Goal: Task Accomplishment & Management: Complete application form

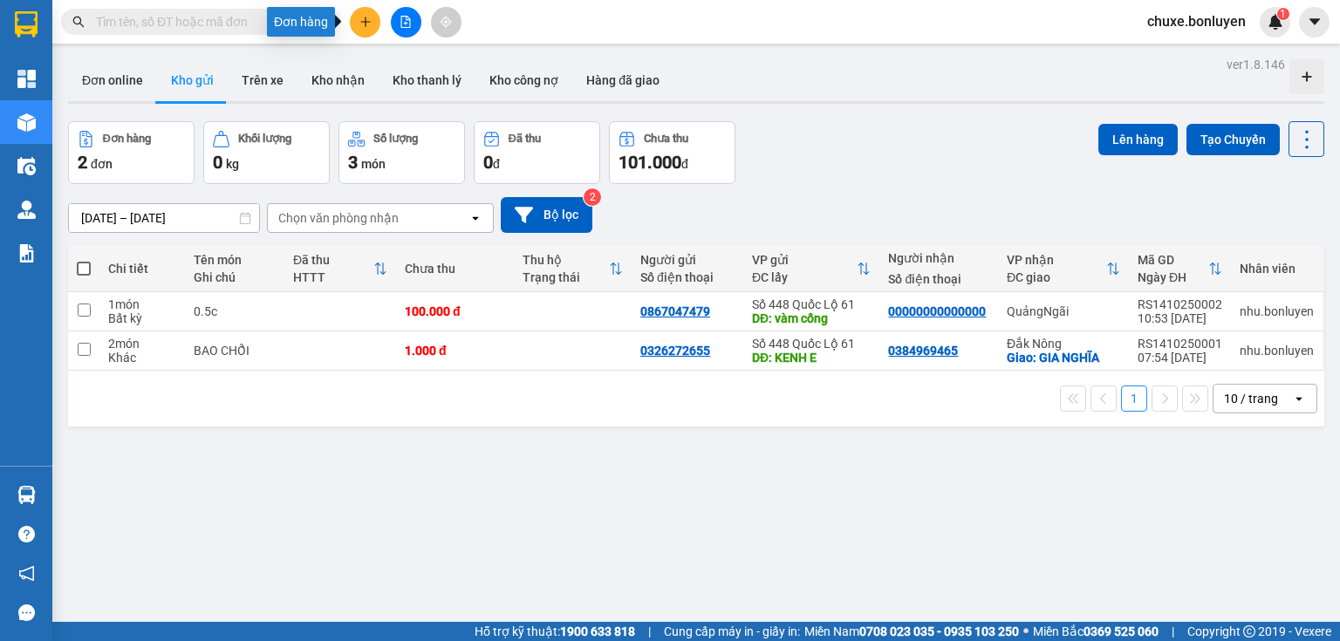
click at [359, 35] on button at bounding box center [365, 22] width 31 height 31
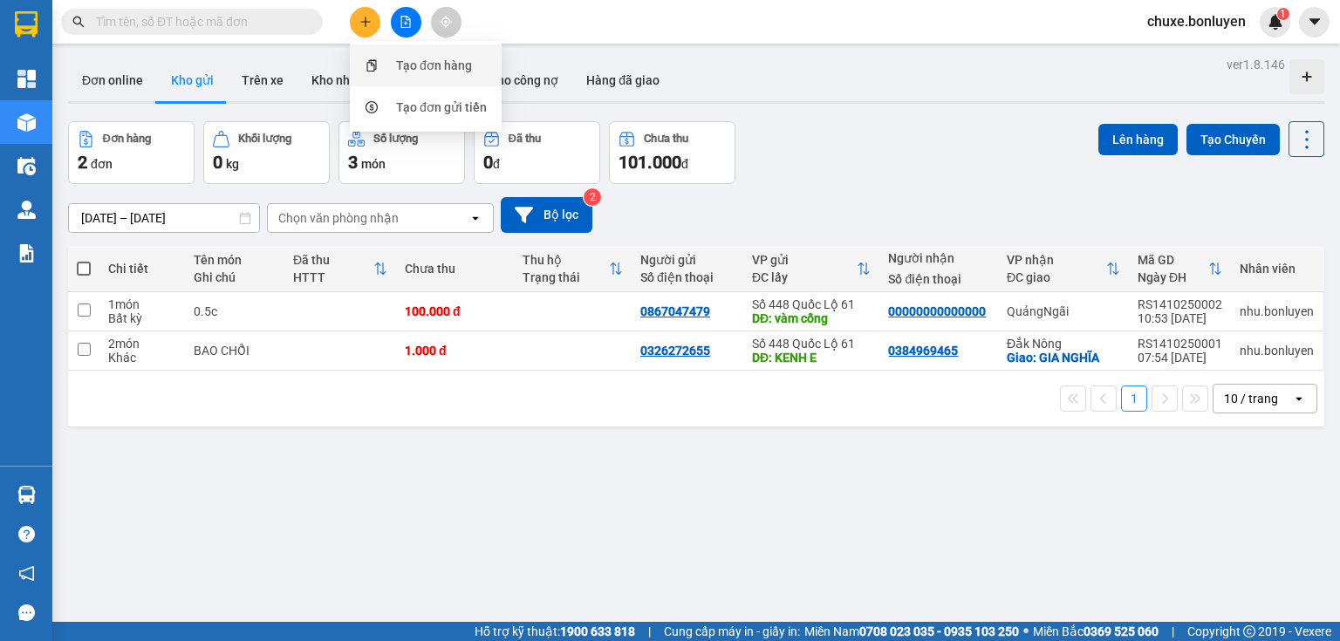
click at [370, 64] on icon "snippets" at bounding box center [371, 65] width 10 height 12
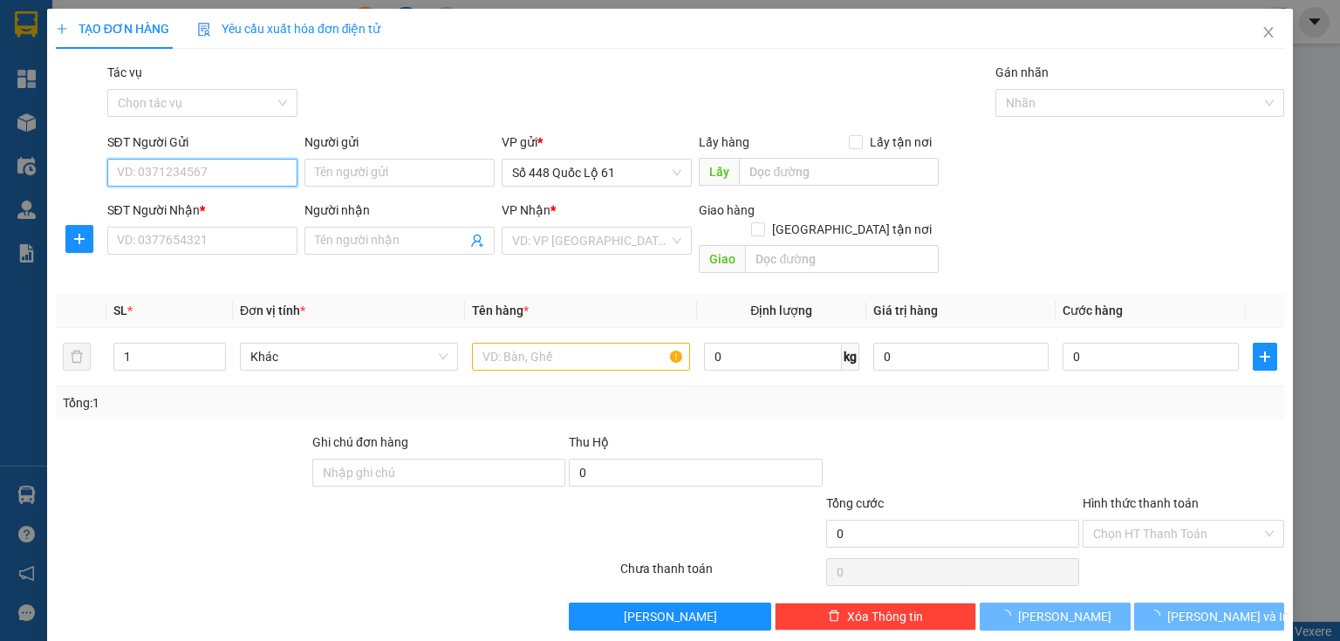
click at [241, 181] on input "SĐT Người Gửi" at bounding box center [202, 173] width 190 height 28
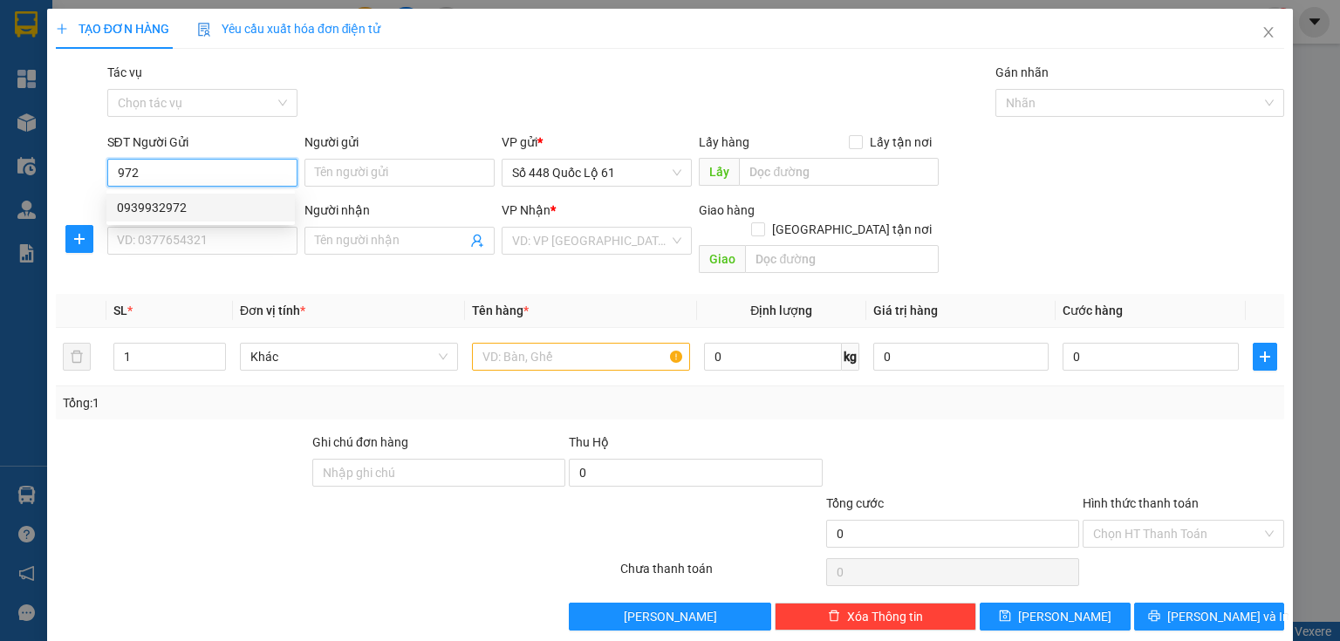
click at [194, 210] on div "0939932972" at bounding box center [200, 207] width 167 height 19
type input "0939932972"
type input "cx phuoc tien"
type input "00000000000"
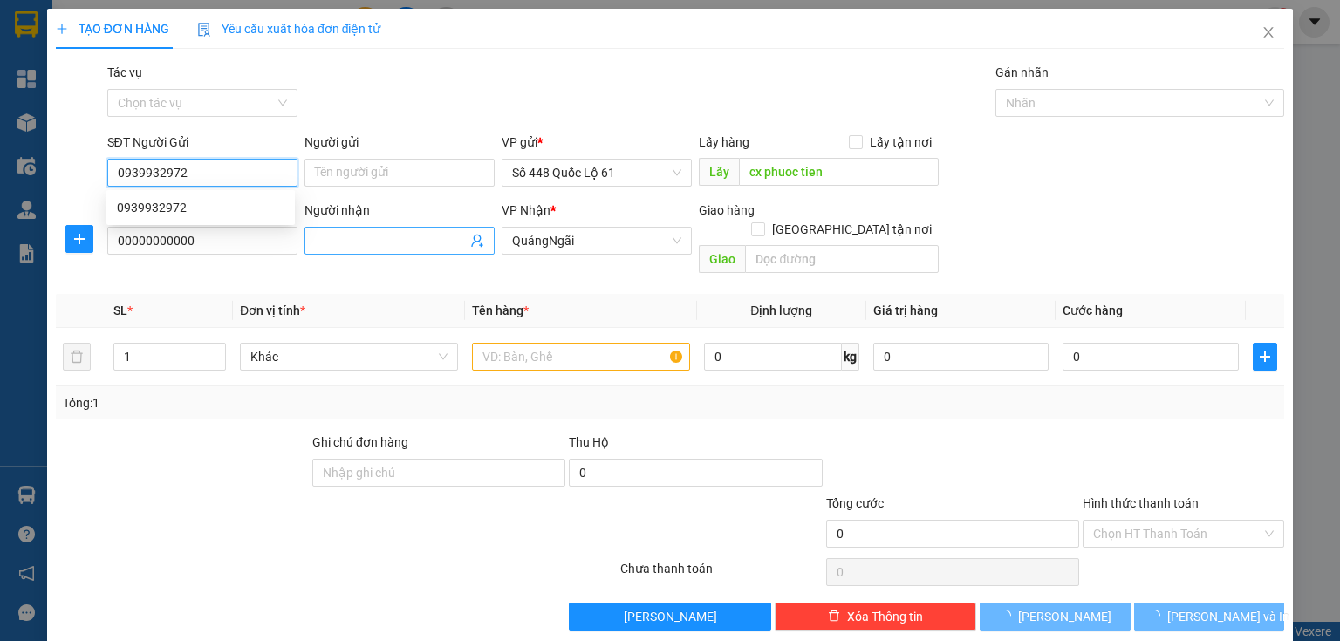
type input "3.300.000"
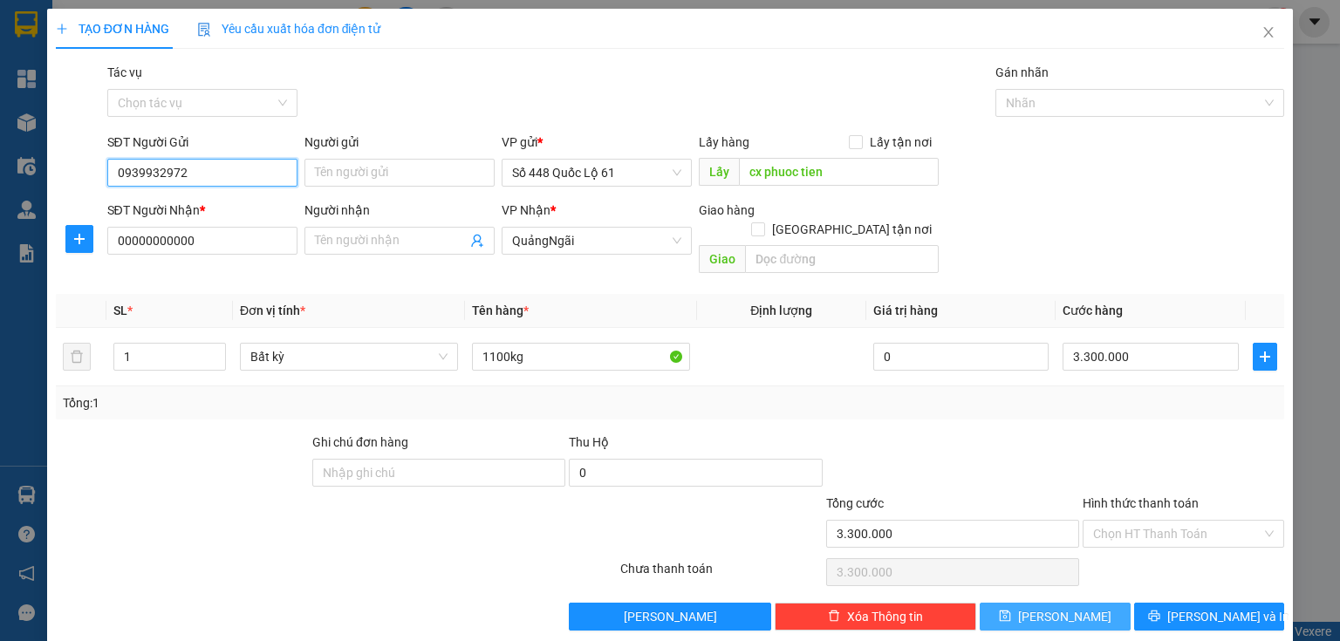
type input "0939932972"
drag, startPoint x: 1075, startPoint y: 595, endPoint x: 1005, endPoint y: 563, distance: 77.7
click at [1075, 603] on button "[PERSON_NAME]" at bounding box center [1055, 617] width 151 height 28
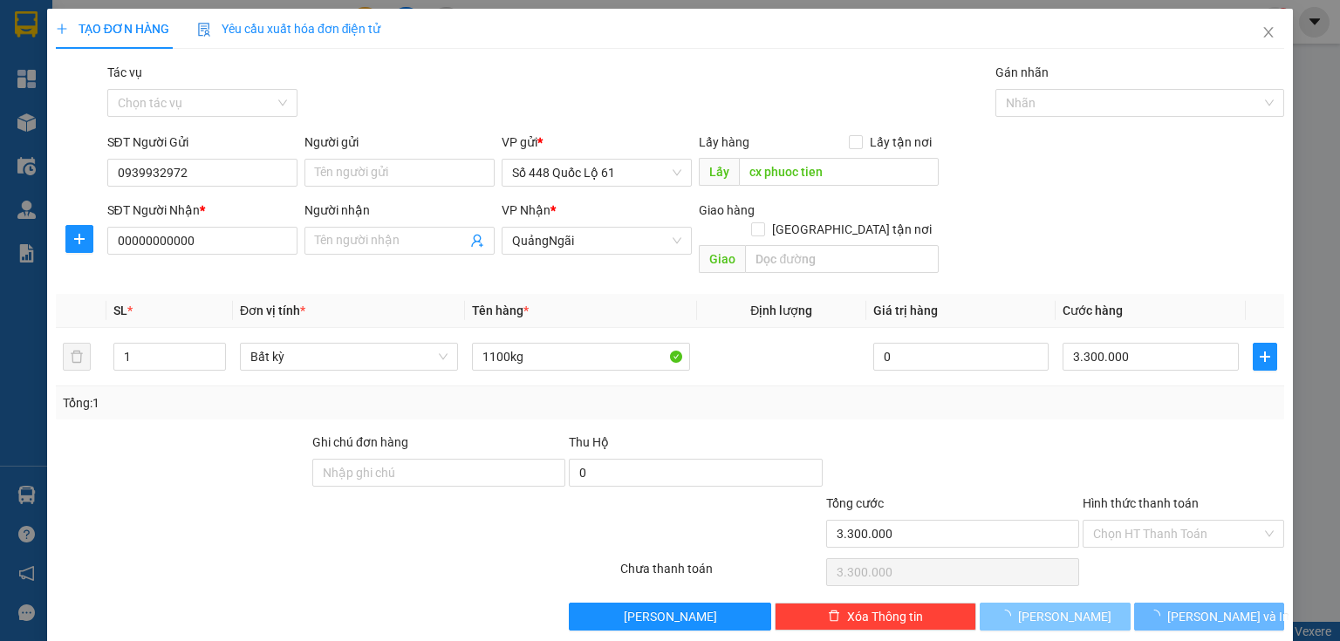
type input "0"
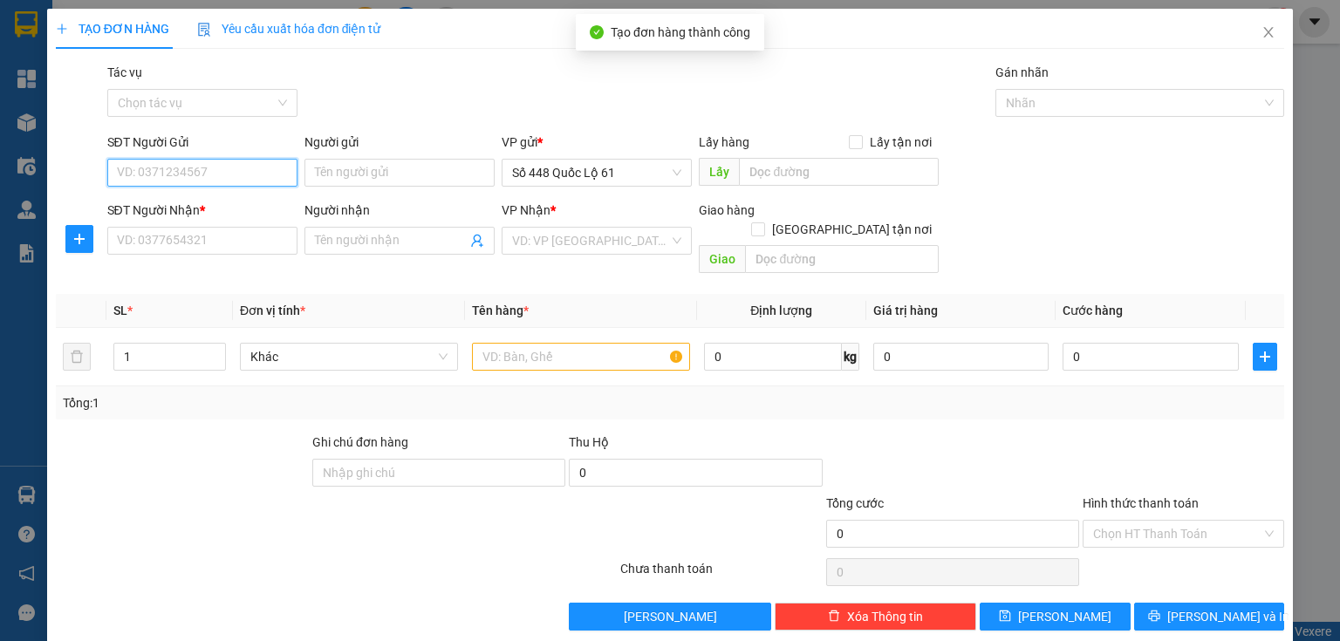
click at [171, 180] on input "SĐT Người Gửi" at bounding box center [202, 173] width 190 height 28
click at [190, 172] on input "SĐT Người Gửi" at bounding box center [202, 173] width 190 height 28
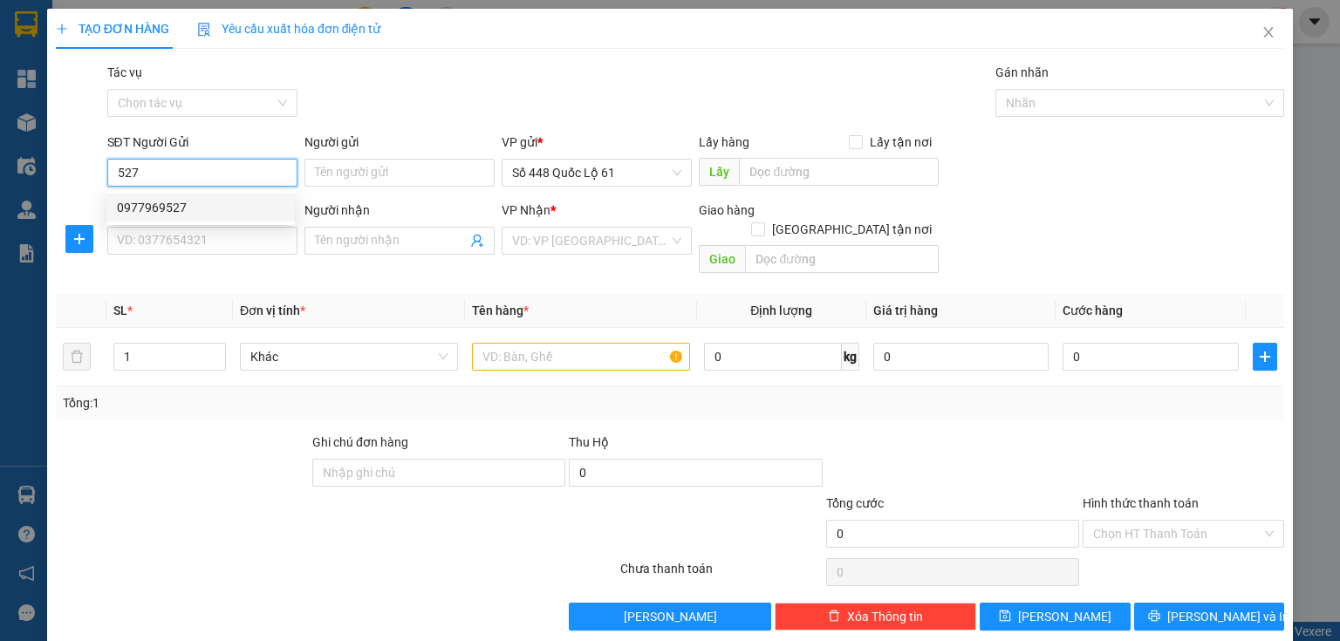
click at [209, 210] on div "0977969527" at bounding box center [200, 207] width 167 height 19
type input "0977969527"
type input "[PERSON_NAME]"
type input "0000000000"
type input "333"
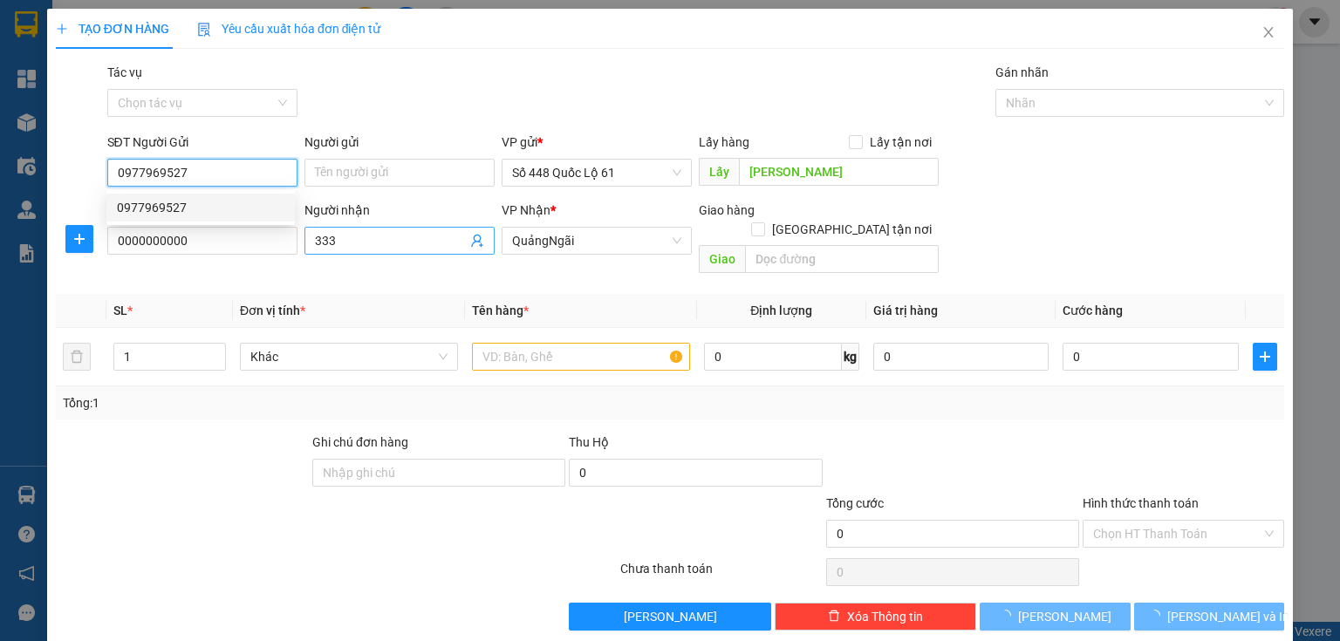
type input "450.000"
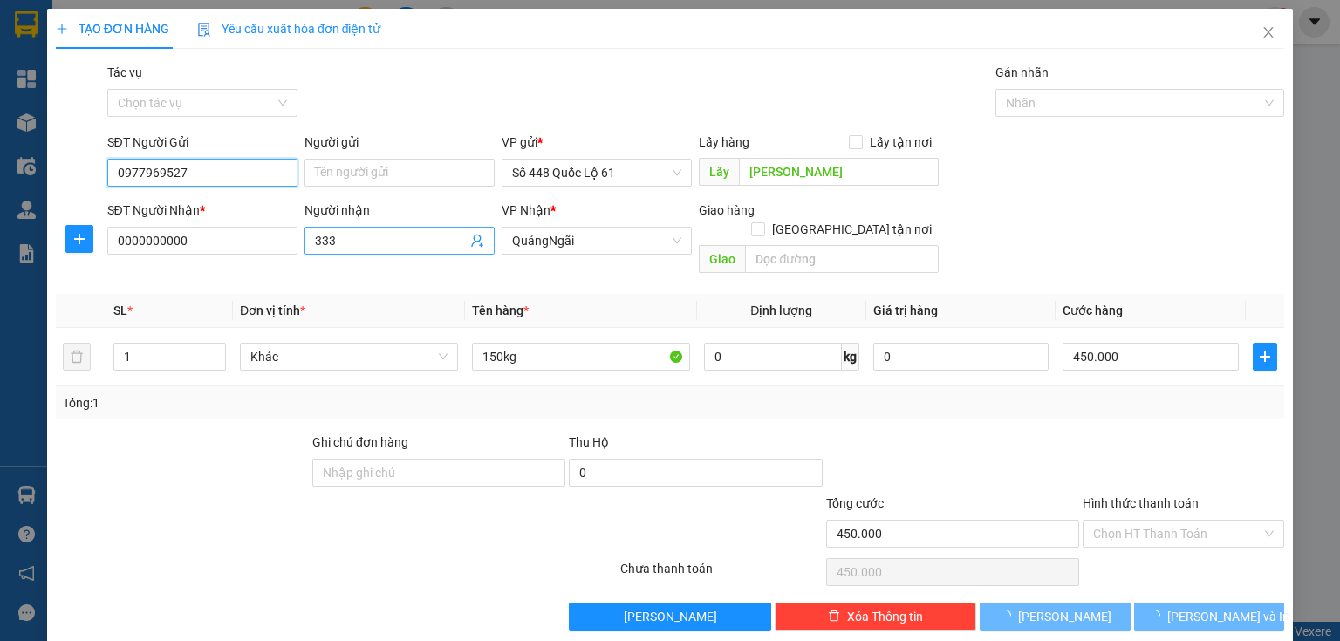
type input "0977969527"
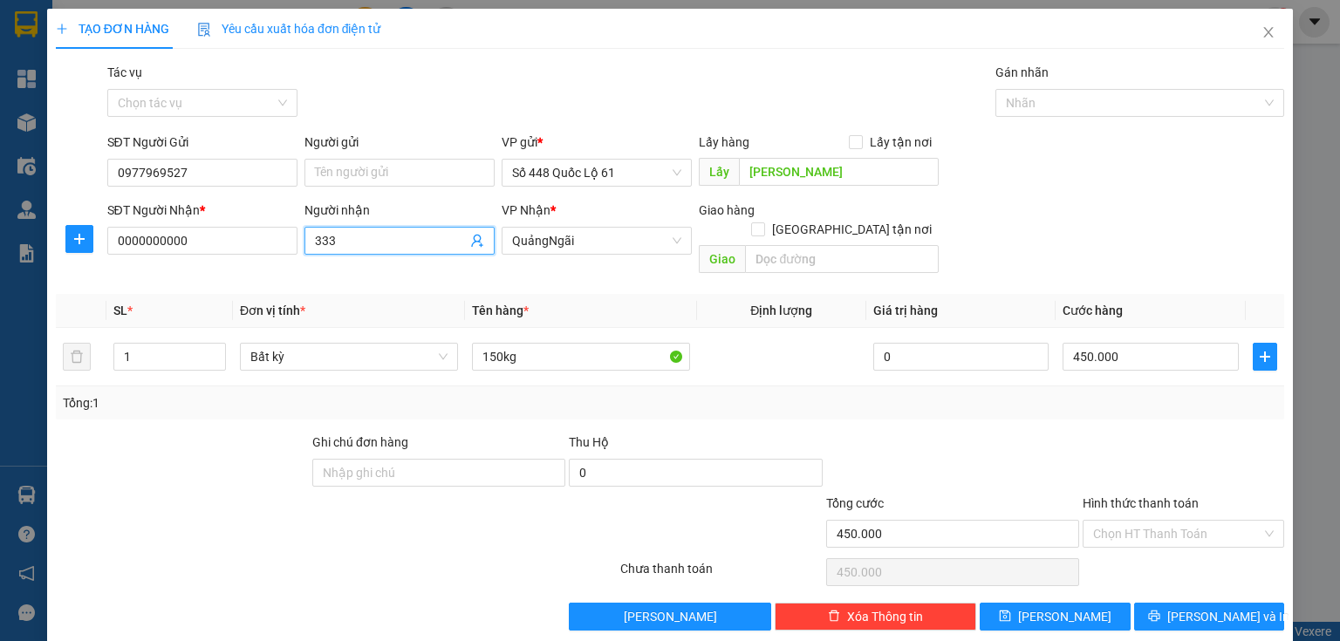
click at [401, 233] on input "333" at bounding box center [391, 240] width 152 height 19
type input "3"
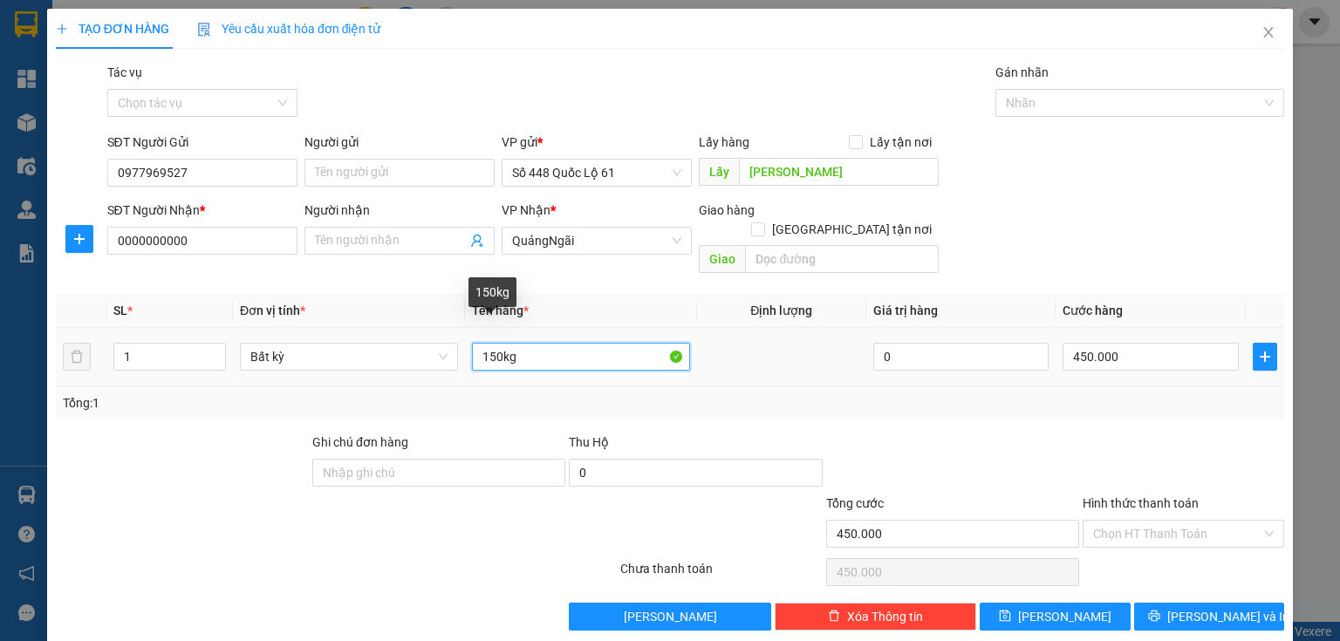
click at [493, 343] on input "150kg" at bounding box center [581, 357] width 218 height 28
type input "100kg"
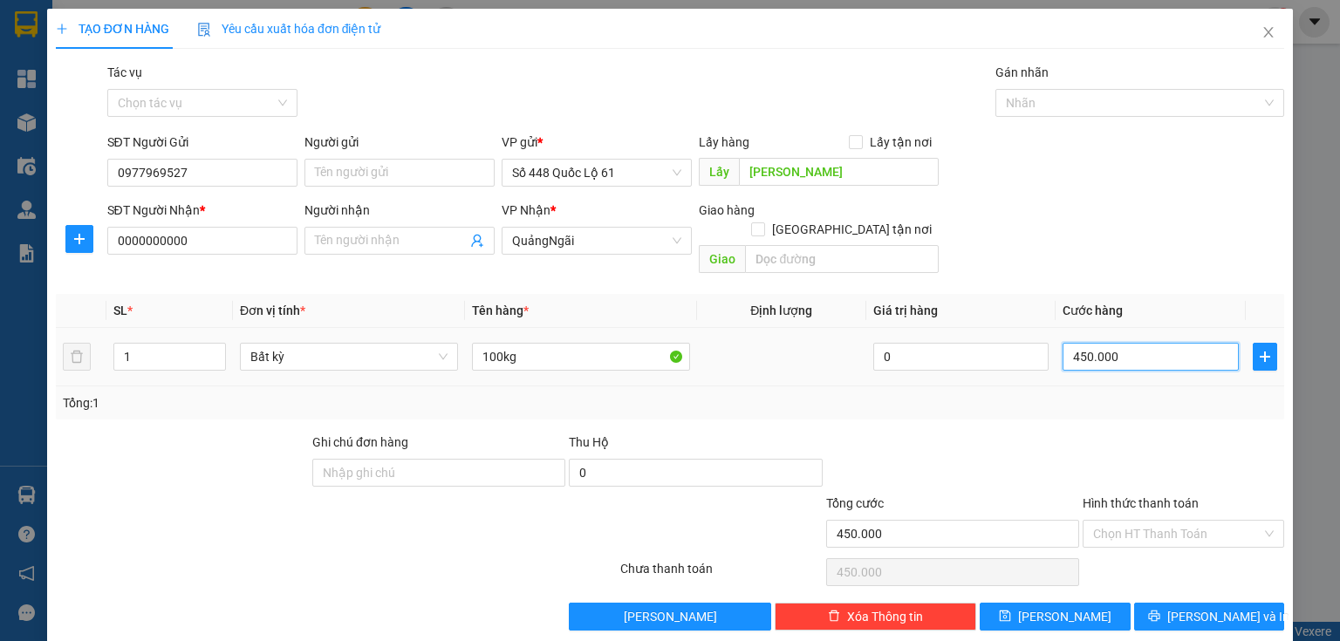
click at [1100, 343] on input "450.000" at bounding box center [1150, 357] width 176 height 28
type input "3"
type input "30"
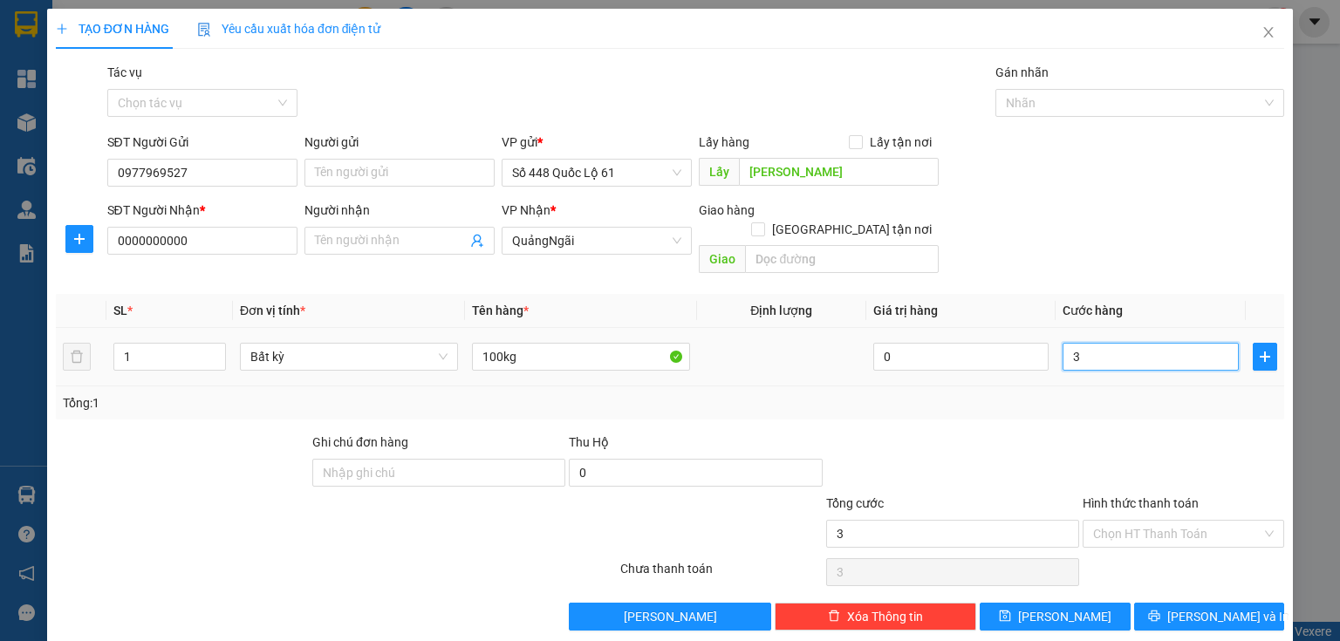
type input "30"
type input "300"
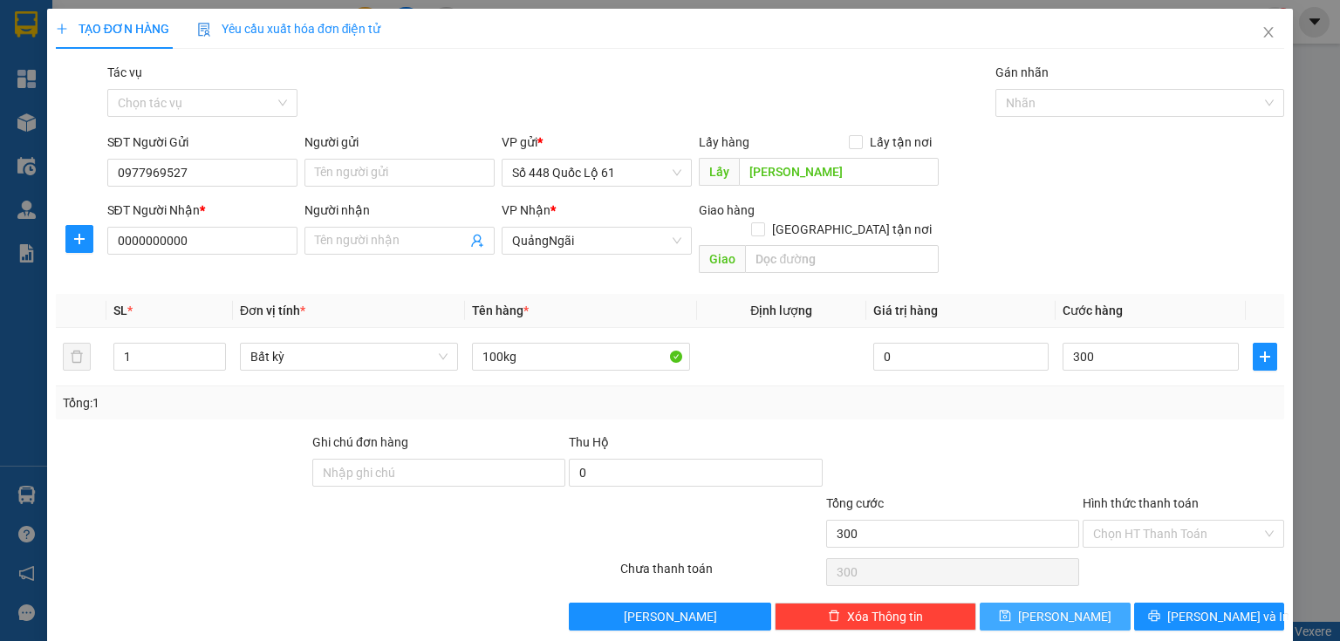
type input "300.000"
drag, startPoint x: 1055, startPoint y: 591, endPoint x: 961, endPoint y: 547, distance: 103.4
click at [1054, 607] on span "[PERSON_NAME]" at bounding box center [1064, 616] width 93 height 19
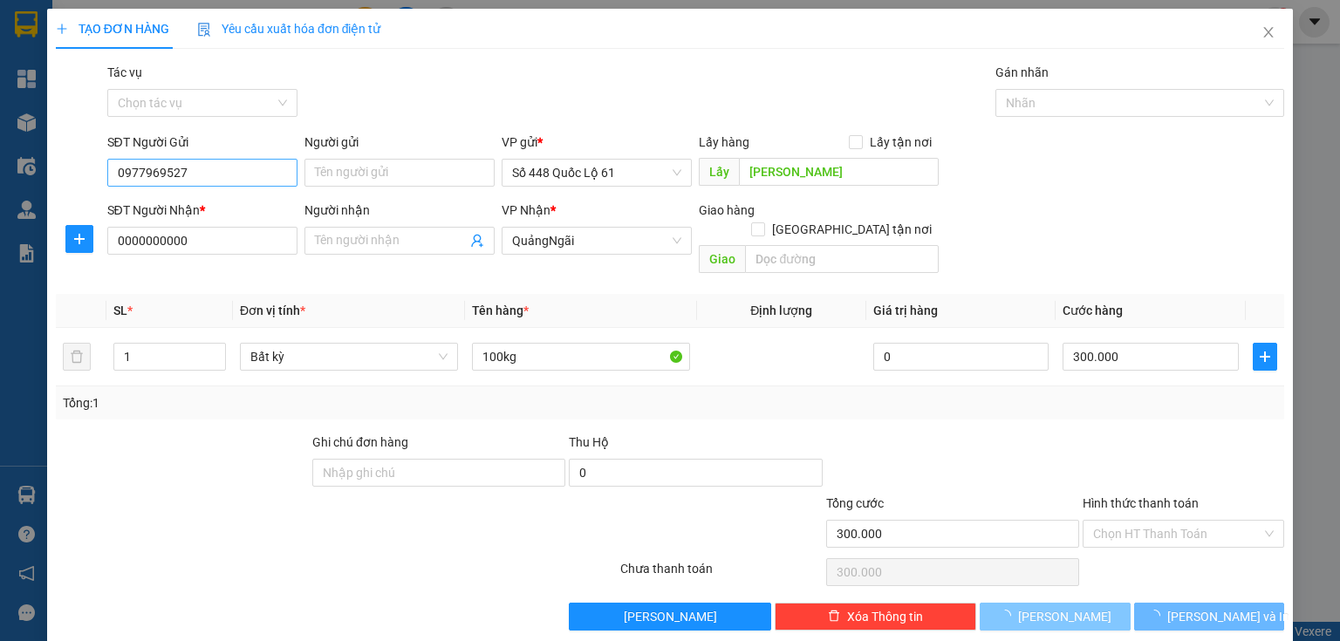
type input "0"
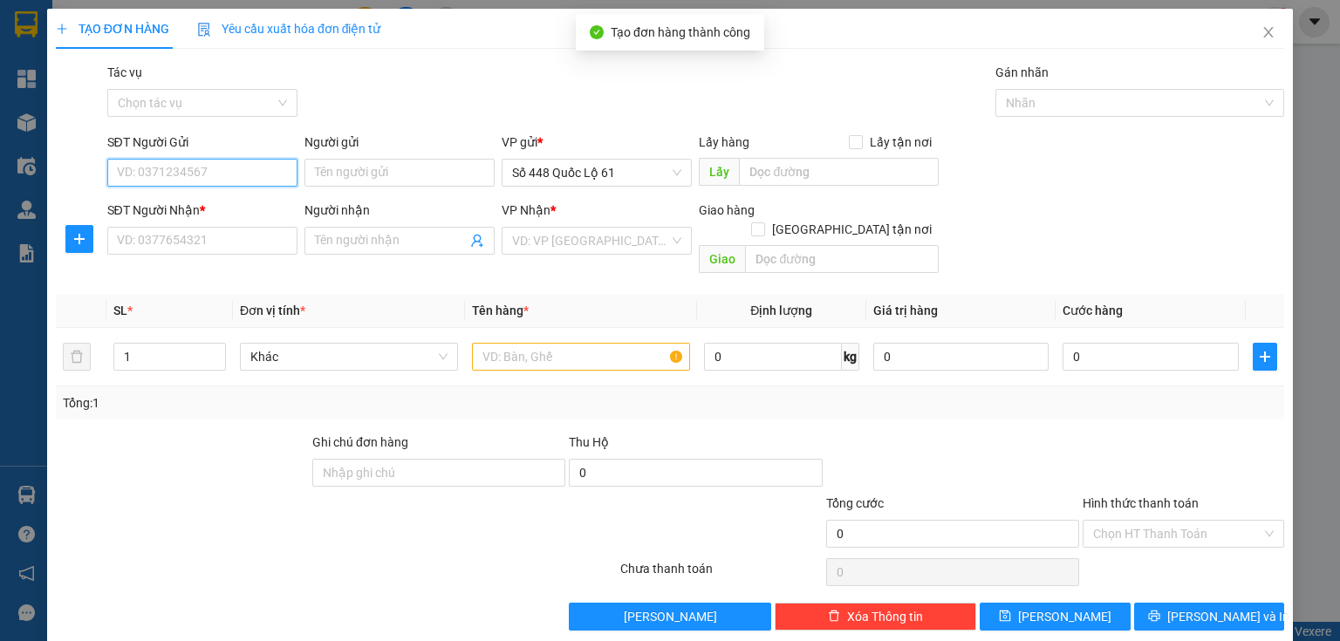
click at [201, 181] on input "SĐT Người Gửi" at bounding box center [202, 173] width 190 height 28
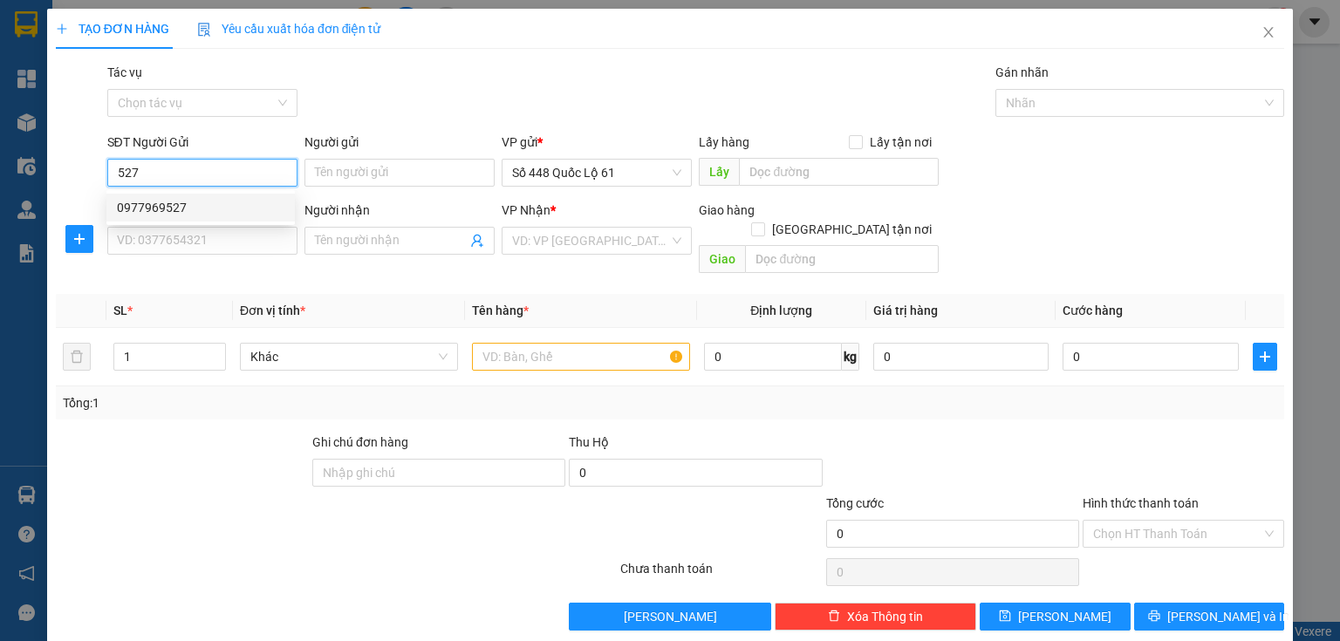
click at [211, 208] on div "0977969527" at bounding box center [200, 207] width 167 height 19
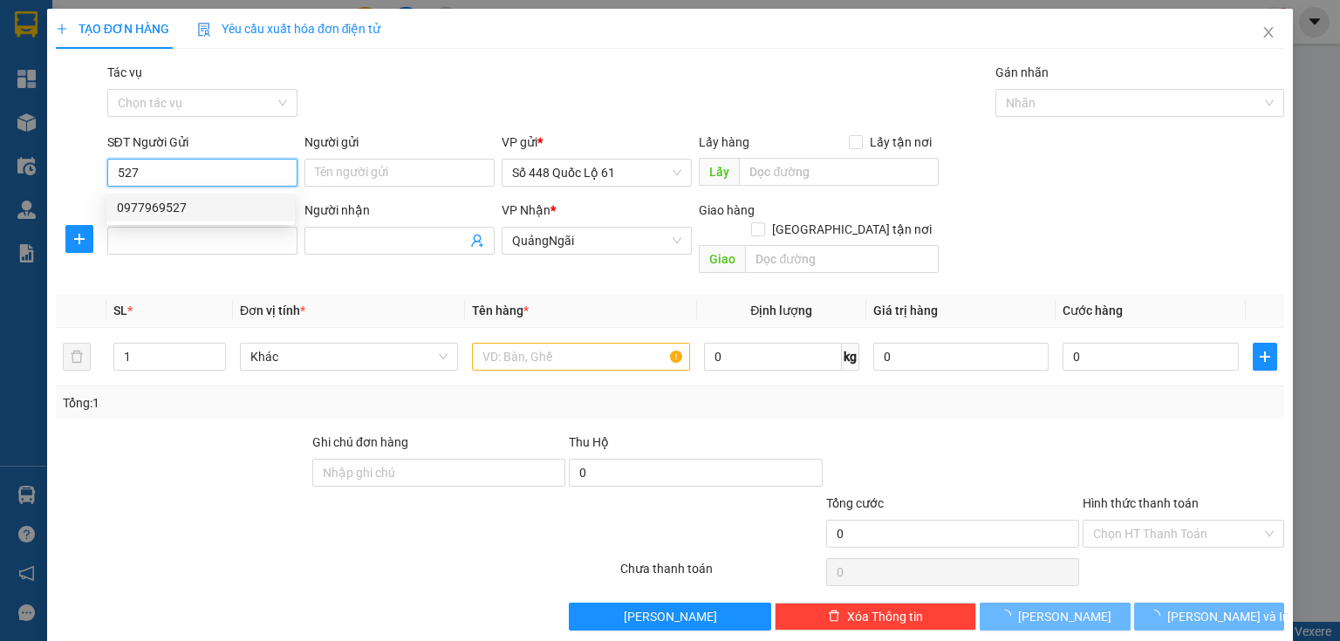
type input "0977969527"
type input "[PERSON_NAME]"
type input "0000000000"
type input "333"
type input "300.000"
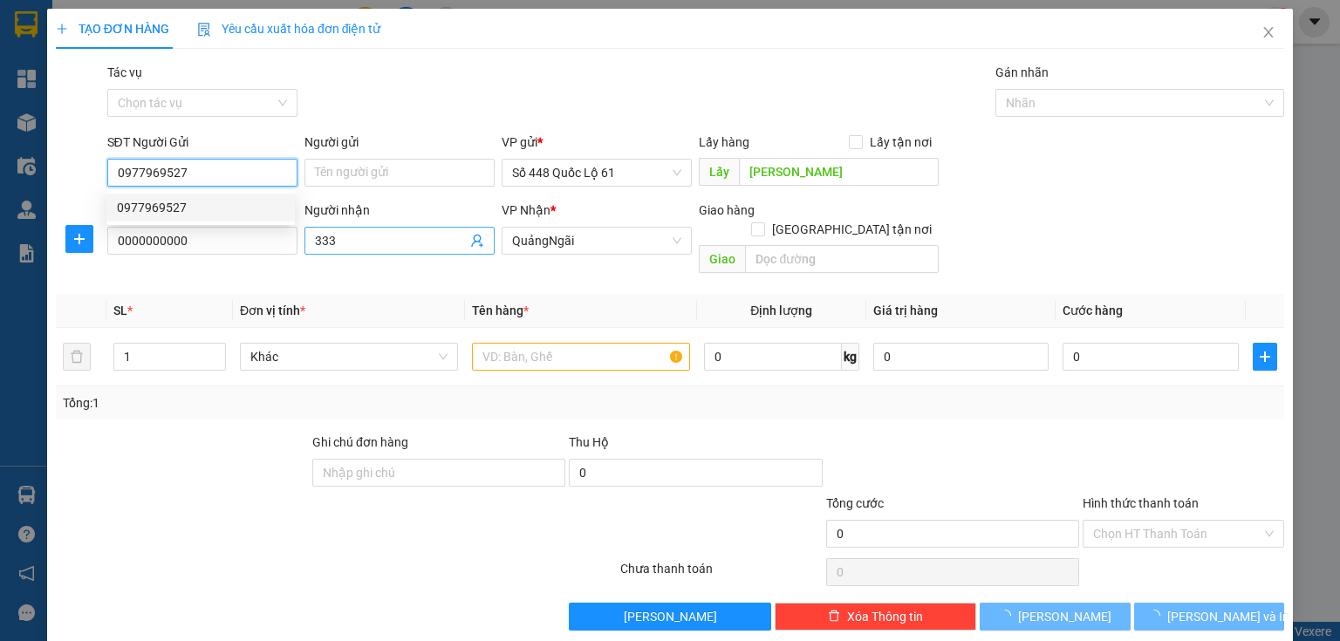
type input "300.000"
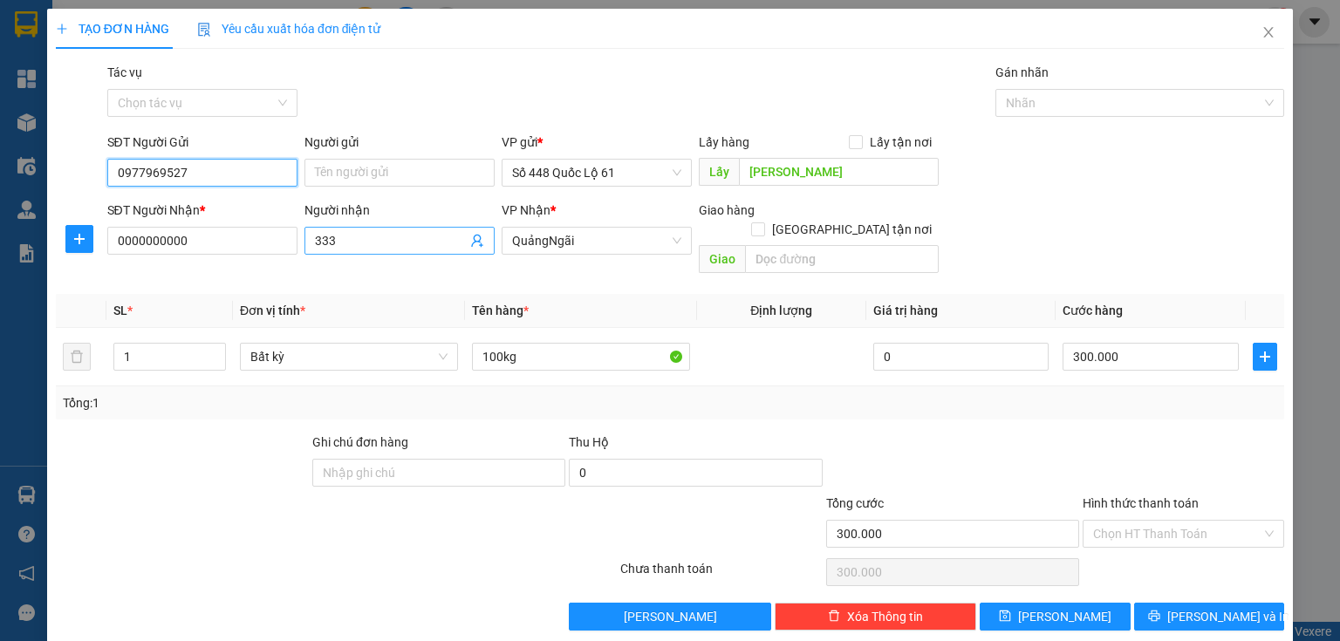
type input "0977969527"
click at [408, 241] on input "333" at bounding box center [391, 240] width 152 height 19
type input "3"
click at [551, 234] on span "QuảngNgãi" at bounding box center [596, 241] width 169 height 26
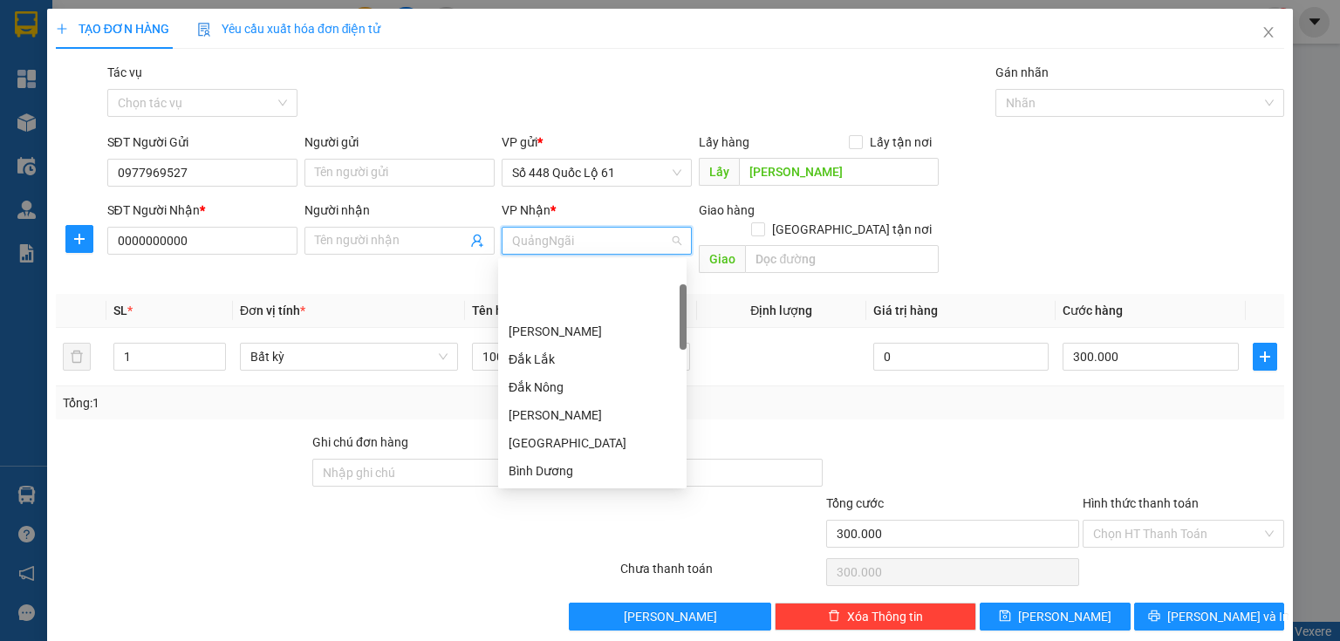
scroll to position [84, 0]
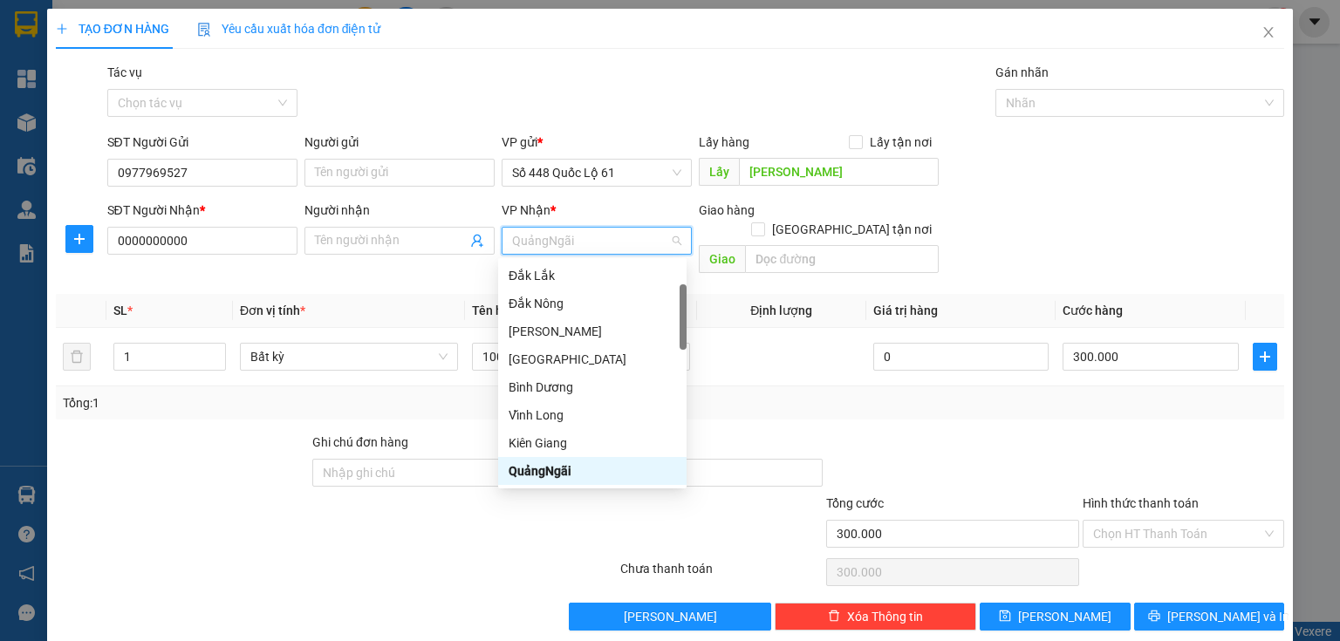
type input "g"
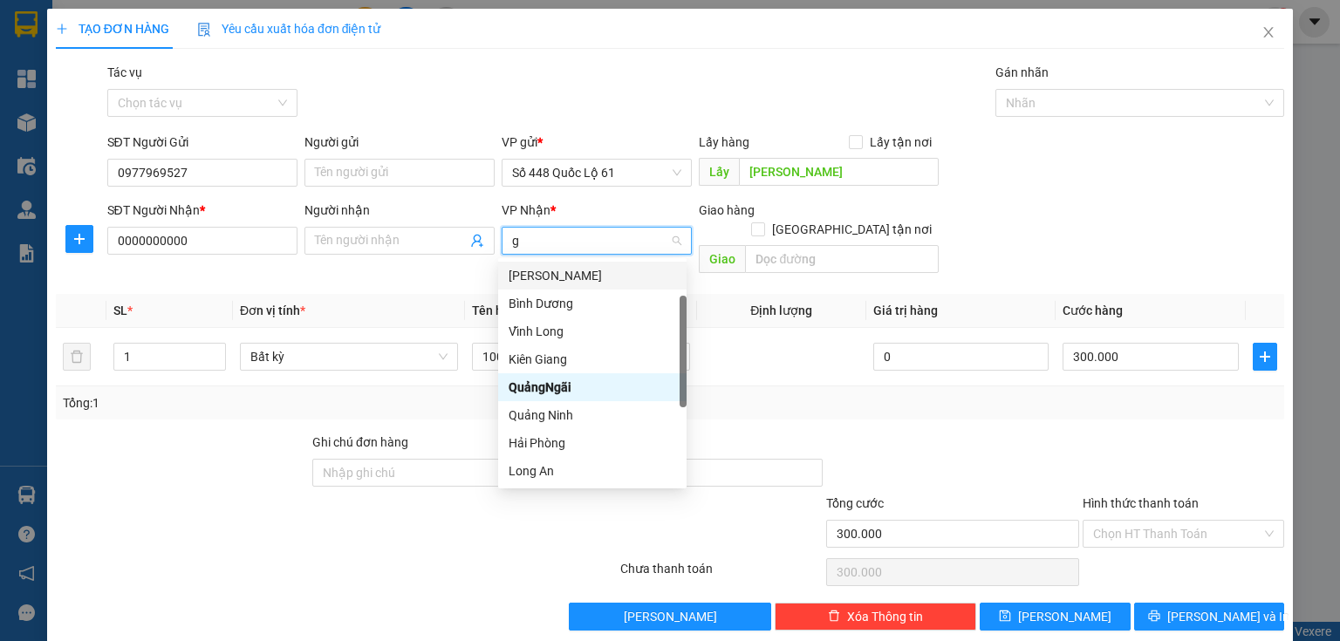
click at [550, 276] on div "[PERSON_NAME]" at bounding box center [592, 275] width 167 height 19
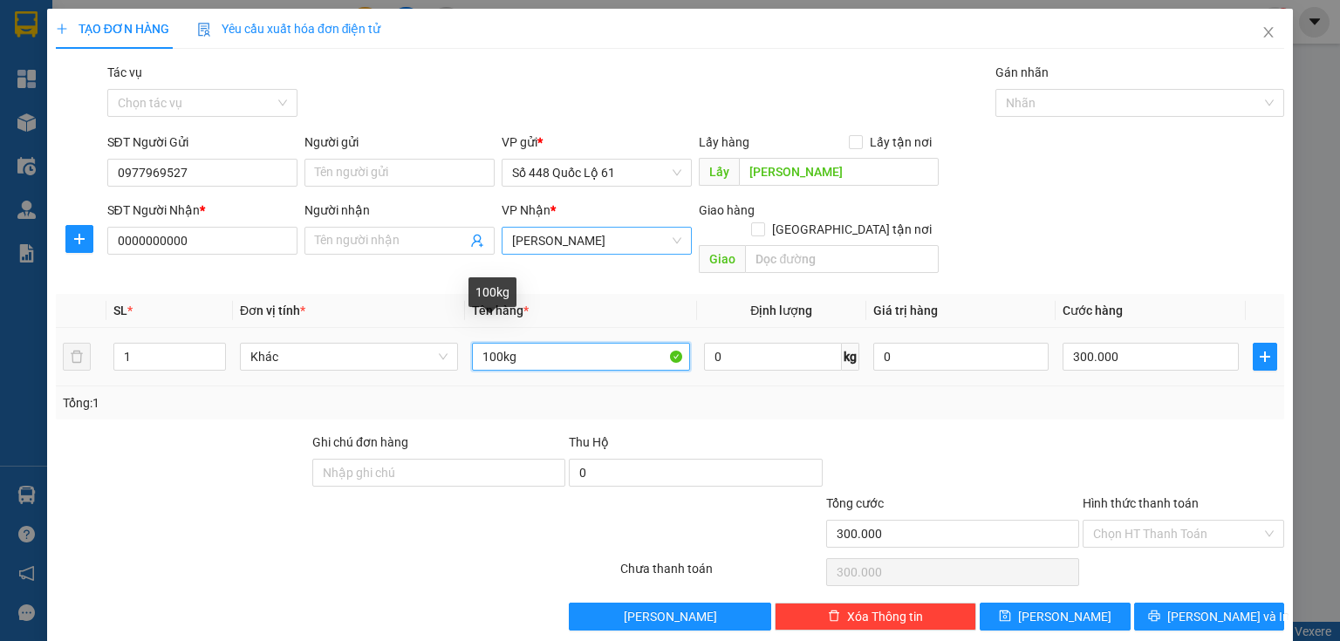
click at [491, 343] on input "100kg" at bounding box center [581, 357] width 218 height 28
type input "70kg"
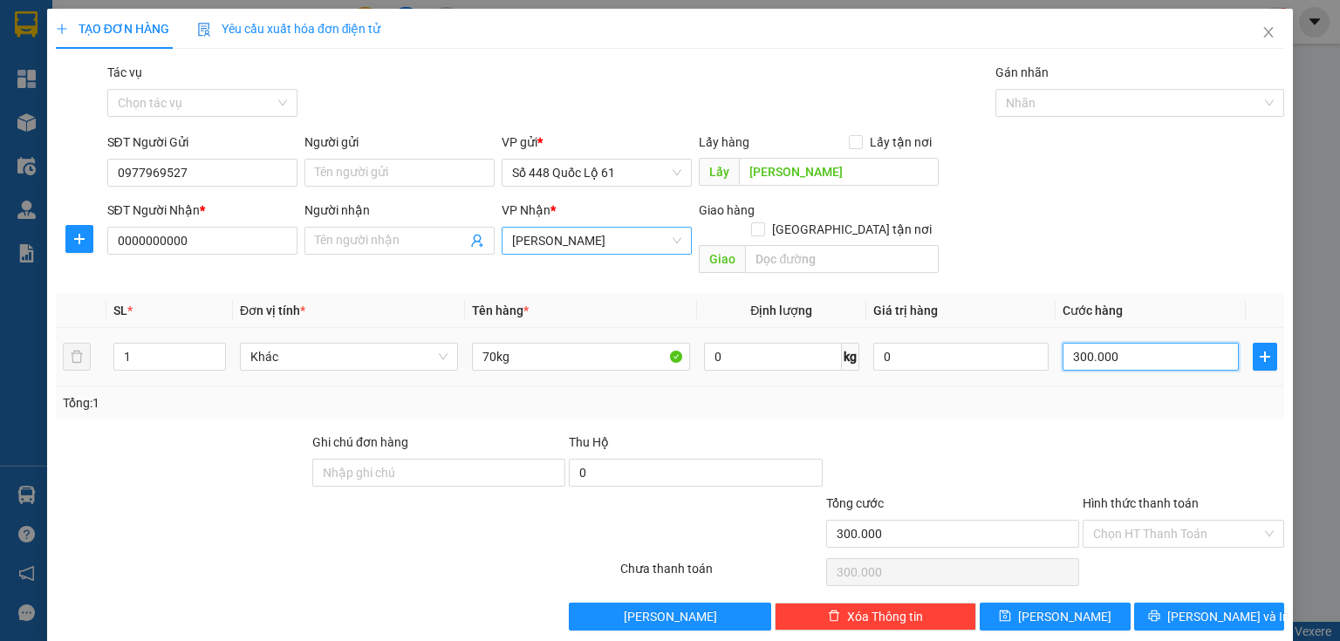
drag, startPoint x: 1144, startPoint y: 335, endPoint x: 1116, endPoint y: 334, distance: 27.9
click at [1143, 343] on input "300.000" at bounding box center [1150, 357] width 176 height 28
type input "1"
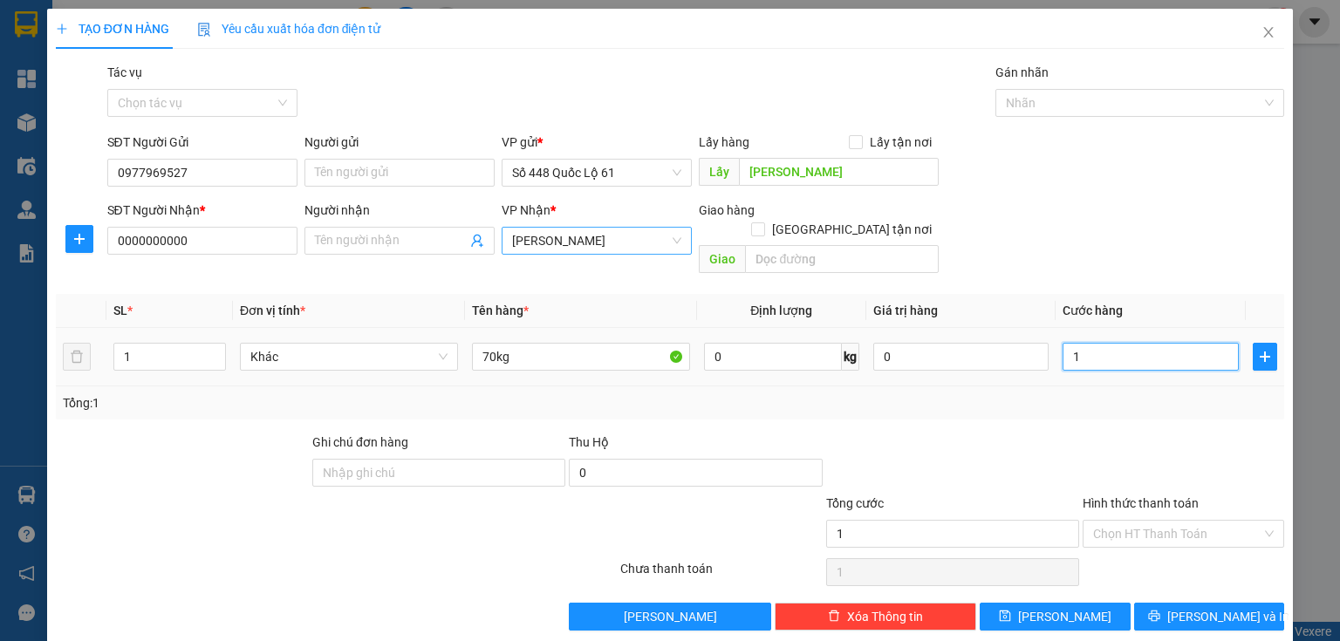
type input "14"
type input "140"
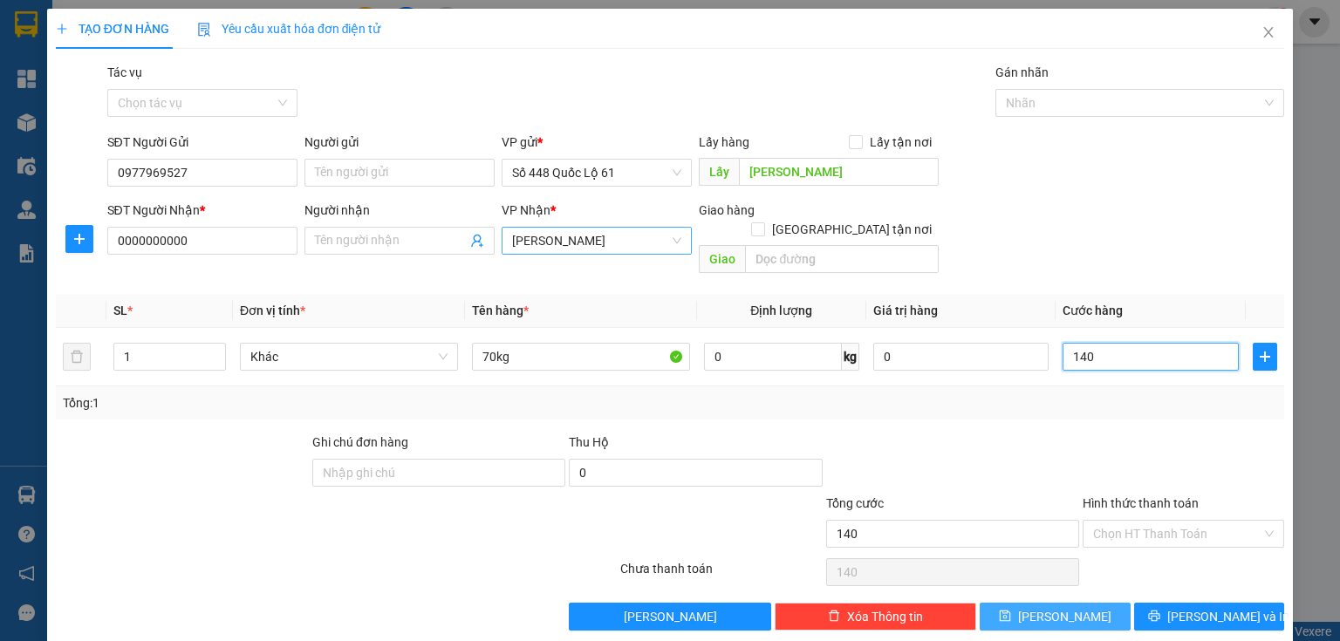
type input "140"
type input "140.000"
click at [1011, 611] on icon "save" at bounding box center [1005, 616] width 11 height 11
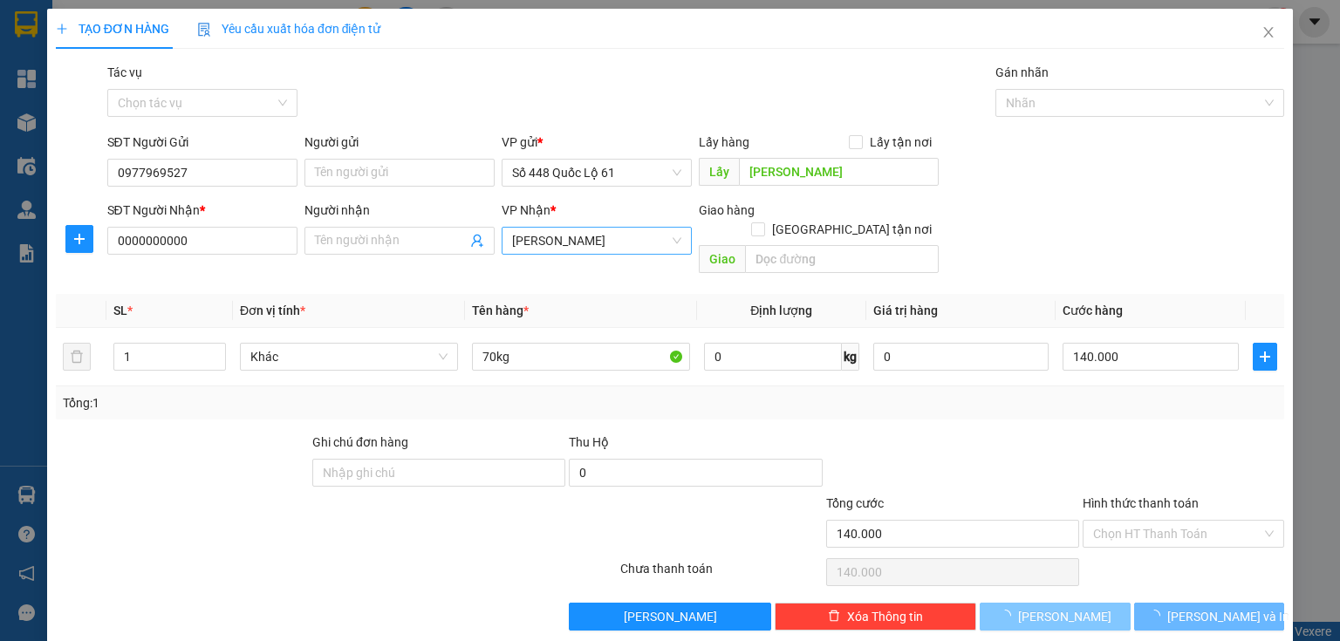
type input "0"
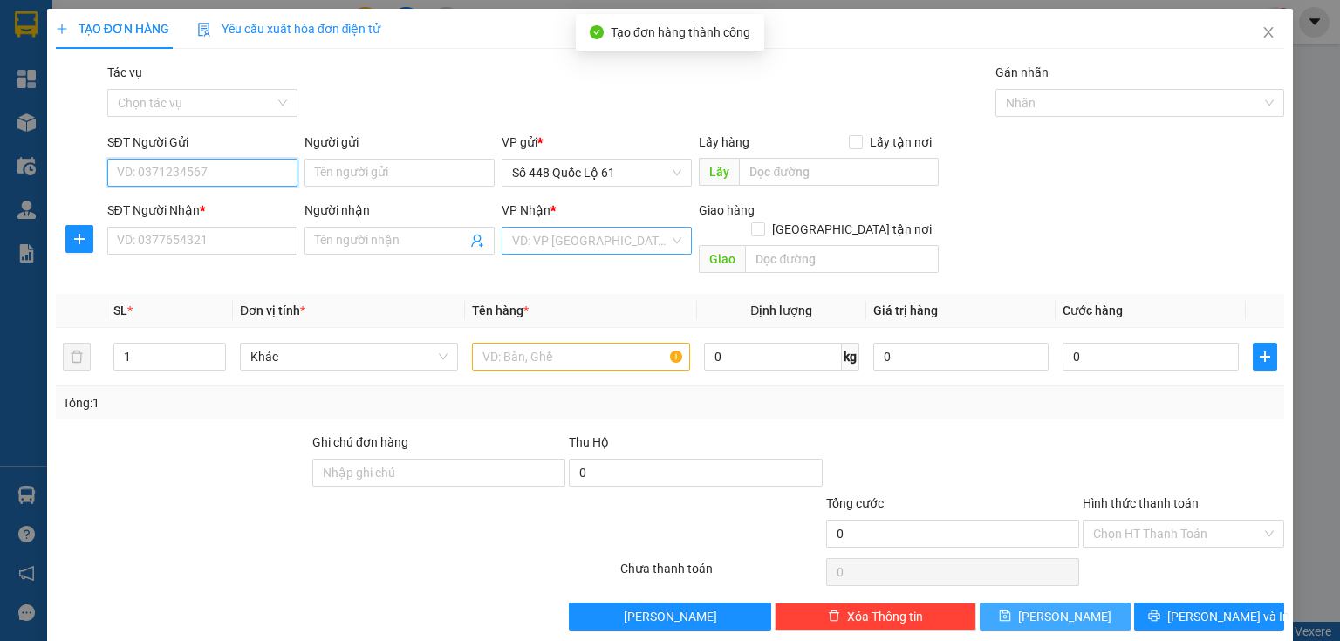
click at [235, 174] on input "SĐT Người Gửi" at bounding box center [202, 173] width 190 height 28
click at [220, 176] on input "SĐT Người Gửi" at bounding box center [202, 173] width 190 height 28
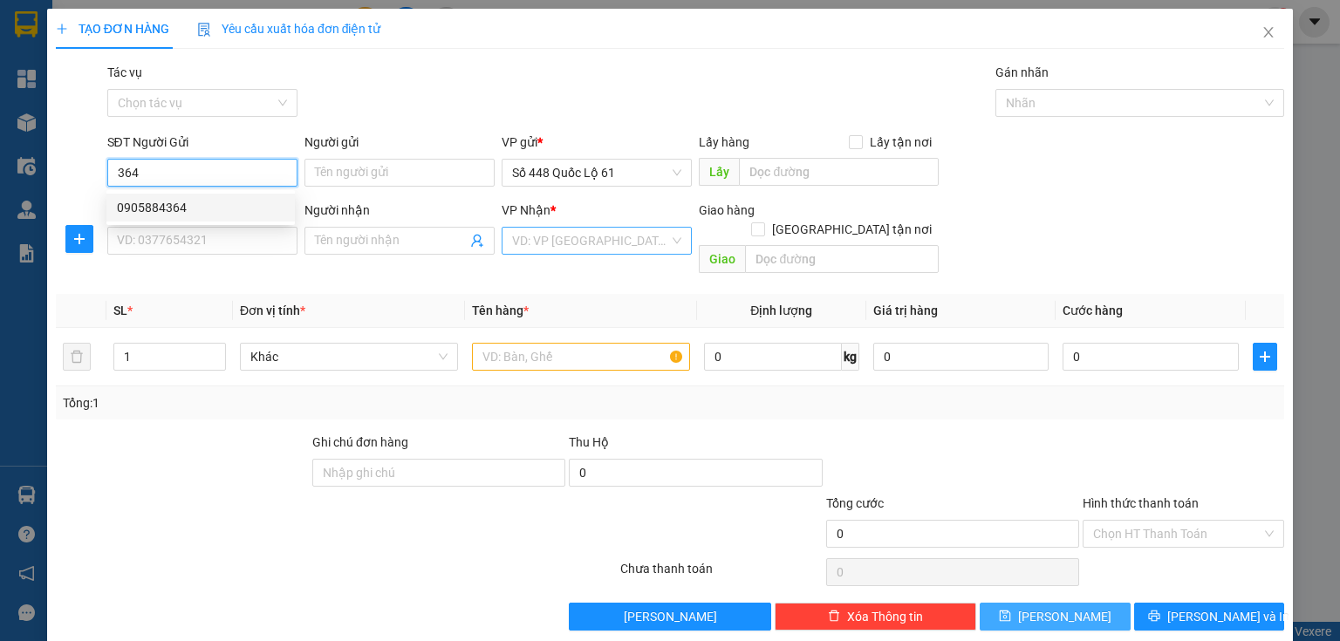
click at [209, 209] on div "0905884364" at bounding box center [200, 207] width 167 height 19
type input "0905884364"
type input "cx phuoc tien"
type input "00000000000"
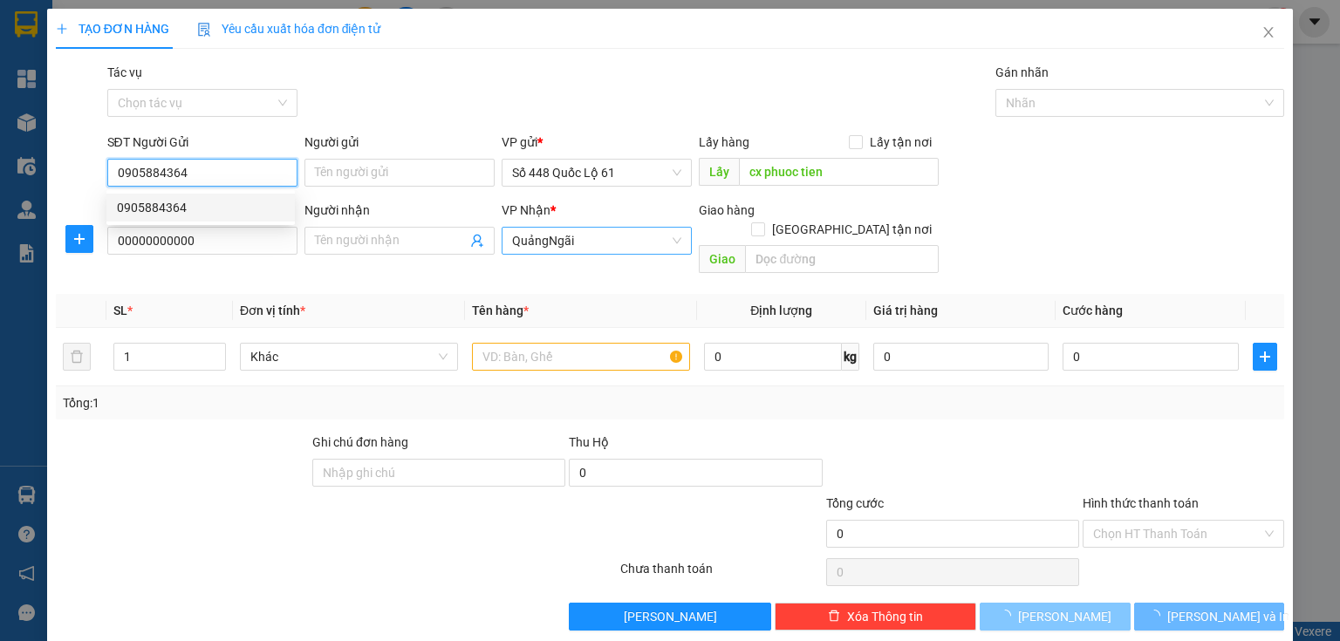
type input "900.000"
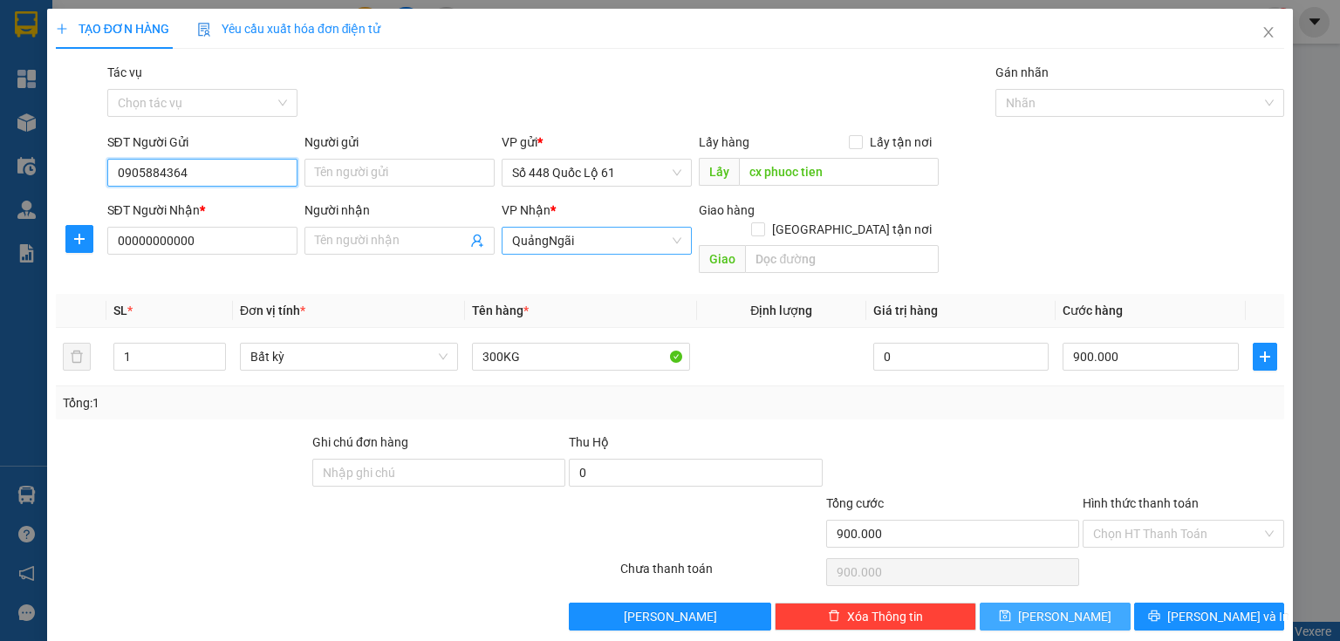
type input "0905884364"
drag, startPoint x: 1036, startPoint y: 605, endPoint x: 894, endPoint y: 534, distance: 159.2
click at [1036, 605] on button "[PERSON_NAME]" at bounding box center [1055, 617] width 151 height 28
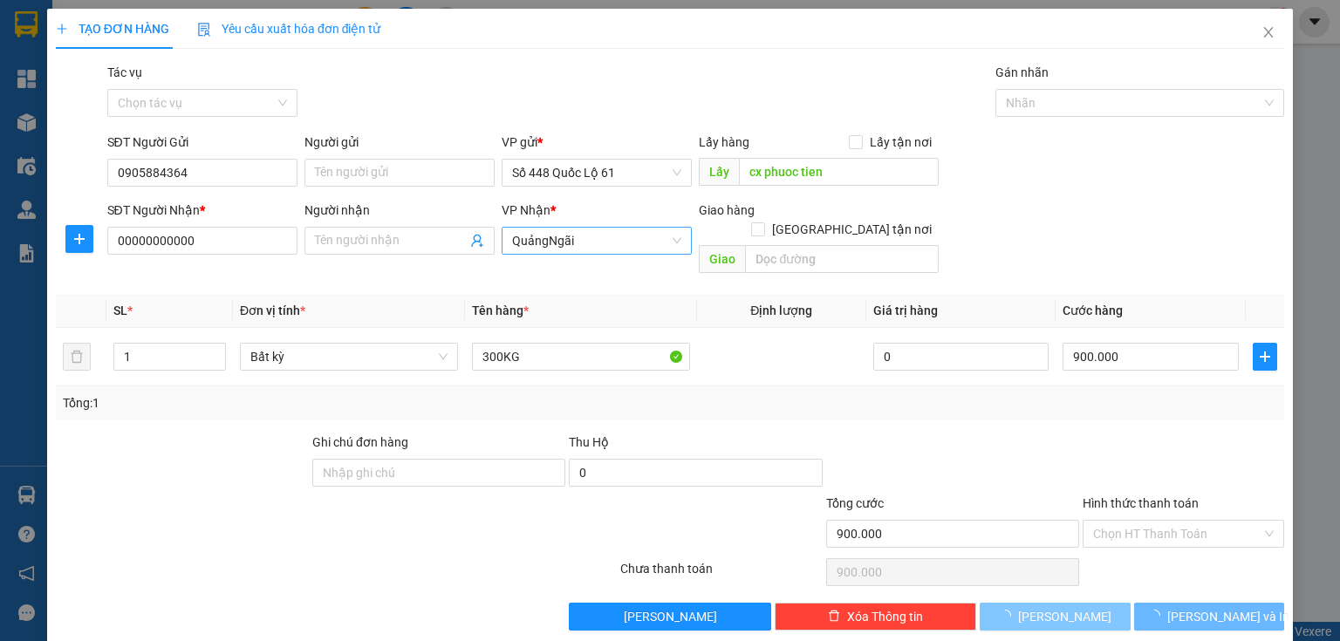
type input "0"
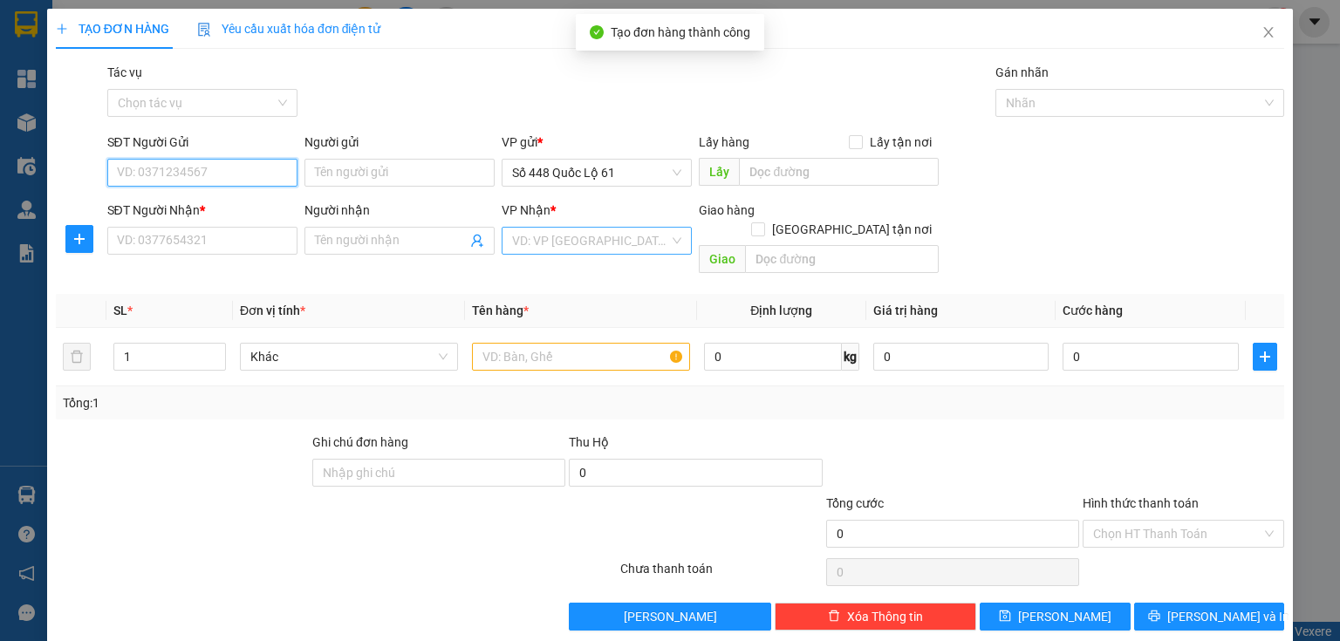
click at [269, 164] on input "SĐT Người Gửi" at bounding box center [202, 173] width 190 height 28
click at [259, 167] on input "SĐT Người Gửi" at bounding box center [202, 173] width 190 height 28
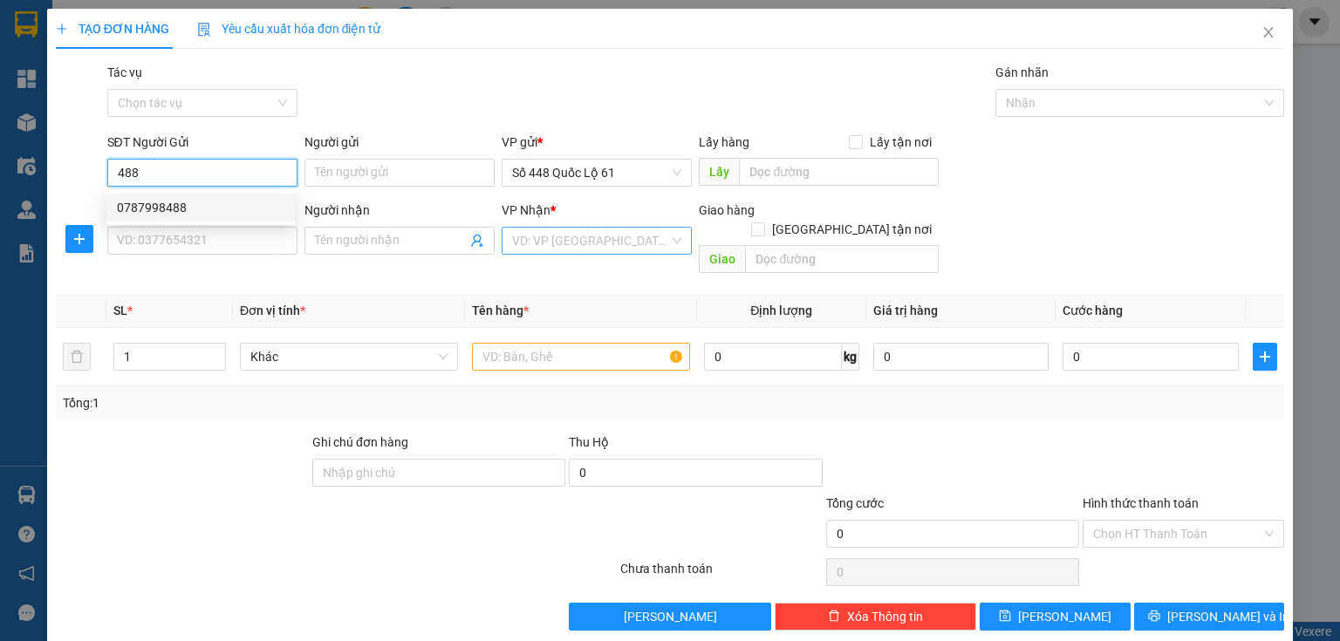
click at [206, 205] on div "0787998488" at bounding box center [200, 207] width 167 height 19
type input "0787998488"
type input "[PERSON_NAME]"
type input "0000000000"
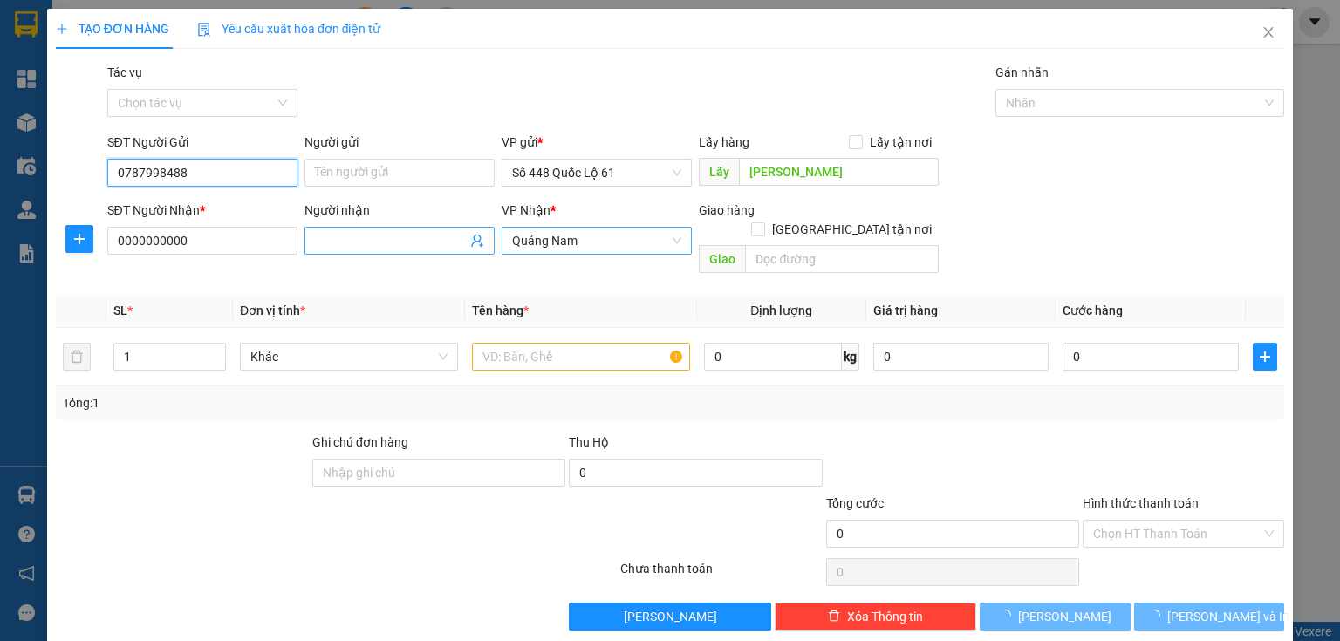
type input "750.000"
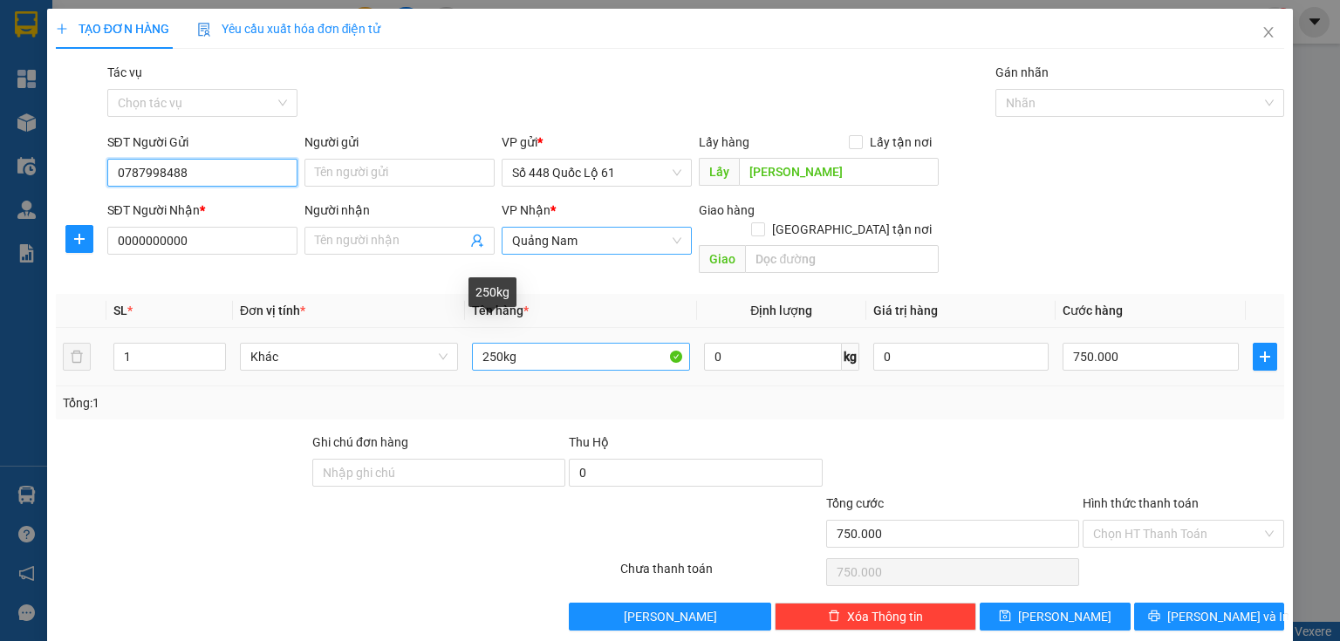
type input "0787998488"
click at [488, 345] on input "250kg" at bounding box center [581, 357] width 218 height 28
type input "150kg"
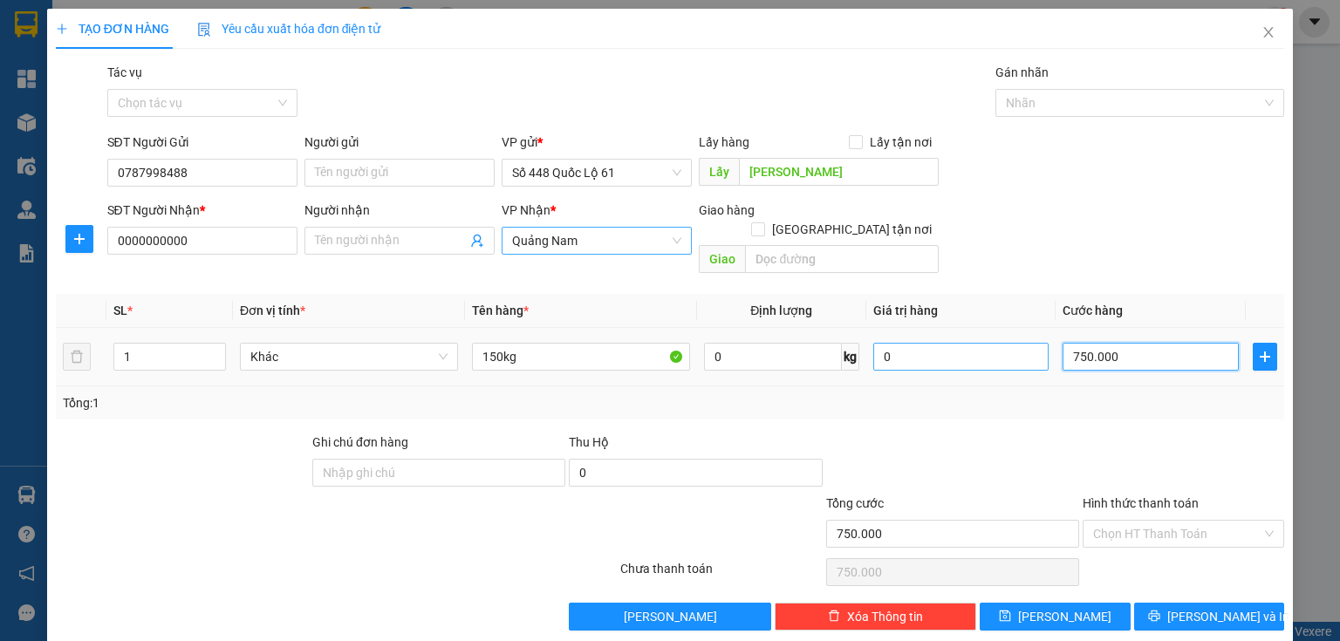
drag, startPoint x: 1064, startPoint y: 342, endPoint x: 1015, endPoint y: 344, distance: 48.9
click at [1063, 343] on input "750.000" at bounding box center [1150, 357] width 176 height 28
type input "0"
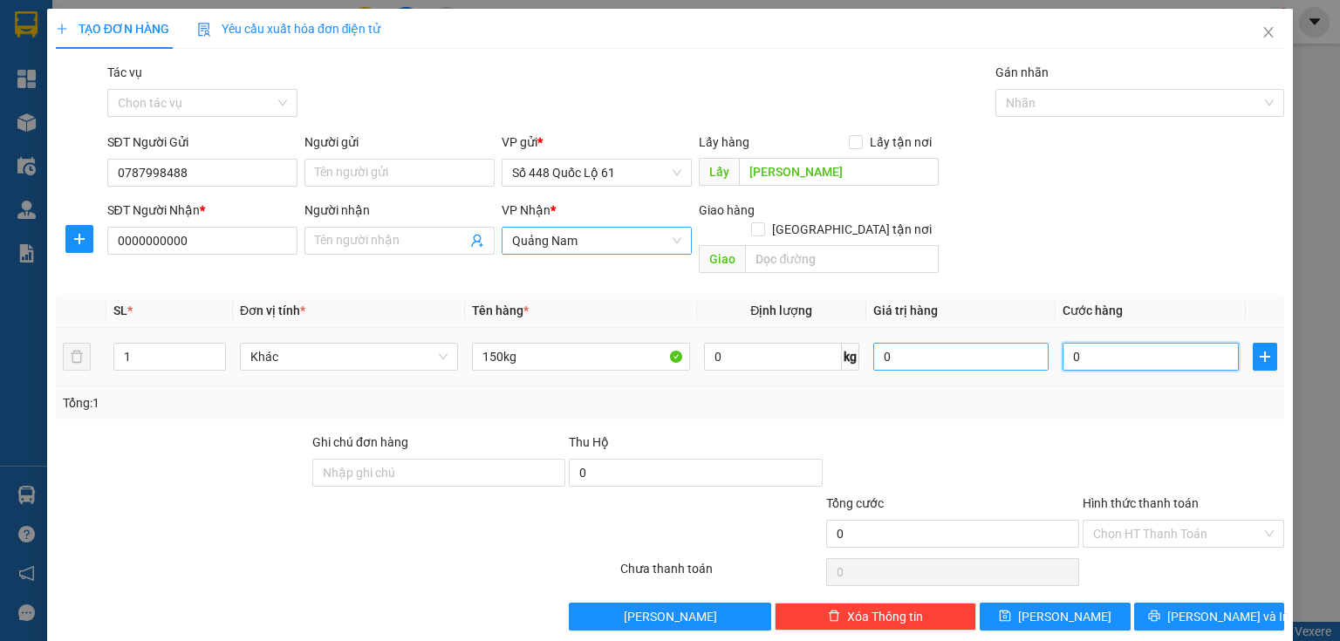
type input "4"
type input "04"
type input "45"
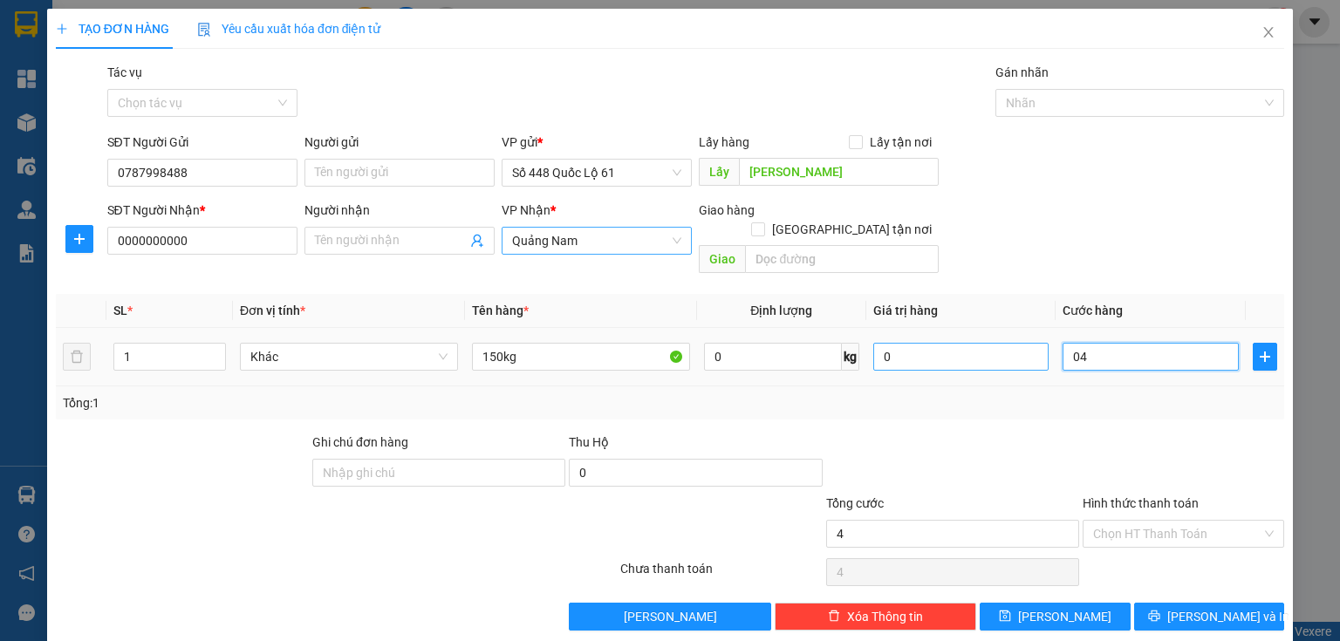
type input "045"
type input "450"
type input "0.450"
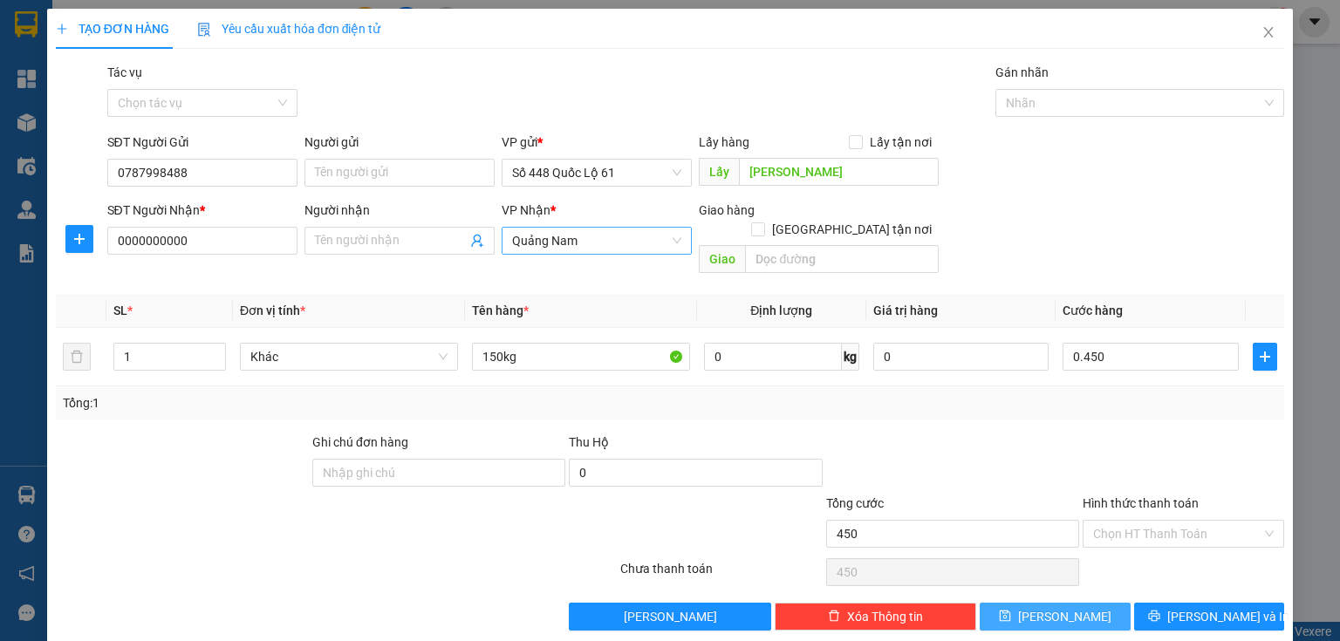
type input "450.000"
click at [1071, 607] on button "[PERSON_NAME]" at bounding box center [1055, 617] width 151 height 28
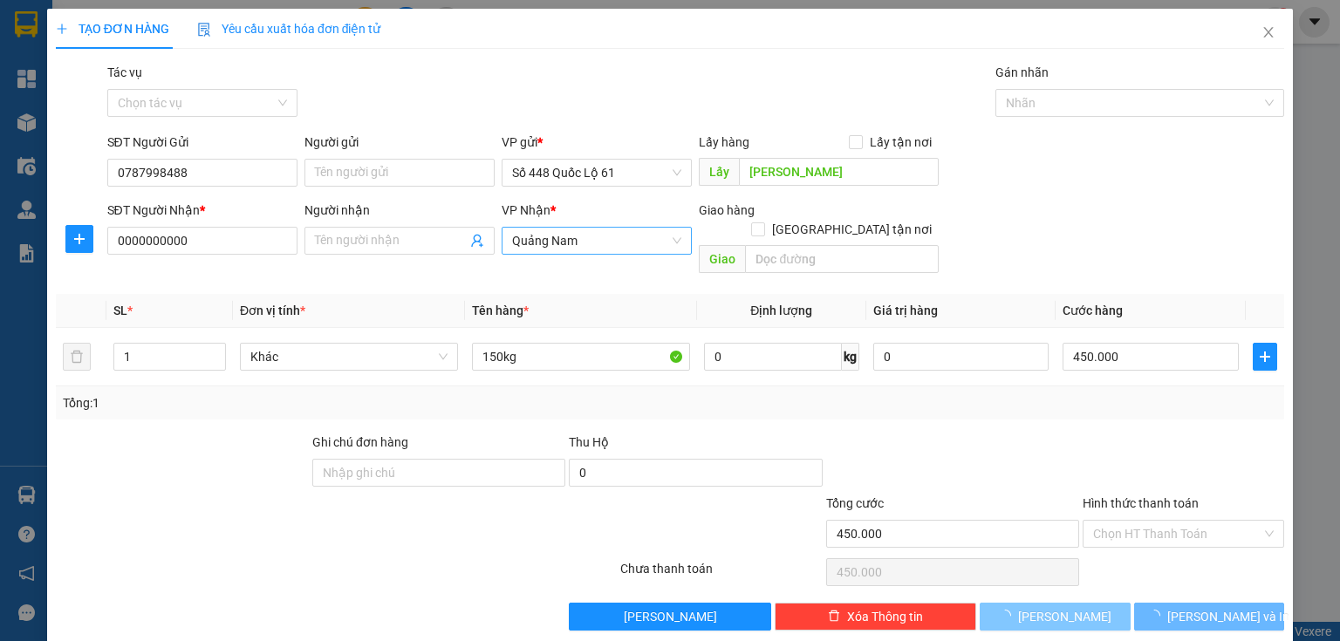
type input "0"
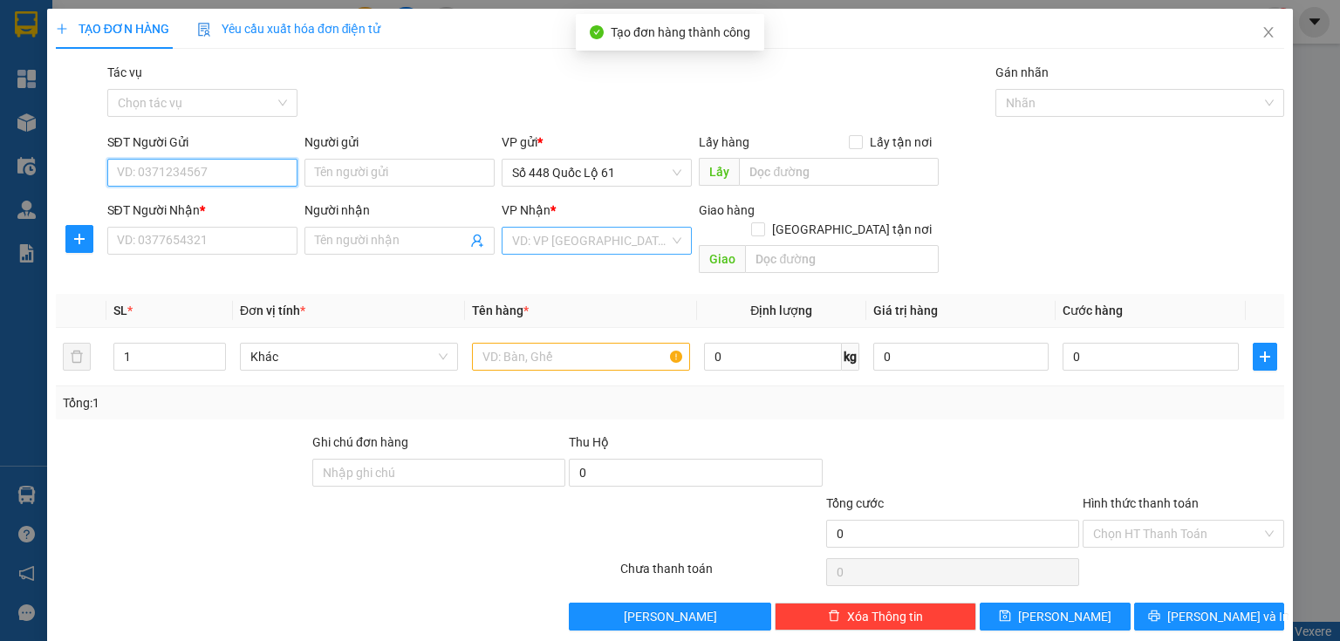
click at [156, 169] on input "SĐT Người Gửi" at bounding box center [202, 173] width 190 height 28
click at [159, 176] on input "SĐT Người Gửi" at bounding box center [202, 173] width 190 height 28
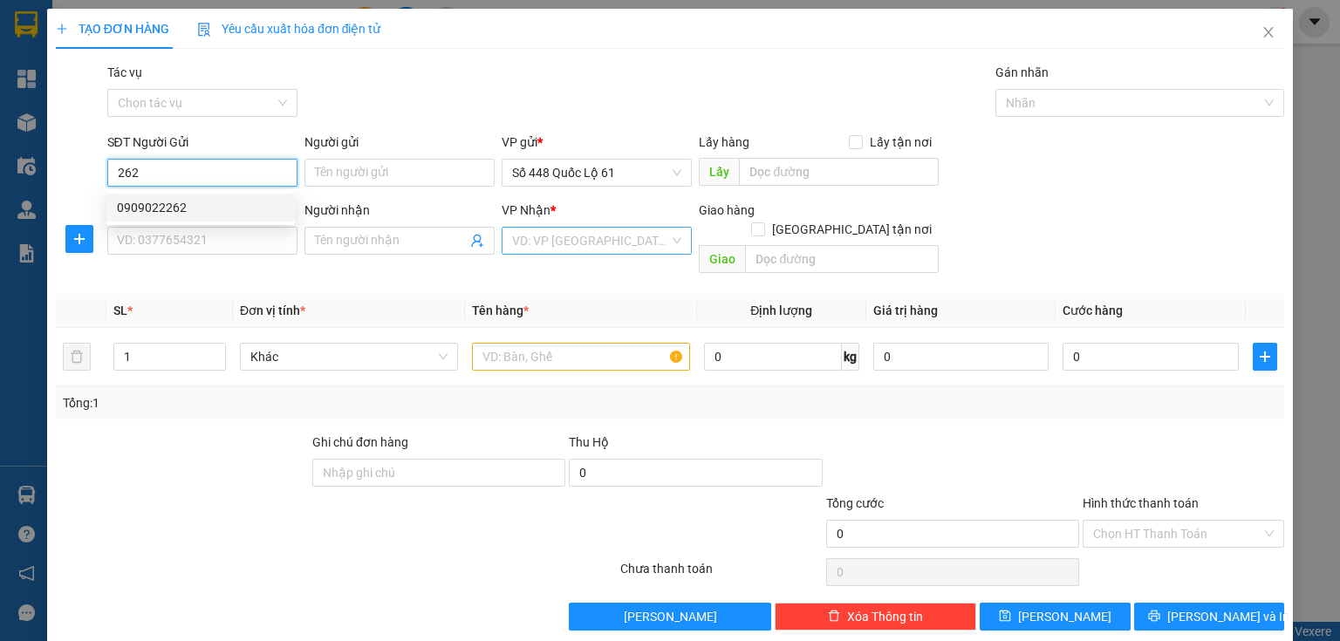
click at [193, 201] on div "0909022262" at bounding box center [200, 207] width 167 height 19
type input "0909022262"
type input "LẤP VÒ"
type input "00000000000"
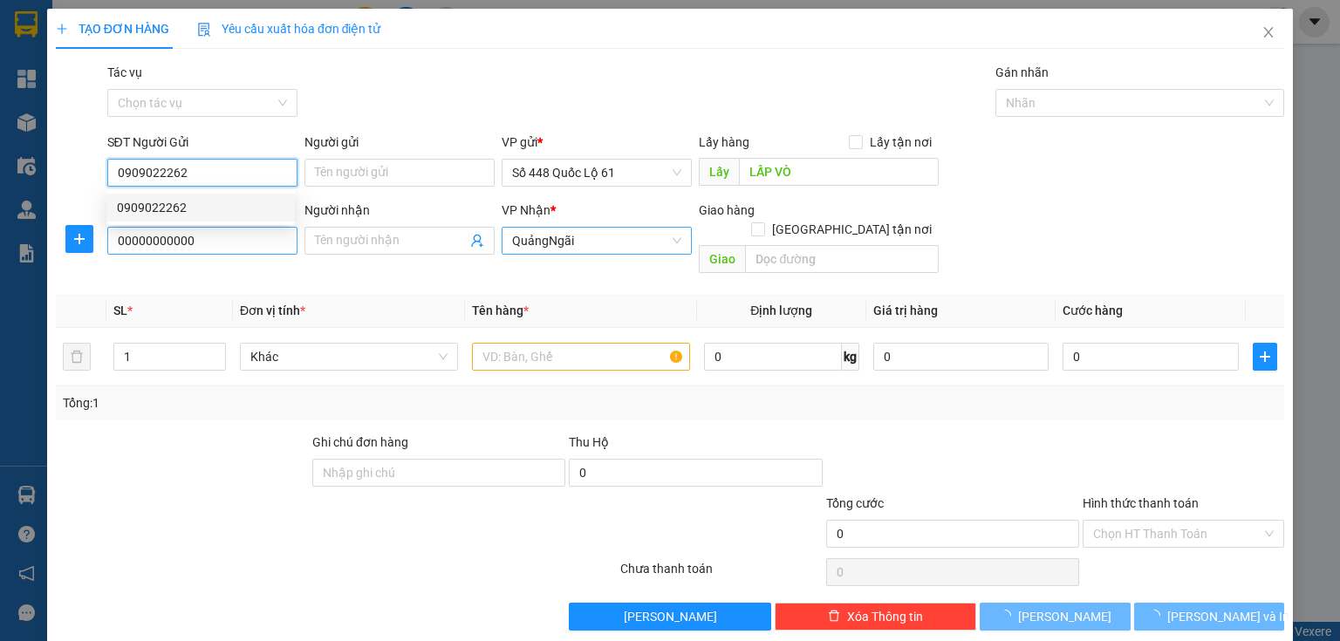
type input "900.000"
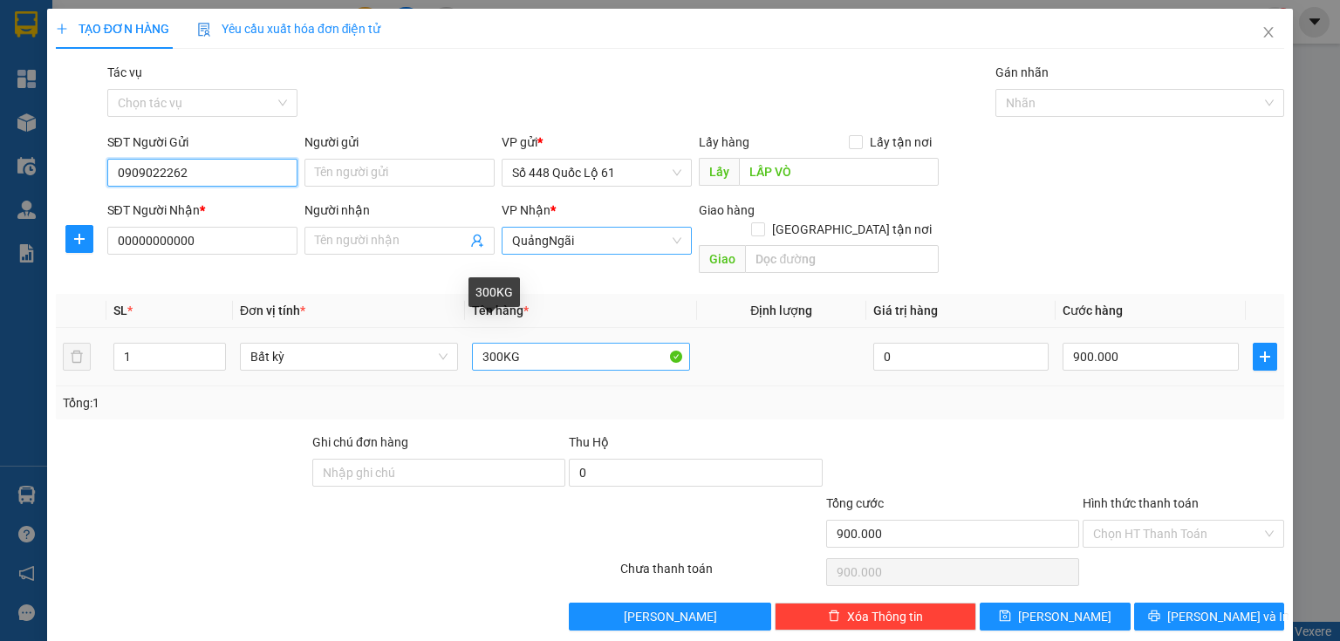
type input "0909022262"
click at [484, 343] on input "300KG" at bounding box center [581, 357] width 218 height 28
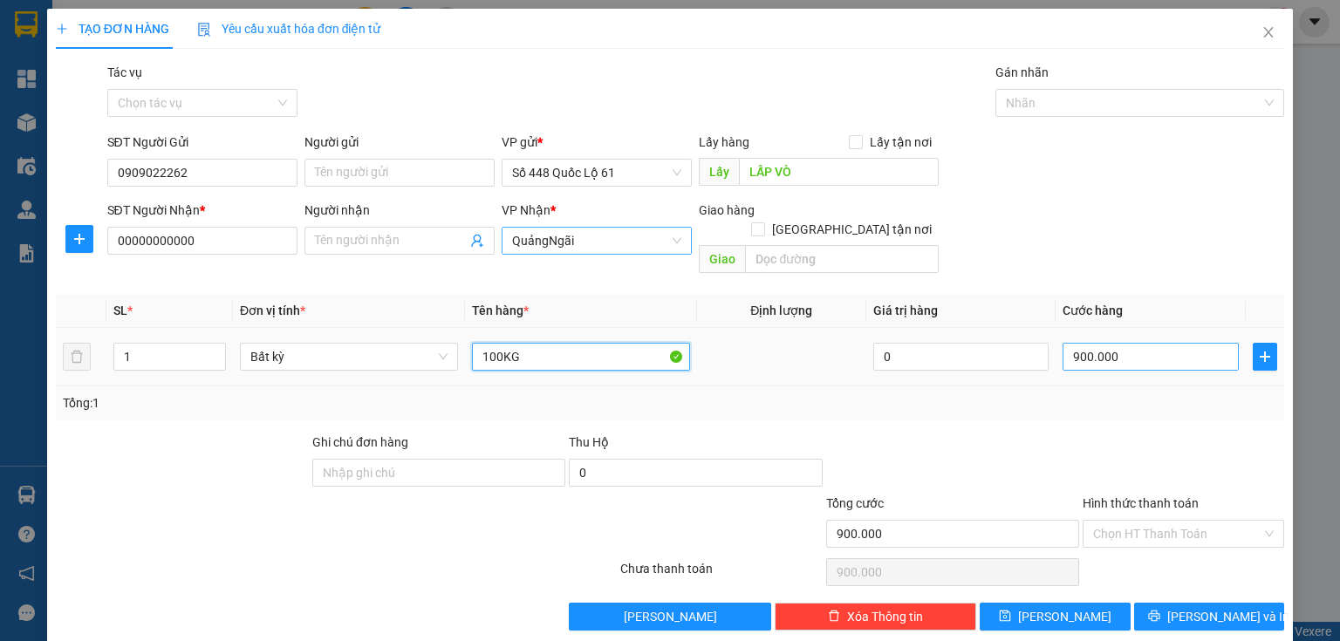
type input "100KG"
click at [1125, 343] on input "900.000" at bounding box center [1150, 357] width 176 height 28
type input "0"
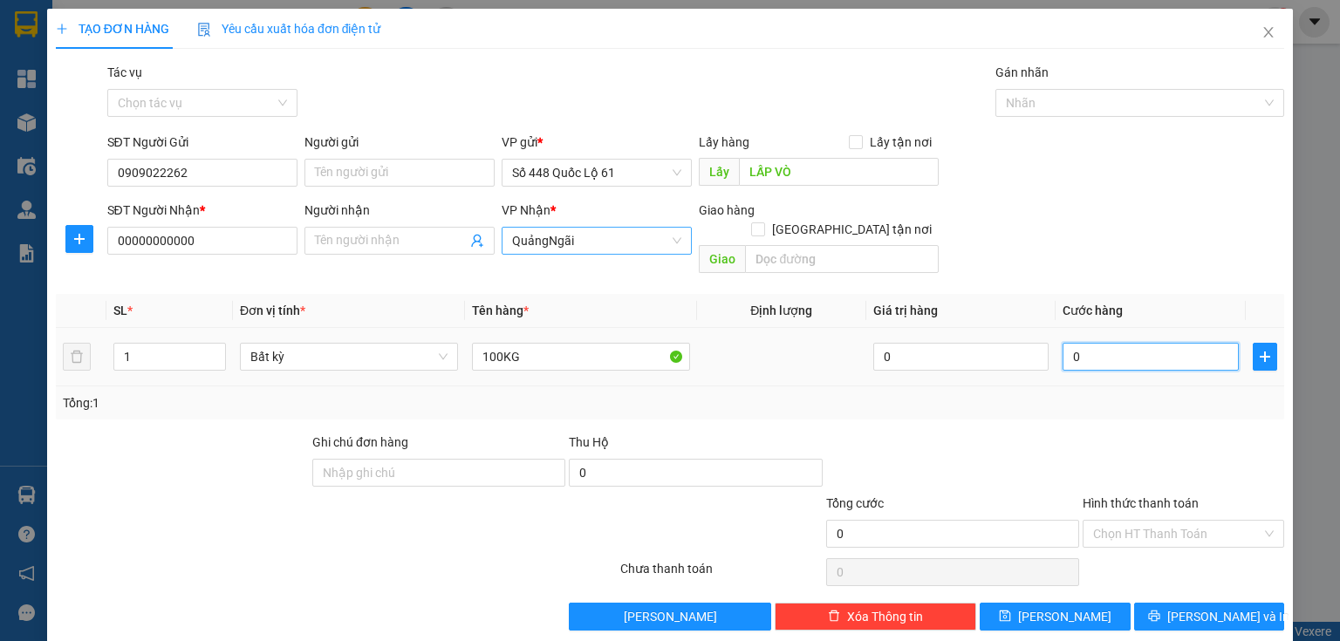
type input "3"
type input "03"
type input "30"
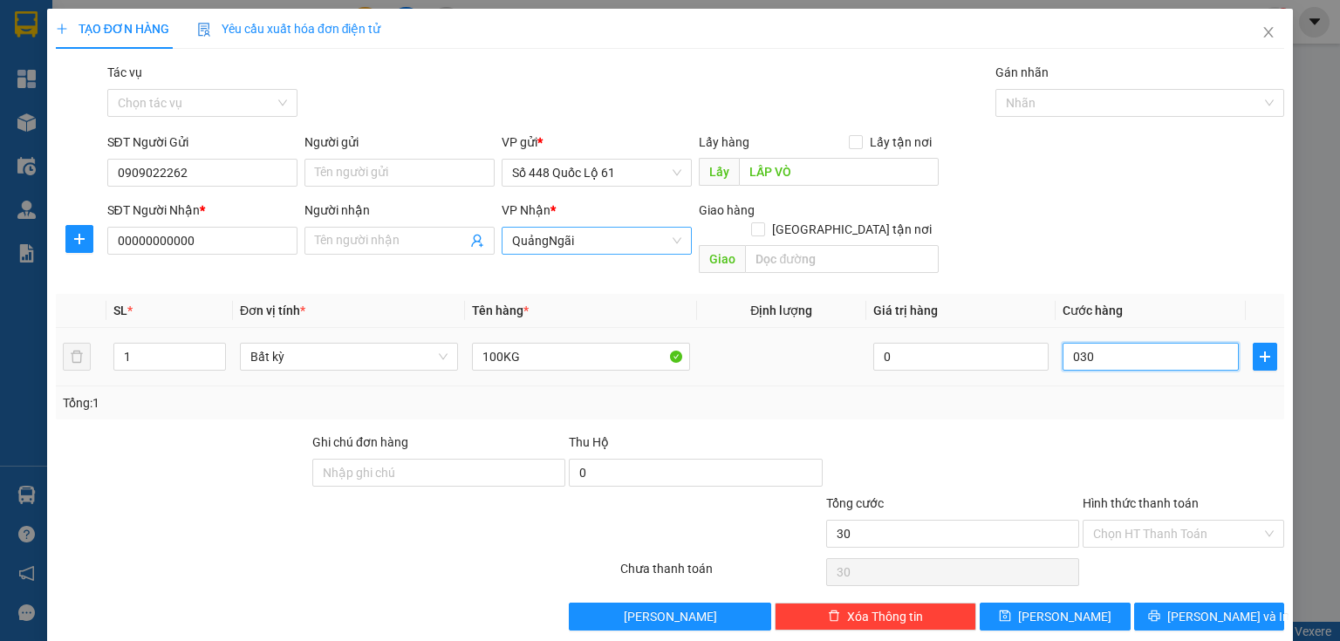
type input "0.300"
type input "300"
type input "0.300"
type input "300.000"
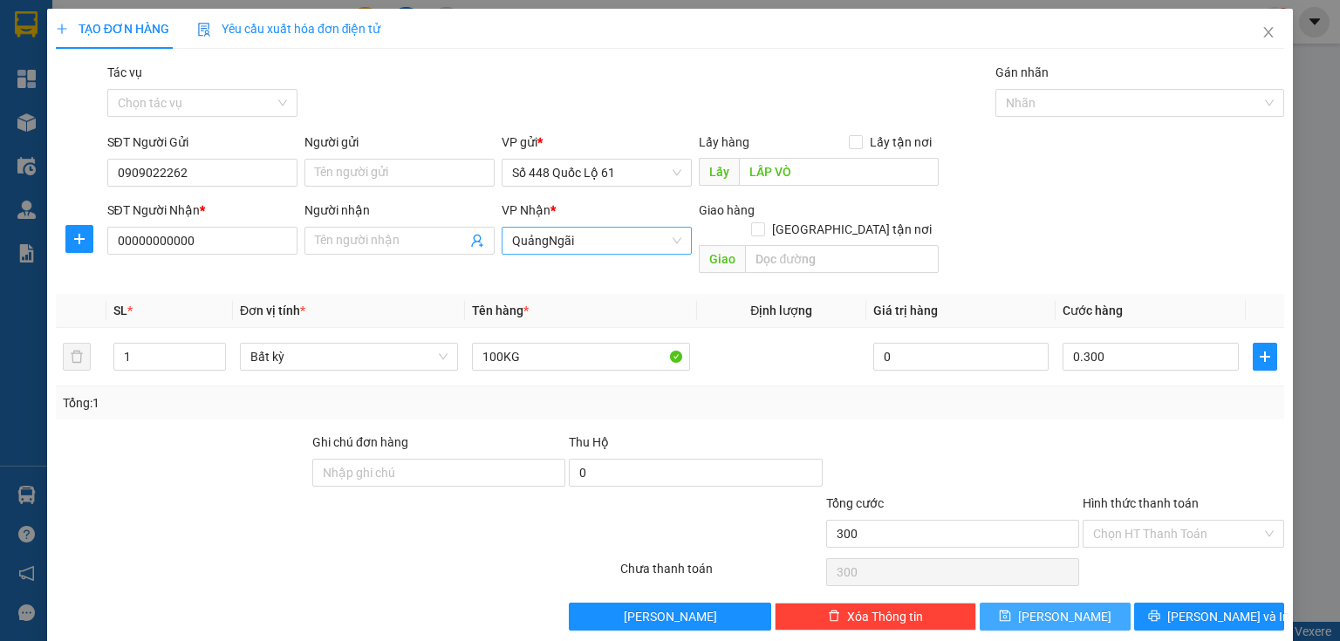
type input "300.000"
click at [1077, 603] on button "[PERSON_NAME]" at bounding box center [1055, 617] width 151 height 28
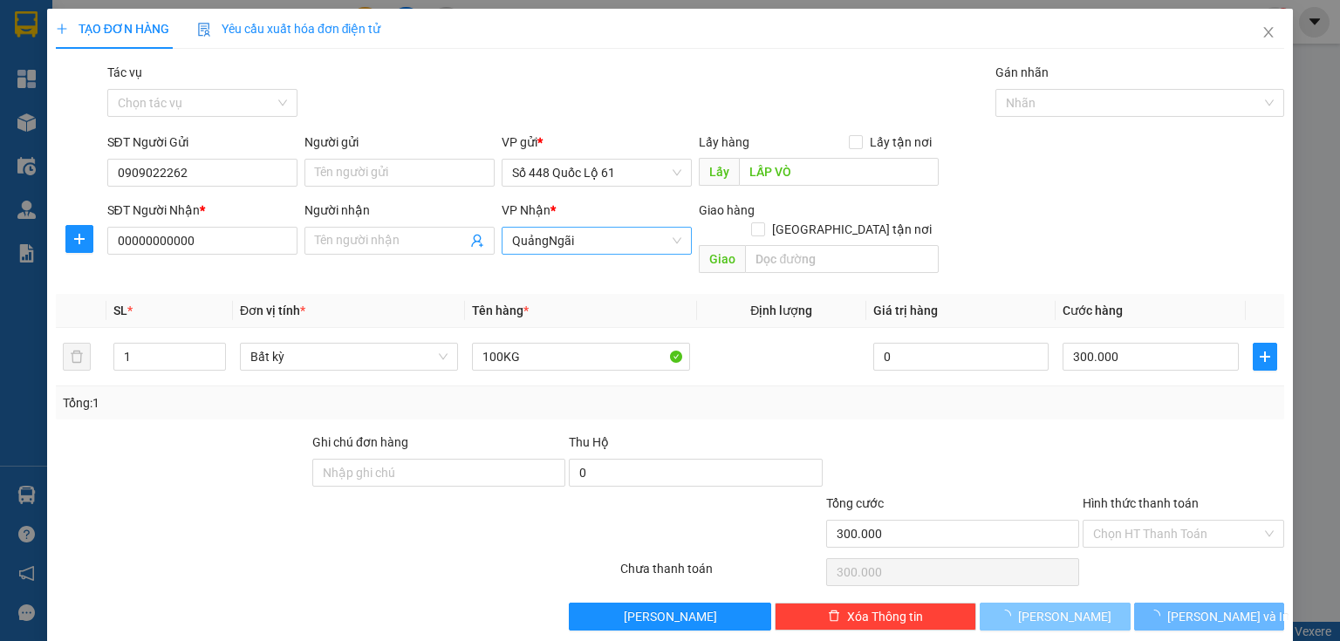
type input "0"
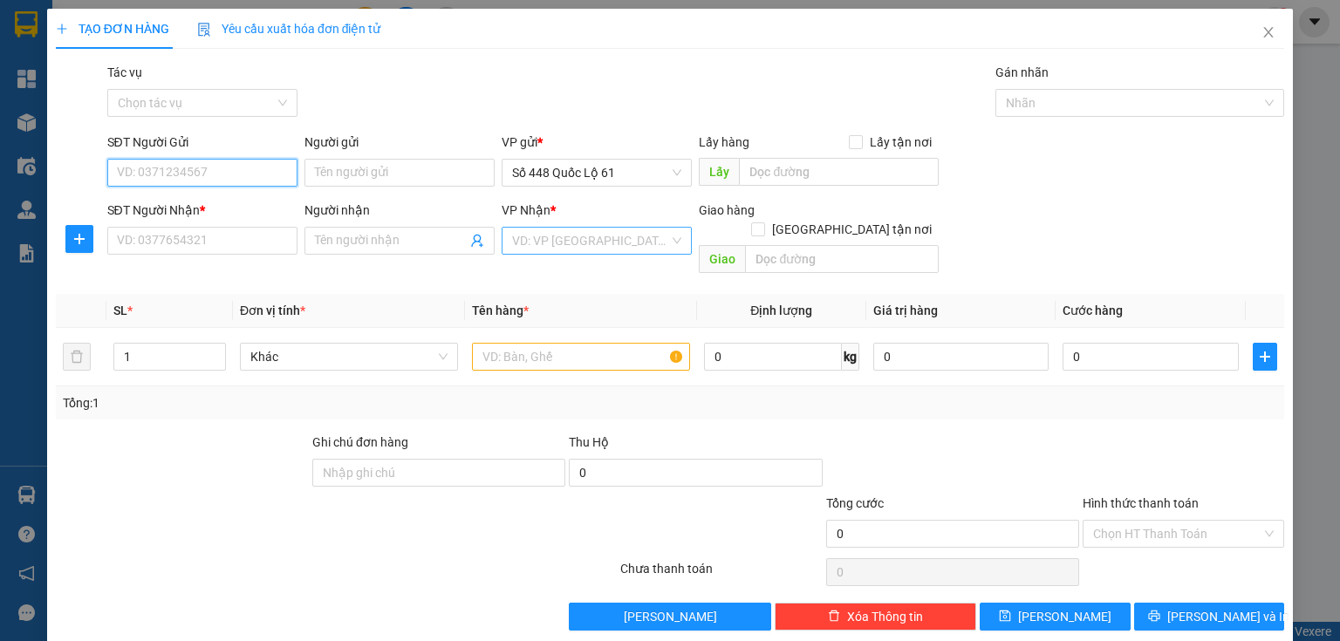
click at [188, 180] on input "SĐT Người Gửi" at bounding box center [202, 173] width 190 height 28
click at [204, 237] on div "0382015267" at bounding box center [200, 235] width 167 height 19
type input "0382015267"
type input "0898177229"
checkbox input "true"
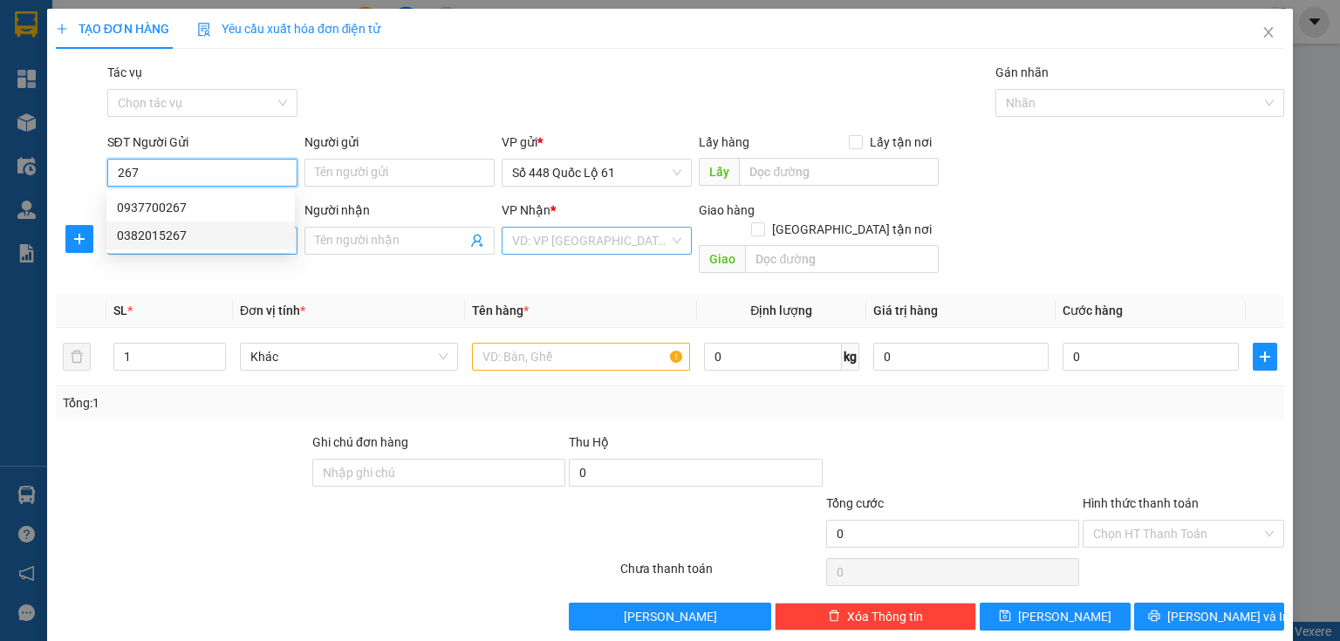
type input "TUY HÒA"
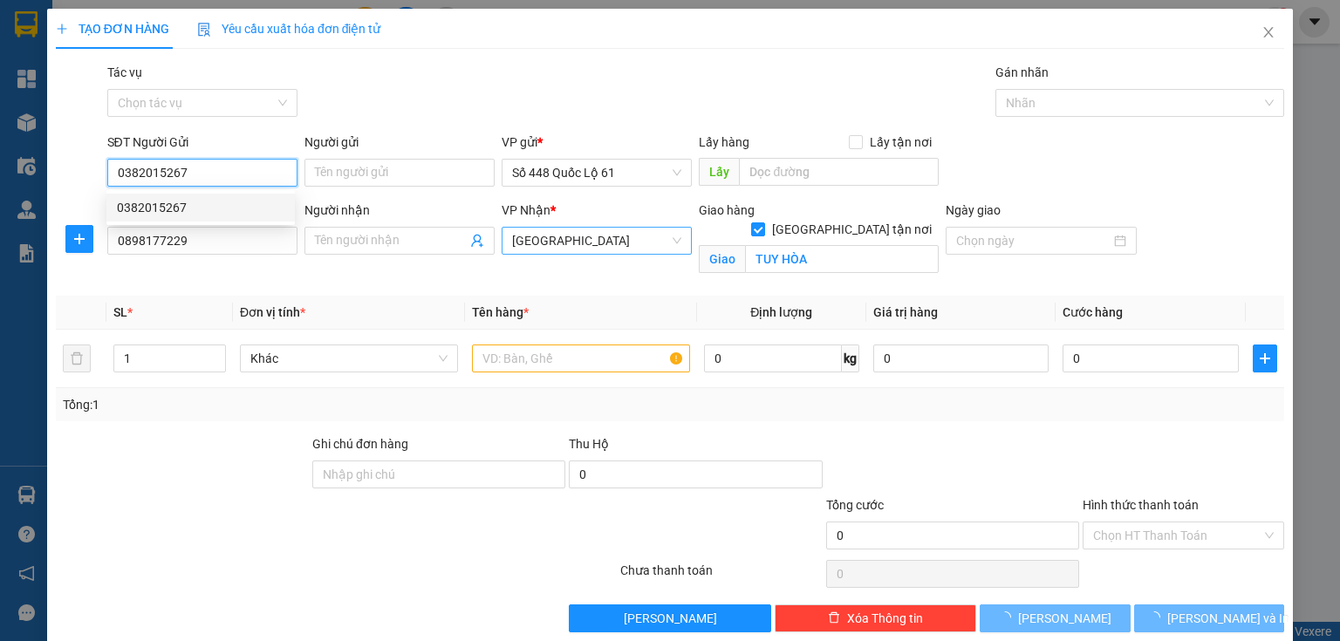
type input "1.000"
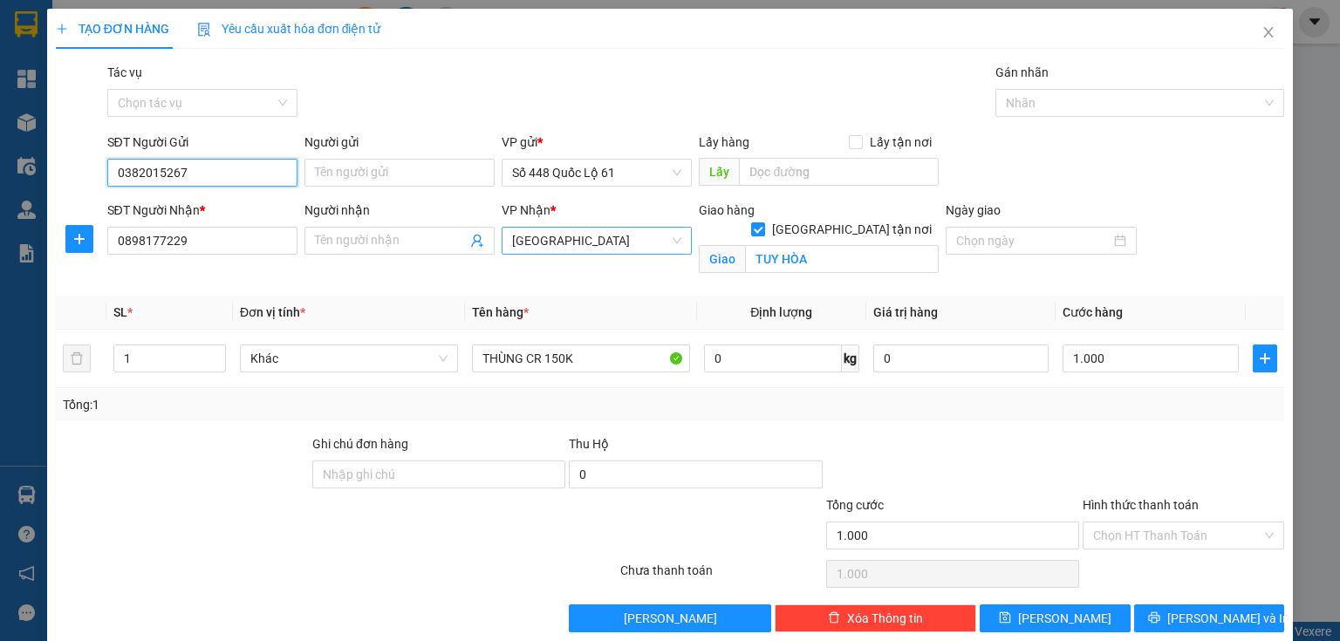
click at [247, 174] on input "0382015267" at bounding box center [202, 173] width 190 height 28
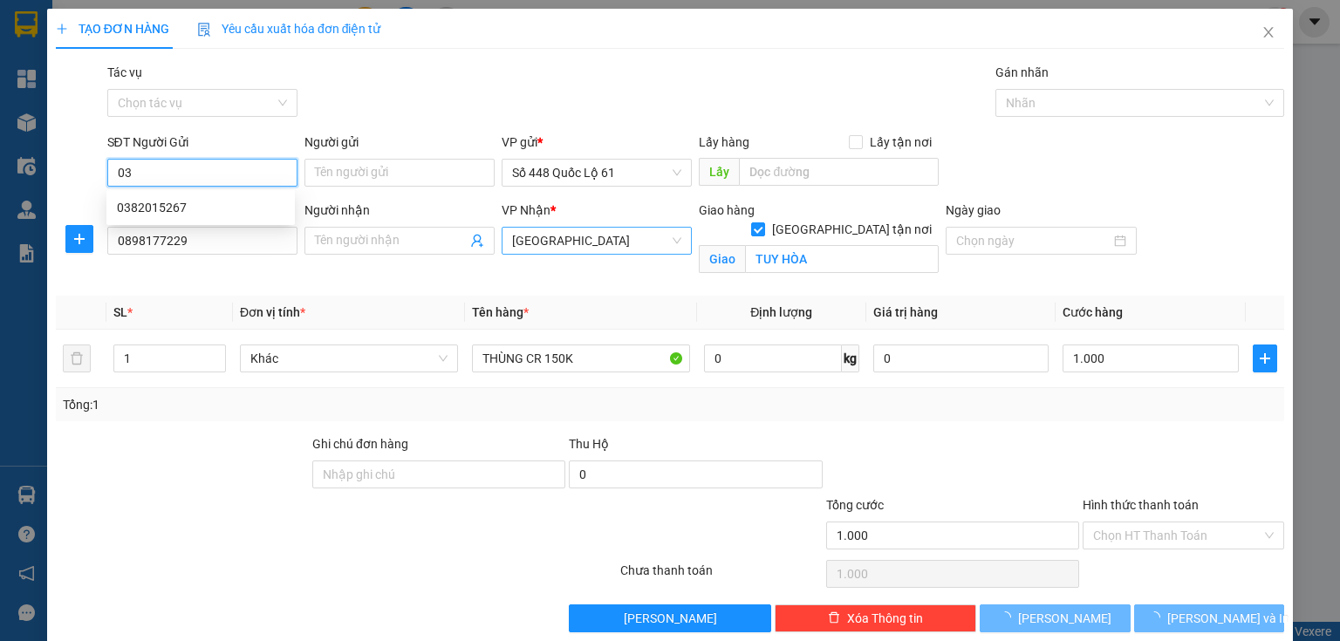
type input "0"
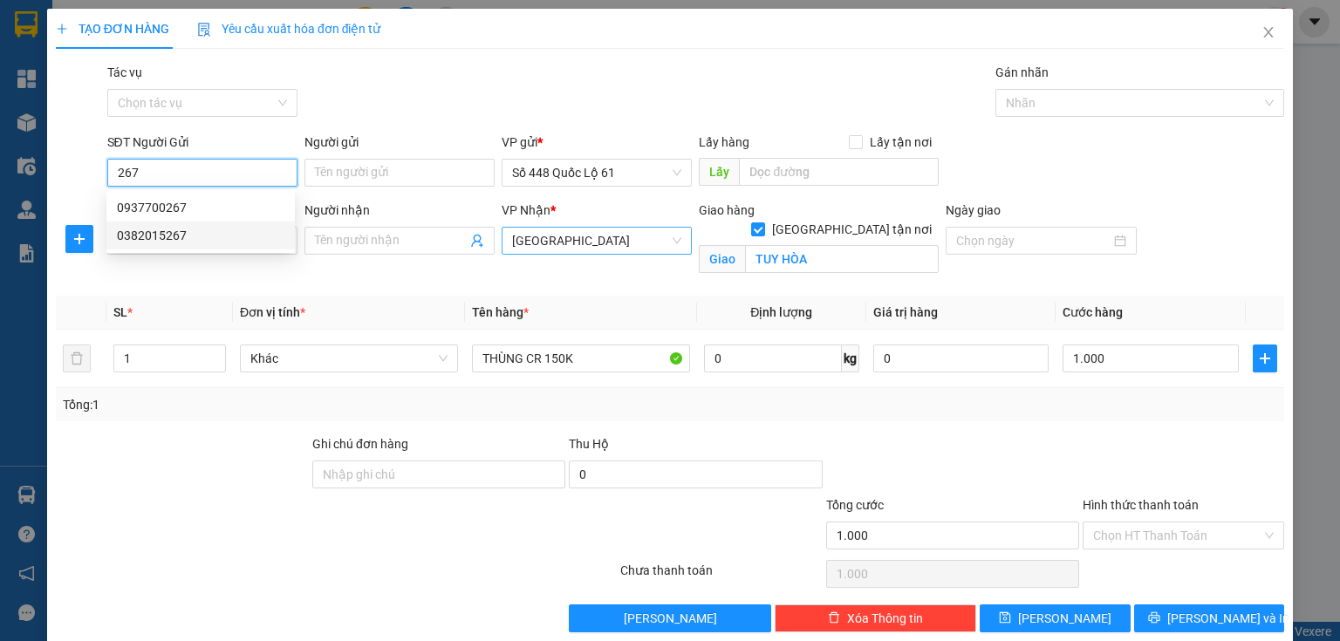
click at [206, 233] on div "0382015267" at bounding box center [200, 235] width 167 height 19
click at [215, 176] on input "0382015267" at bounding box center [202, 173] width 190 height 28
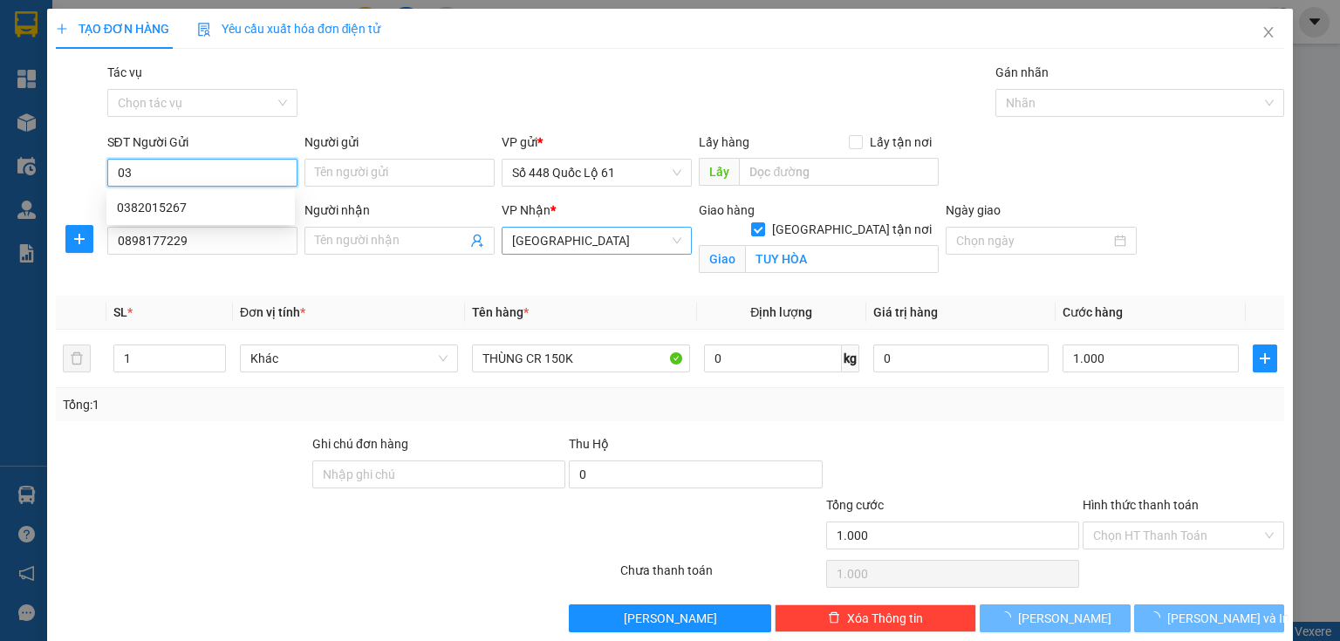
type input "0"
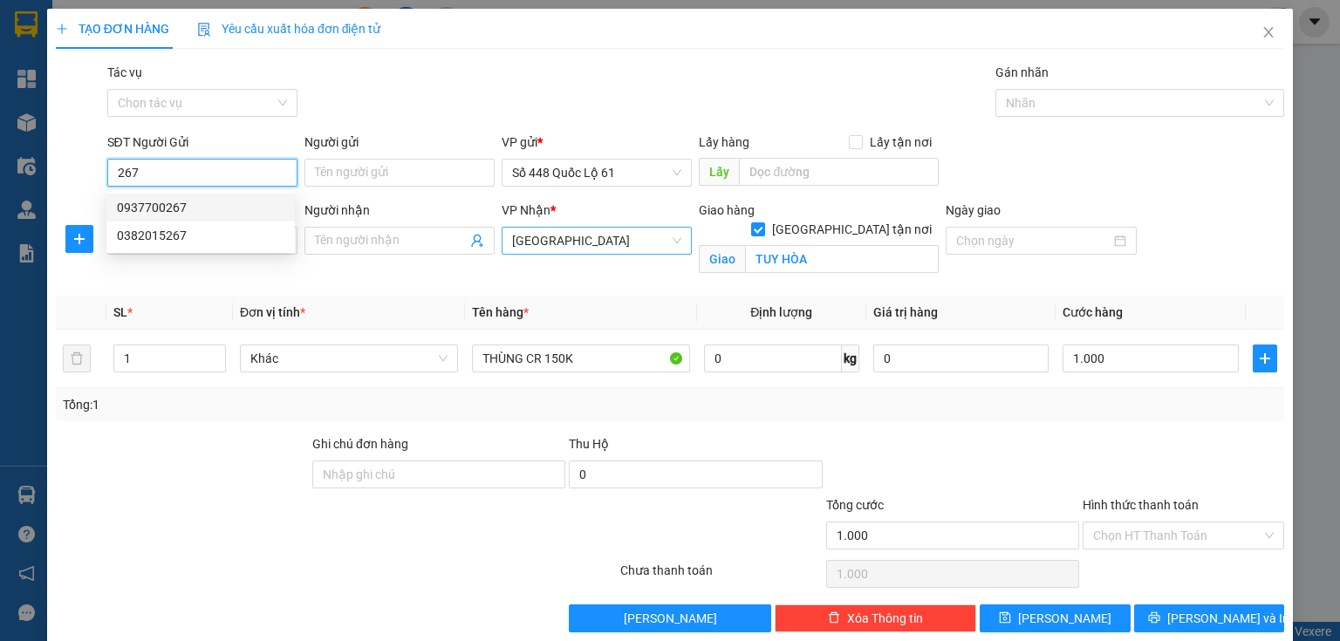
click at [201, 209] on div "0937700267" at bounding box center [200, 207] width 167 height 19
type input "0937700267"
type input "phuoc tien"
type input "400.000"
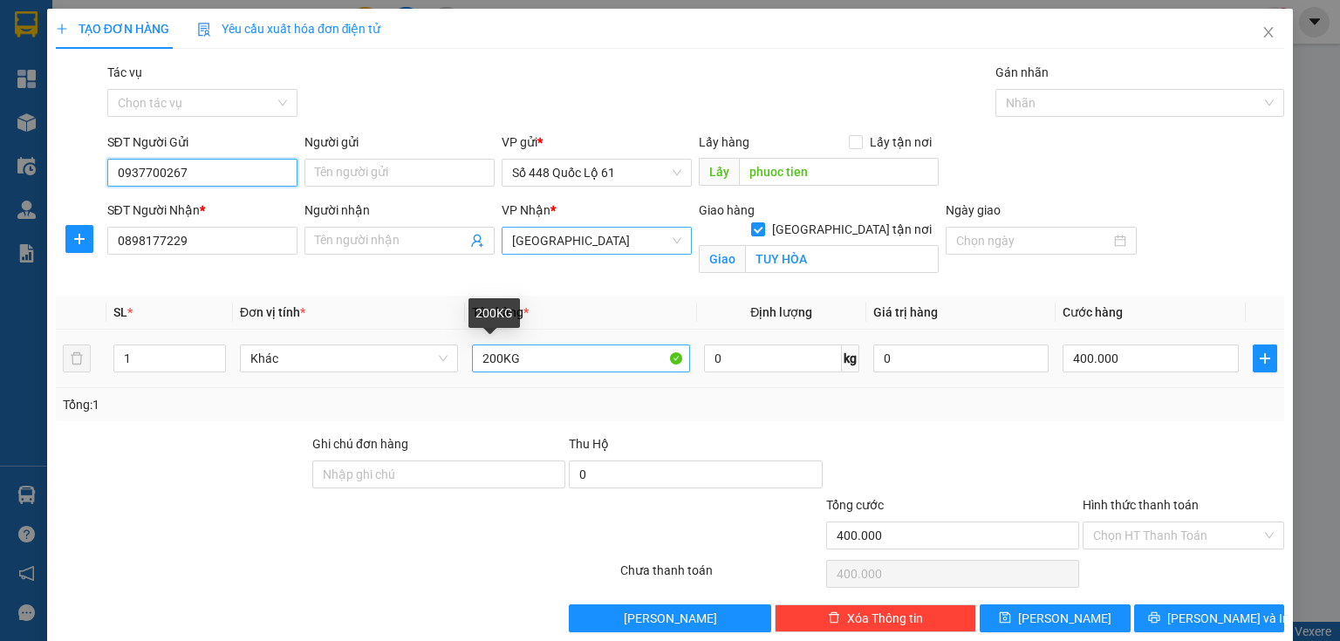
type input "0937700267"
click at [486, 364] on input "200KG" at bounding box center [581, 359] width 218 height 28
type input "1000KG"
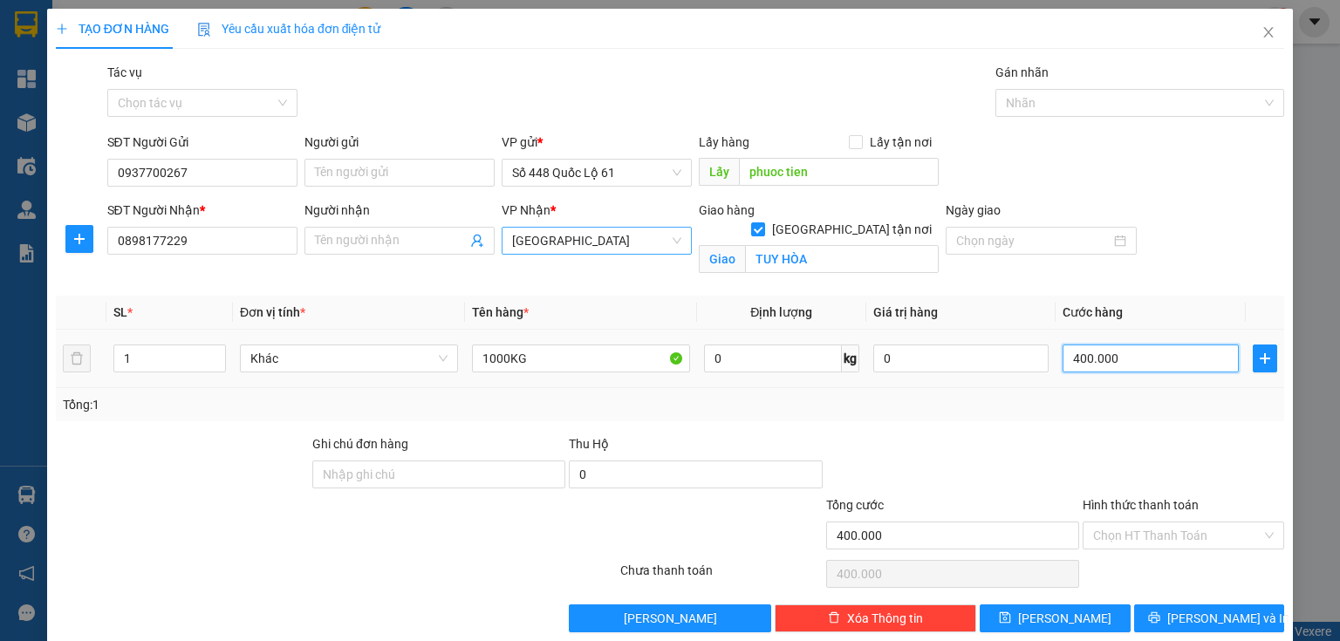
type input "3"
type input "30"
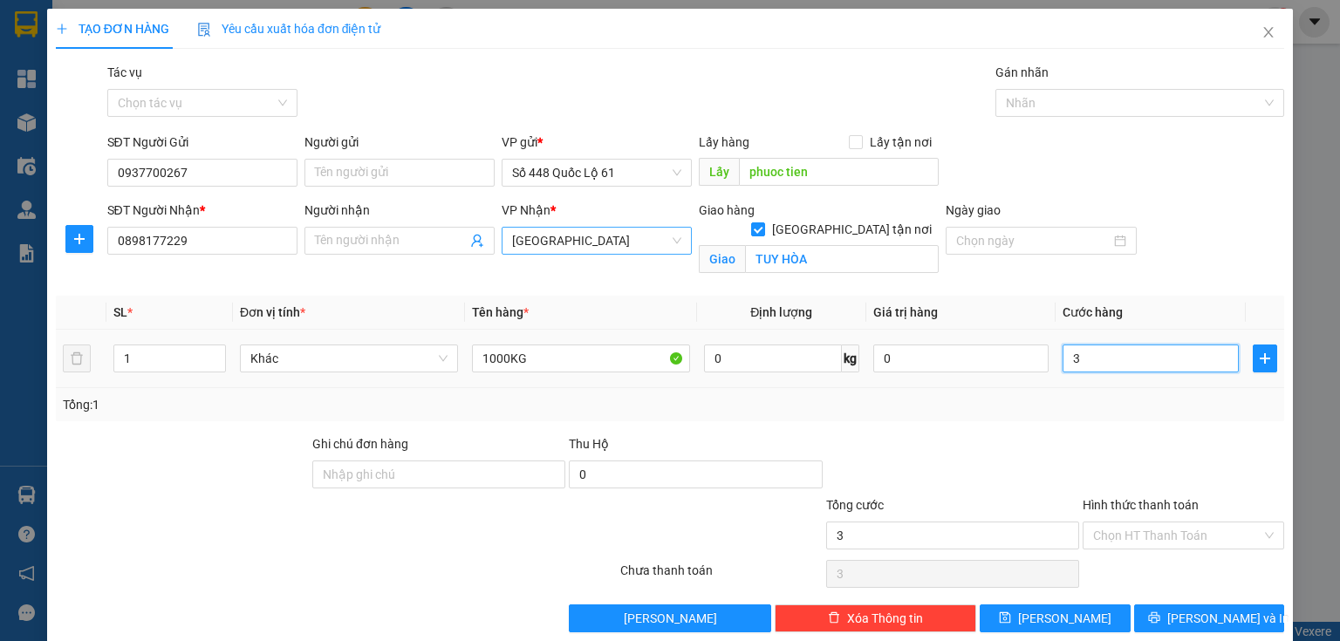
type input "30"
type input "300"
type input "3.000"
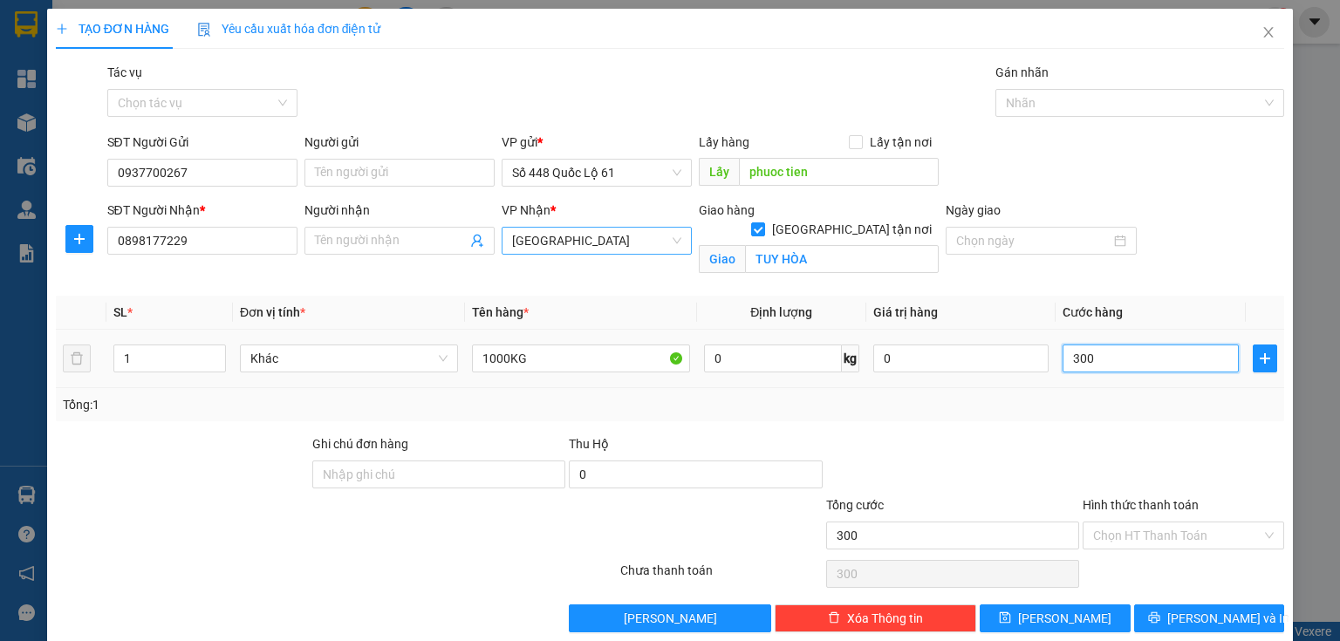
type input "3.000"
type input "3.000.000"
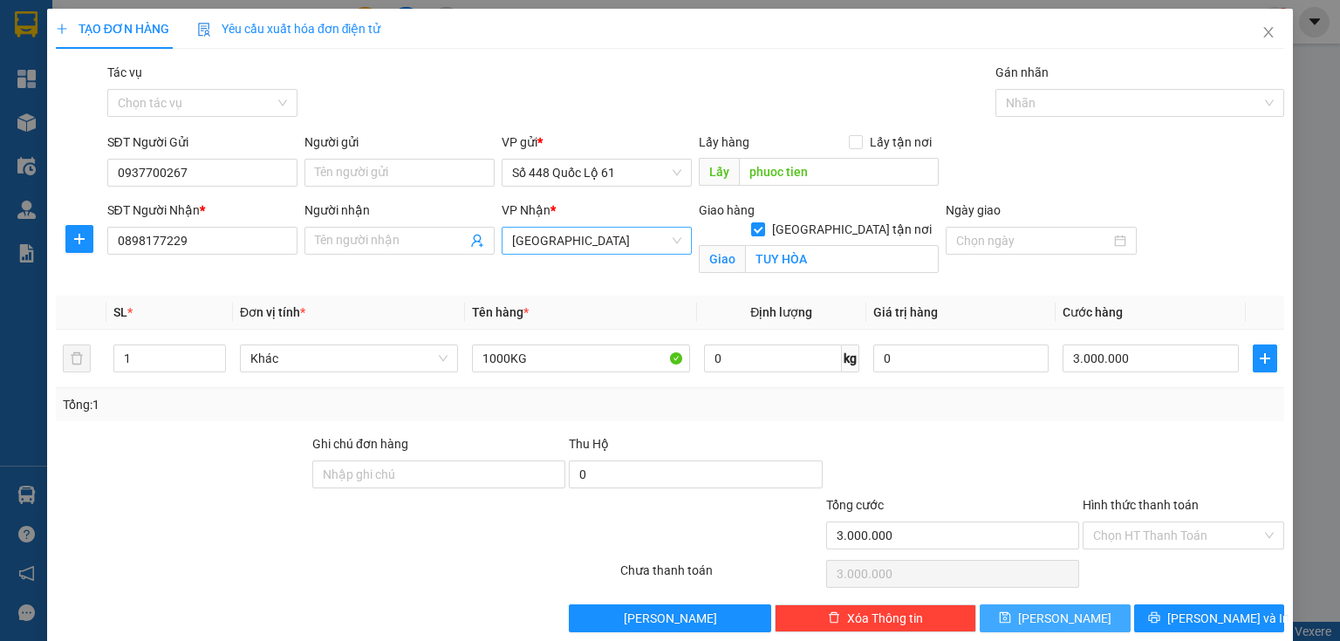
click at [1060, 604] on button "[PERSON_NAME]" at bounding box center [1055, 618] width 151 height 28
checkbox input "false"
type input "0"
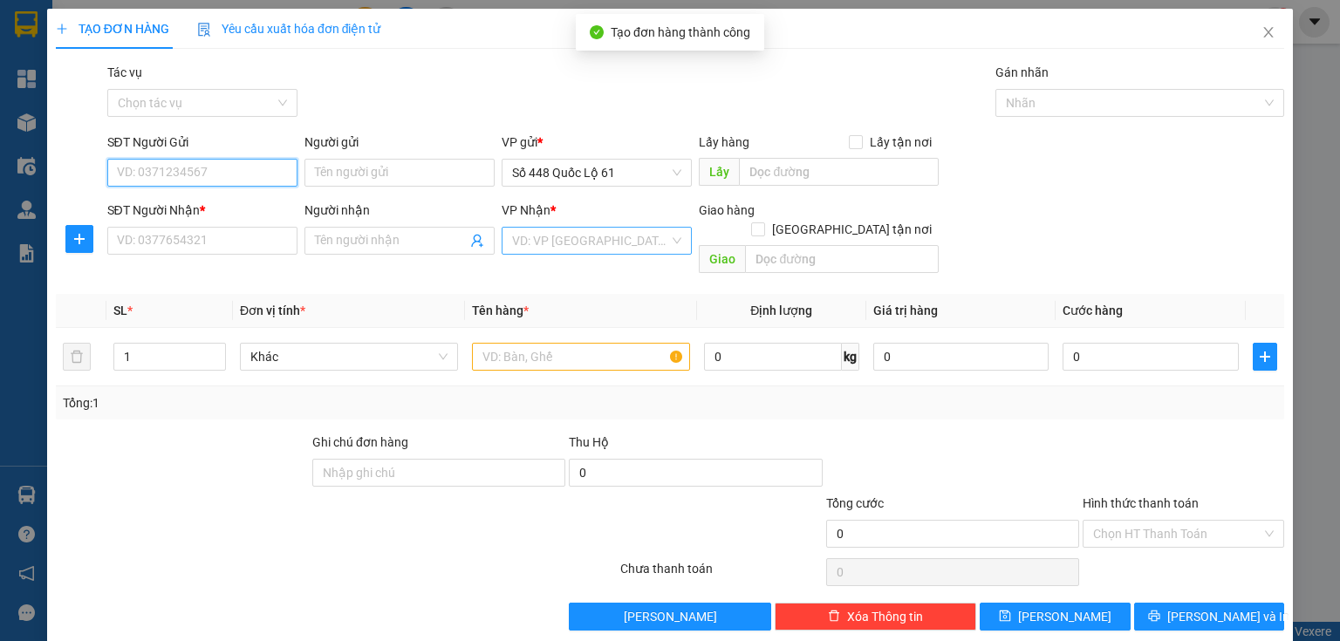
click at [187, 167] on input "SĐT Người Gửi" at bounding box center [202, 173] width 190 height 28
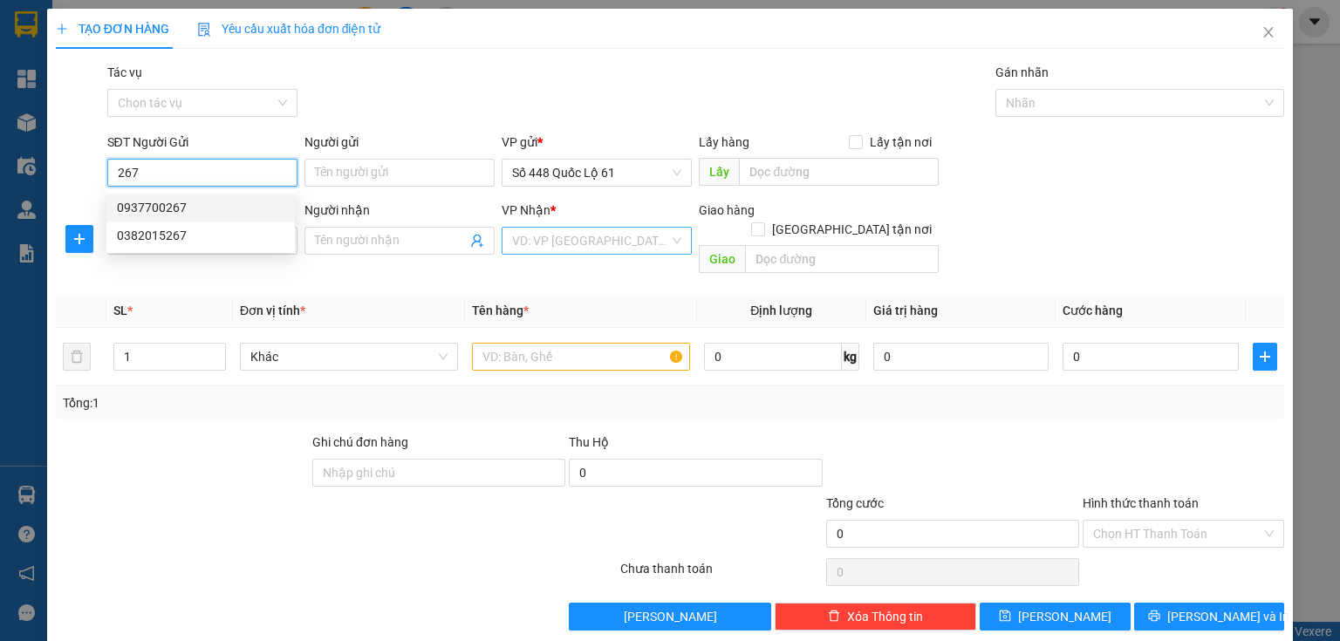
click at [185, 202] on div "0937700267" at bounding box center [200, 207] width 167 height 19
type input "0937700267"
type input "phuoc tien"
type input "0898177229"
checkbox input "true"
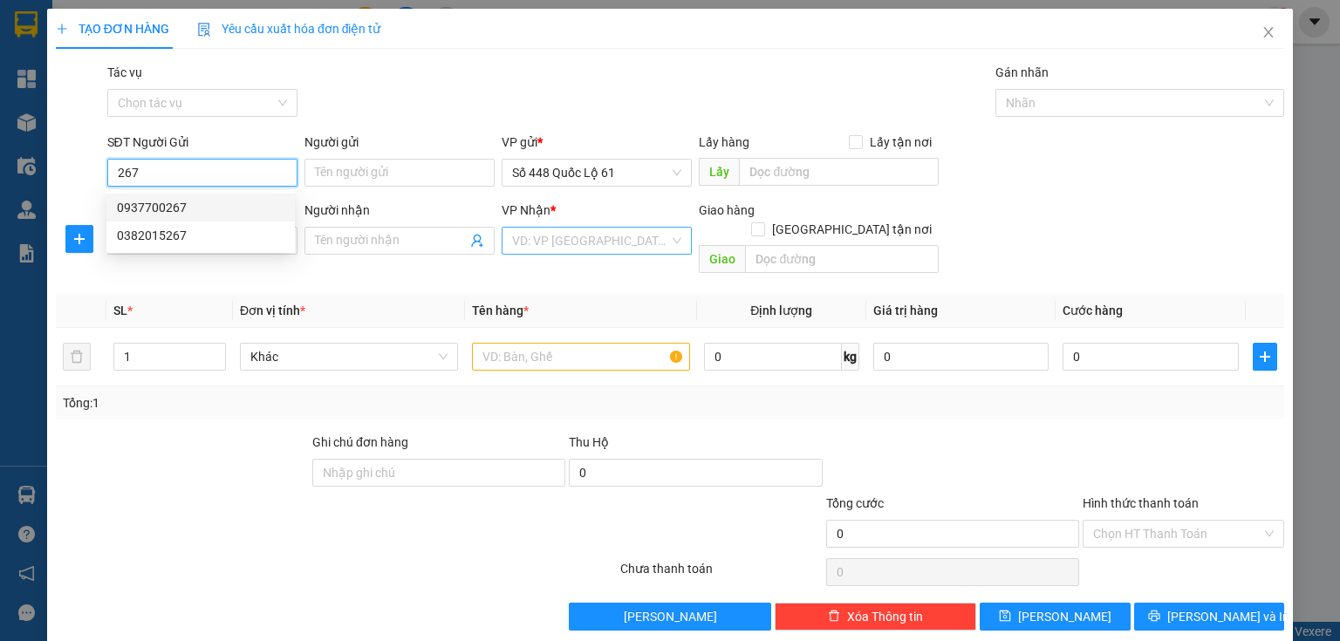
type input "TUY HÒA"
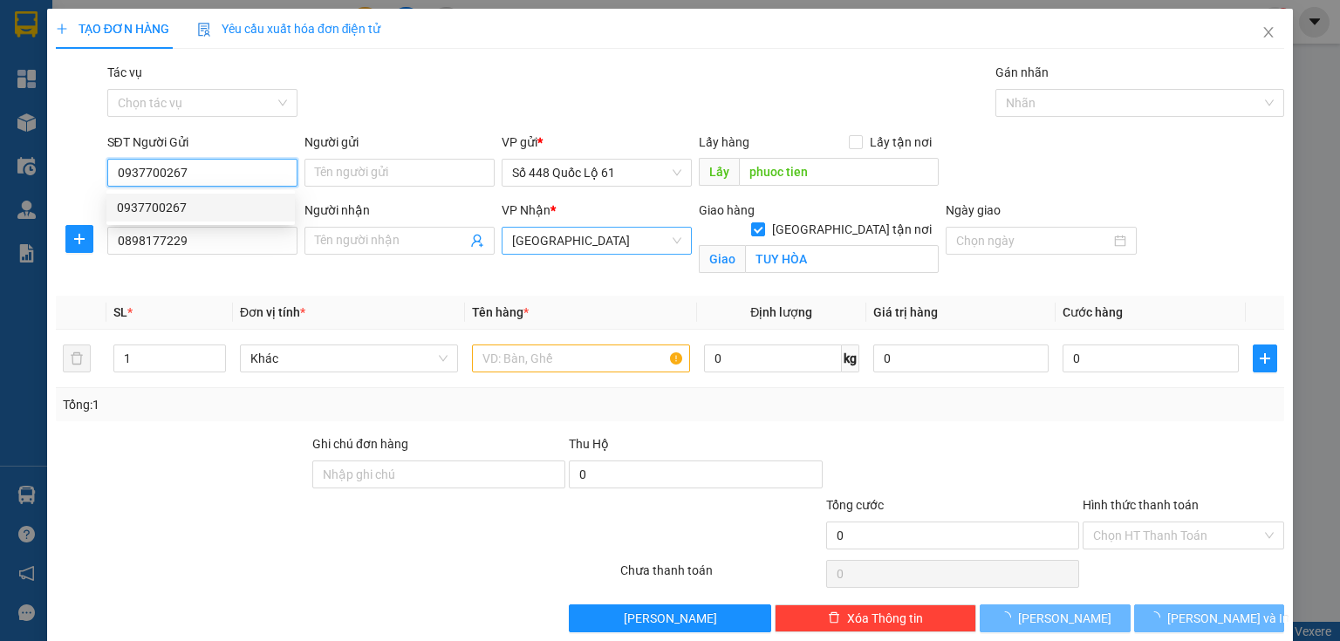
type input "3.000.000"
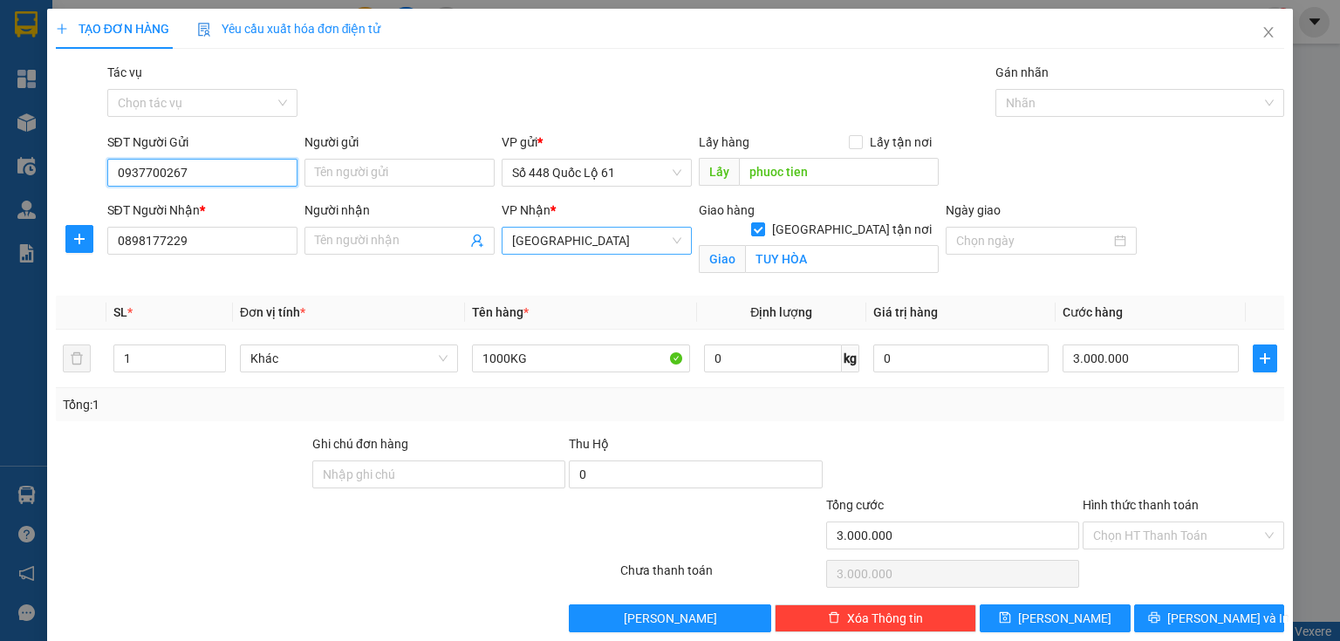
click at [586, 242] on span "[GEOGRAPHIC_DATA]" at bounding box center [596, 241] width 169 height 26
type input "0937700267"
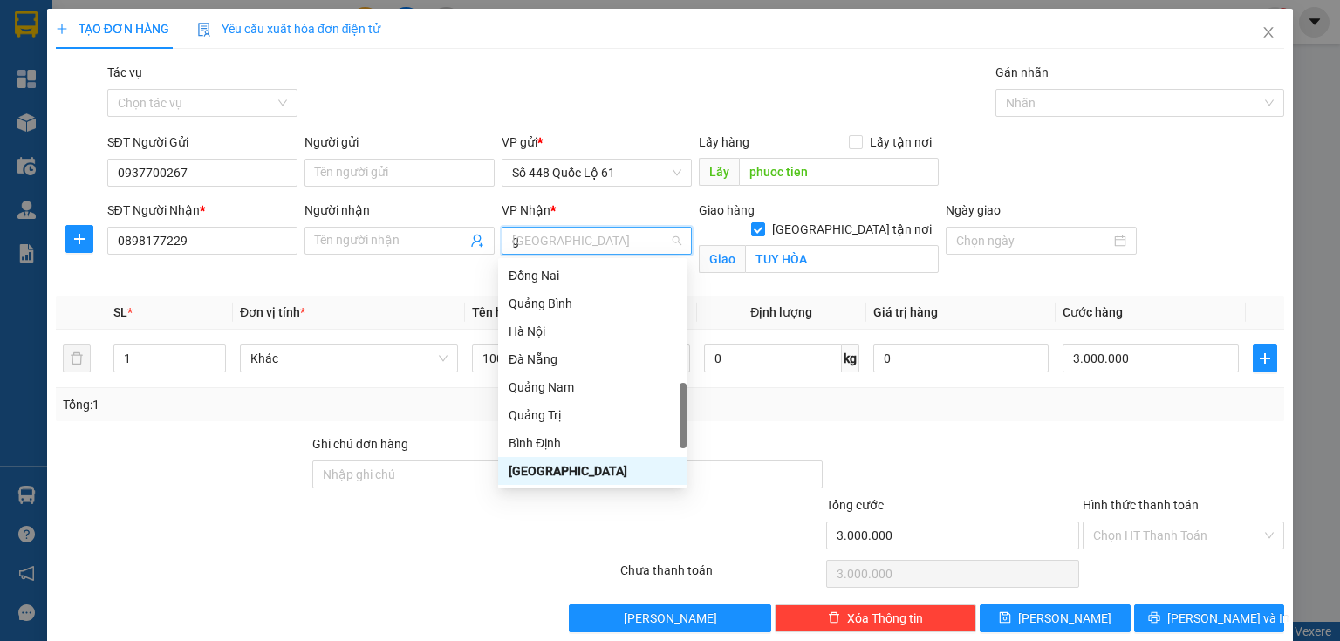
scroll to position [300, 0]
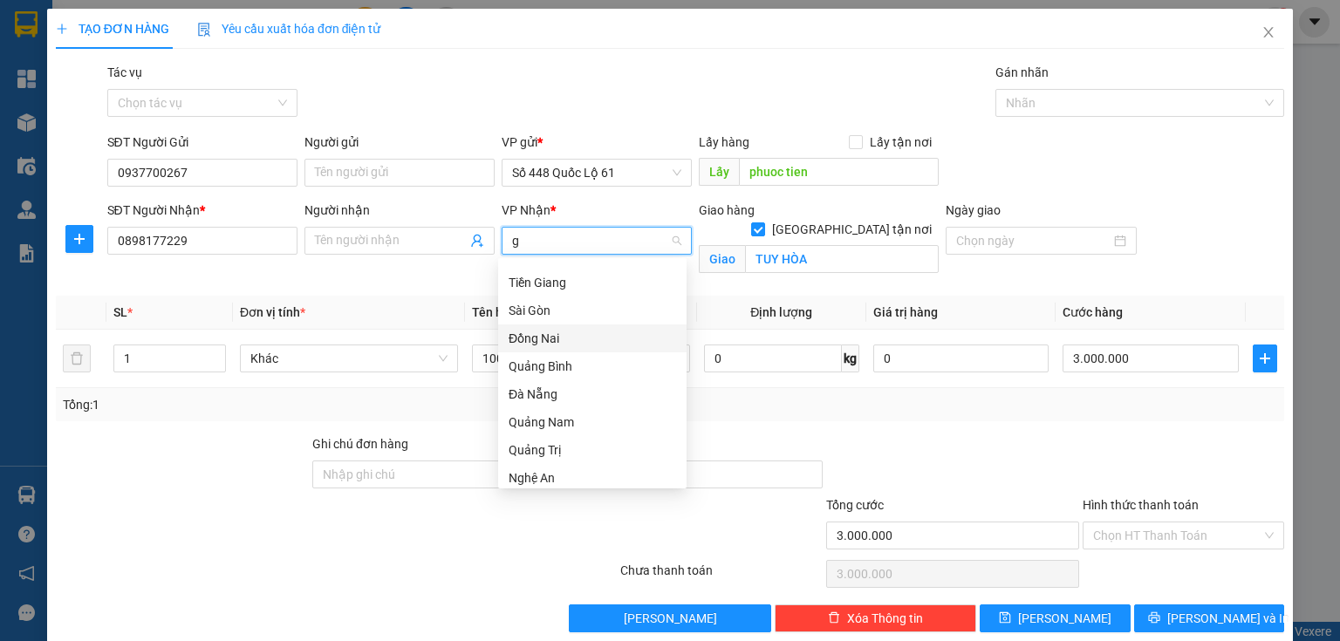
type input "gi"
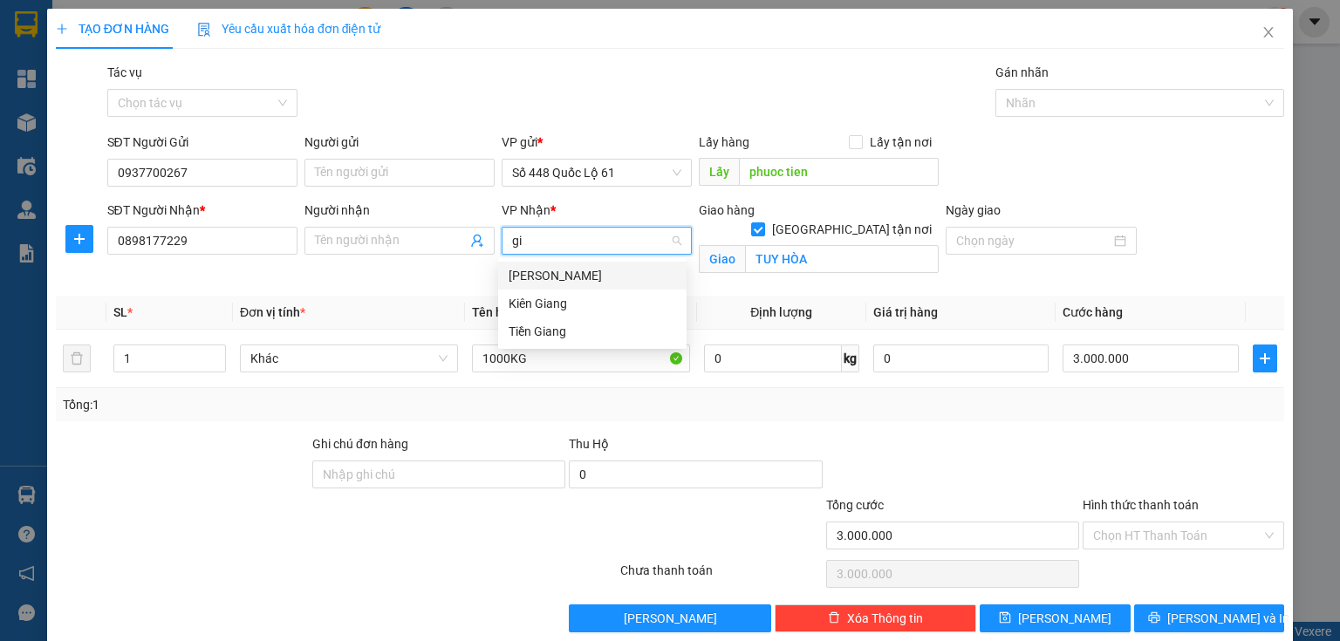
click at [564, 269] on div "[PERSON_NAME]" at bounding box center [592, 275] width 167 height 19
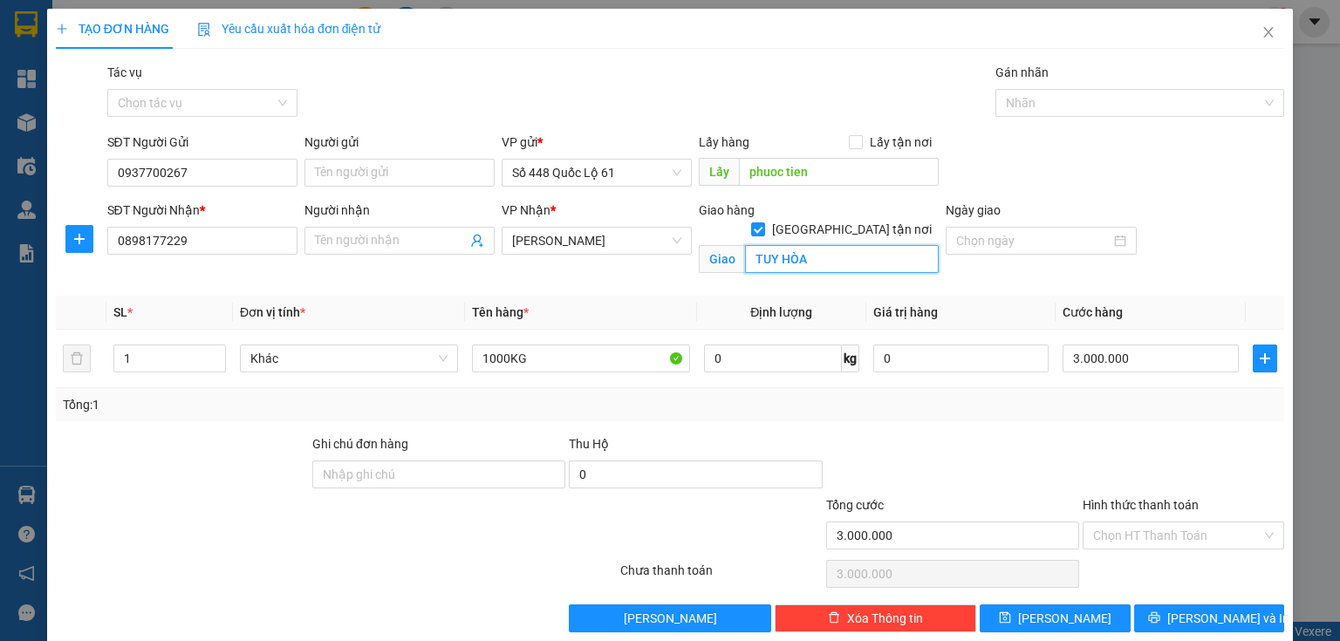
click at [809, 251] on input "TUY HÒA" at bounding box center [842, 259] width 194 height 28
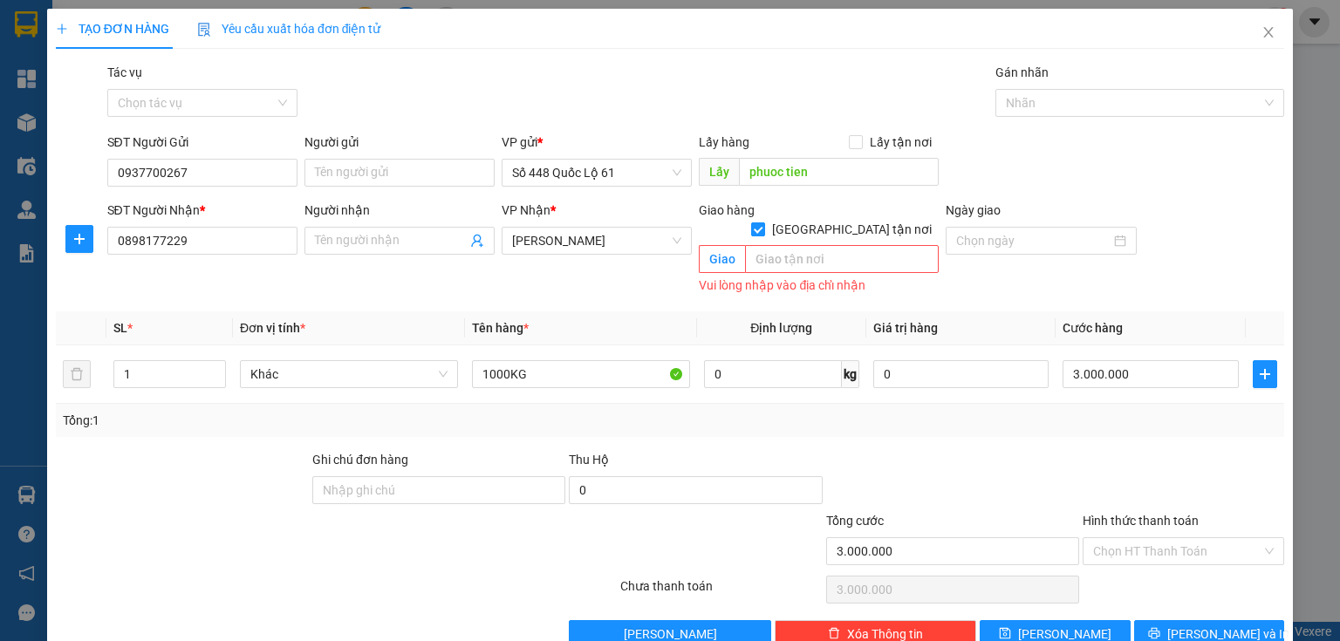
click at [763, 222] on input "[GEOGRAPHIC_DATA] tận nơi" at bounding box center [757, 228] width 12 height 12
checkbox input "false"
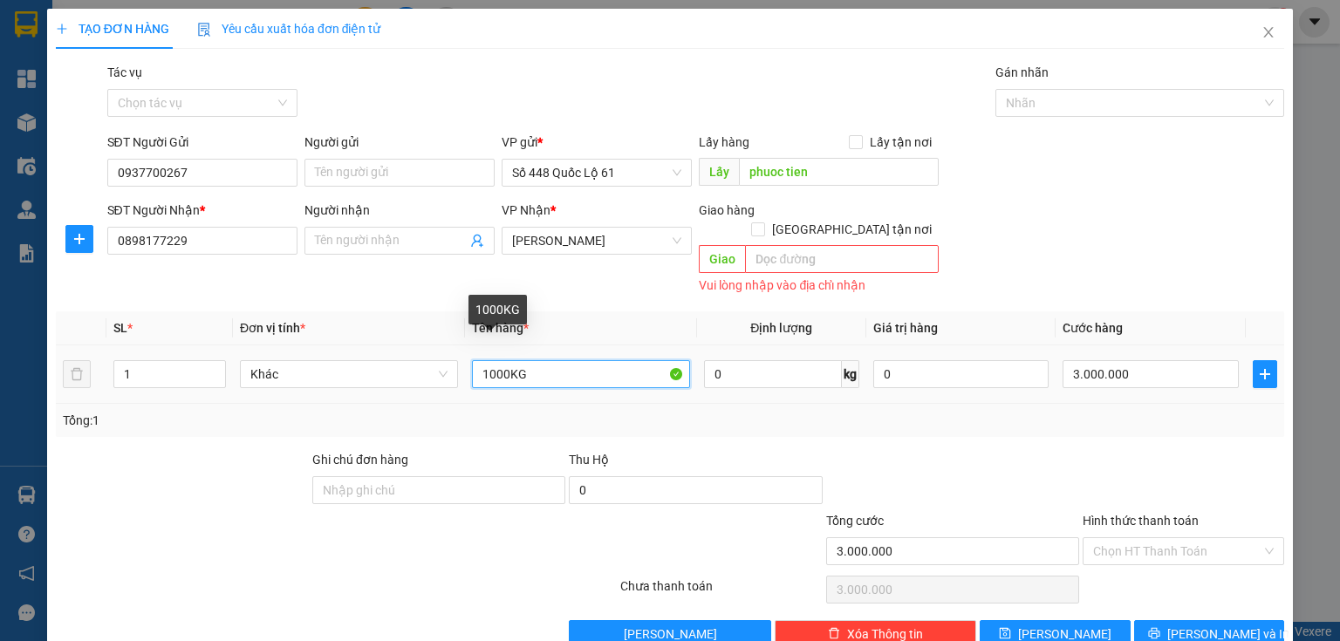
click at [494, 360] on input "1000KG" at bounding box center [581, 374] width 218 height 28
type input "200KG"
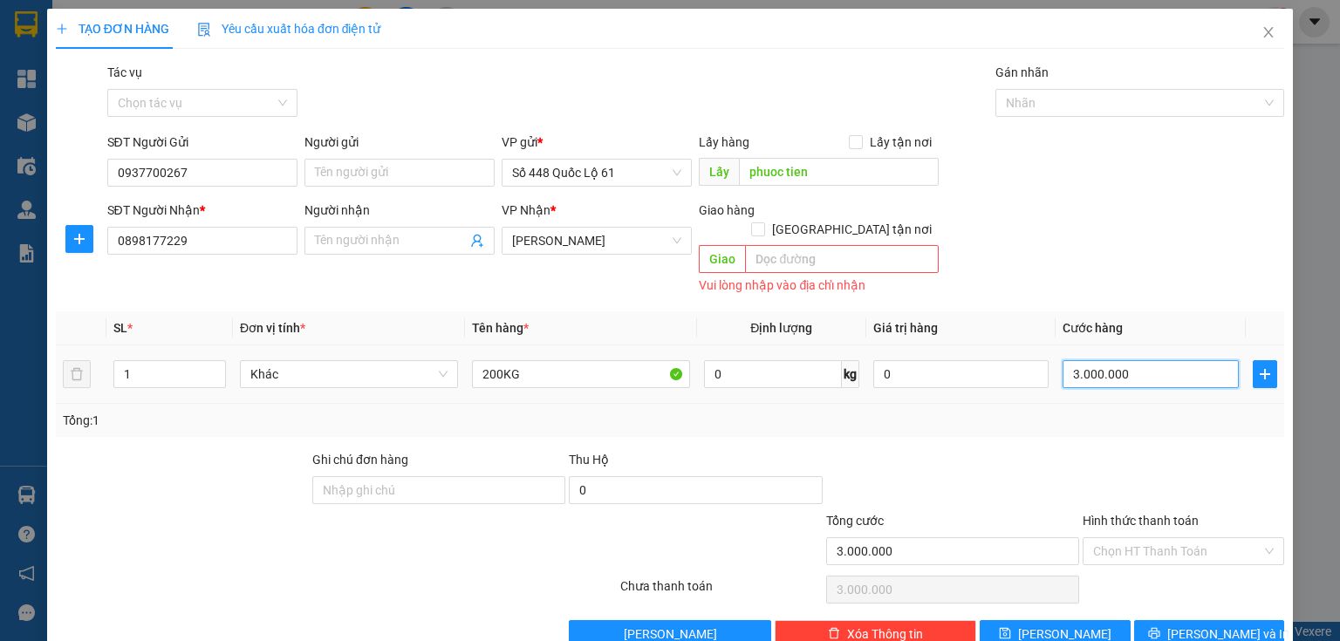
click at [1179, 360] on input "3.000.000" at bounding box center [1150, 374] width 176 height 28
type input "0"
type input "4"
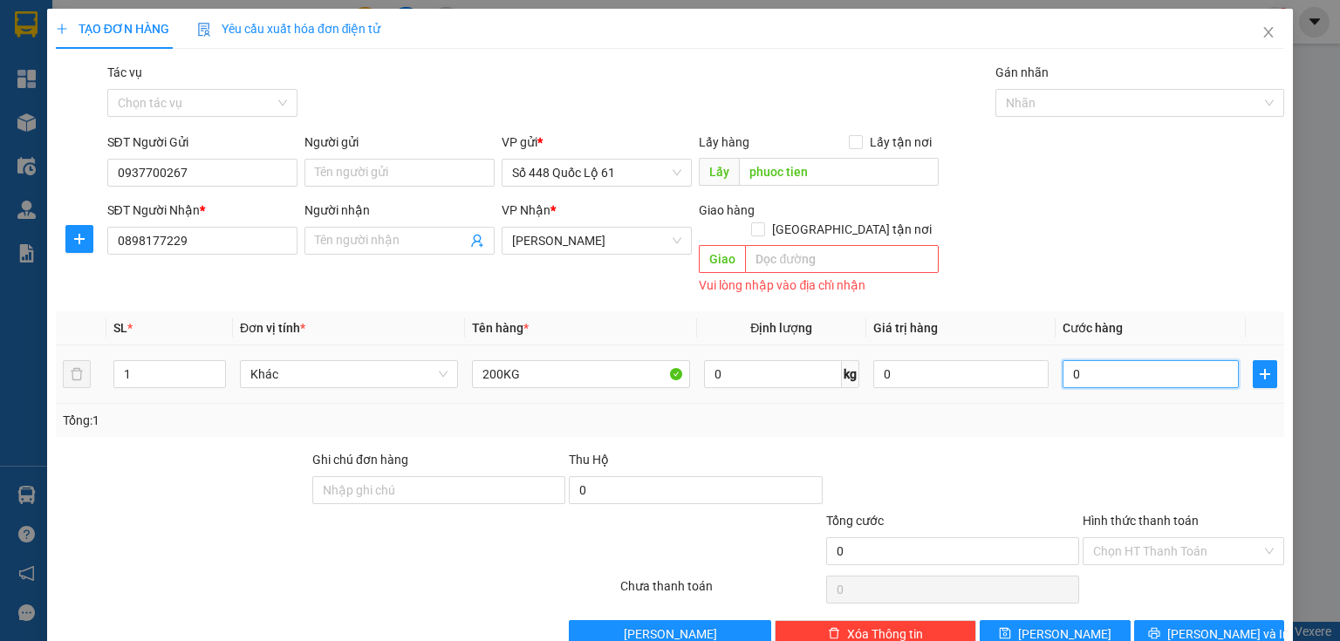
type input "4"
type input "04"
type input "40"
type input "040"
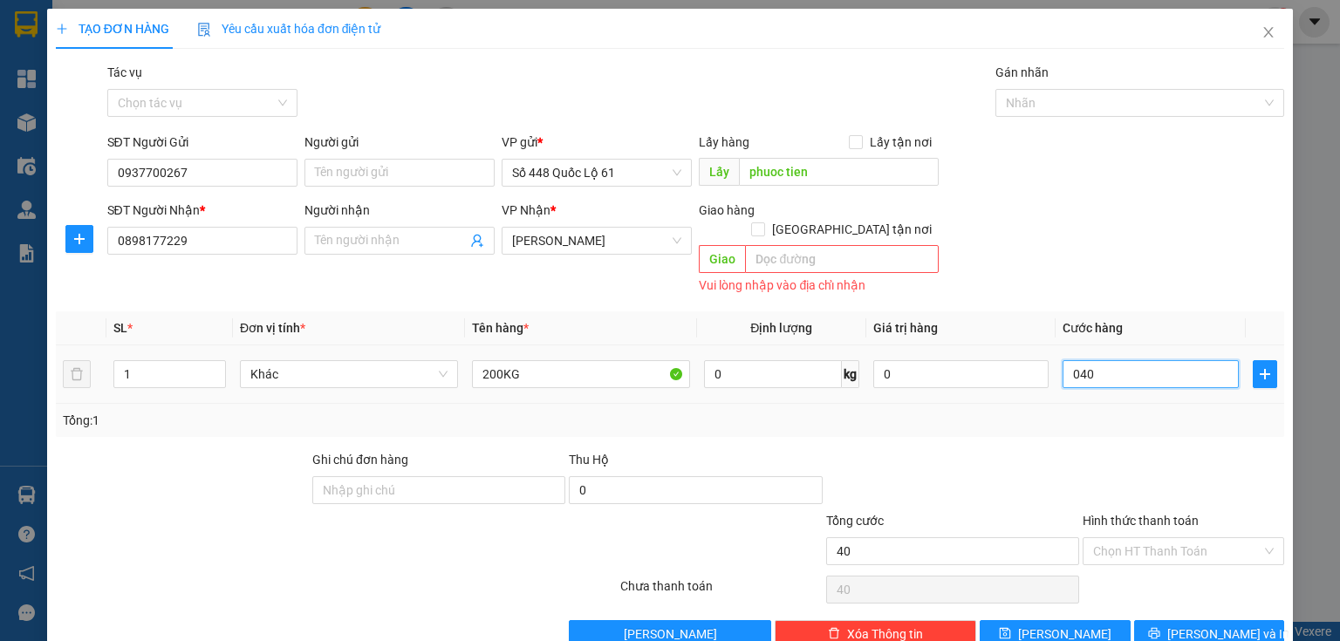
type input "400"
type input "0.400"
type input "400.000"
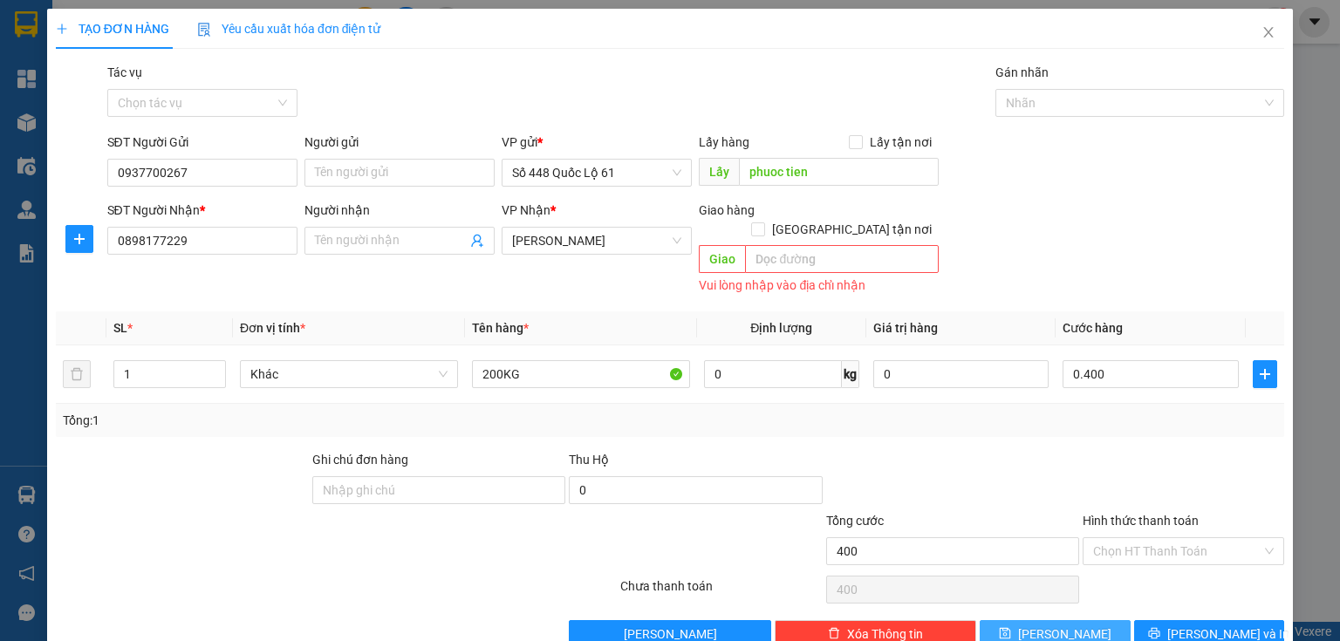
type input "400.000"
click at [1012, 624] on button "[PERSON_NAME]" at bounding box center [1055, 634] width 151 height 28
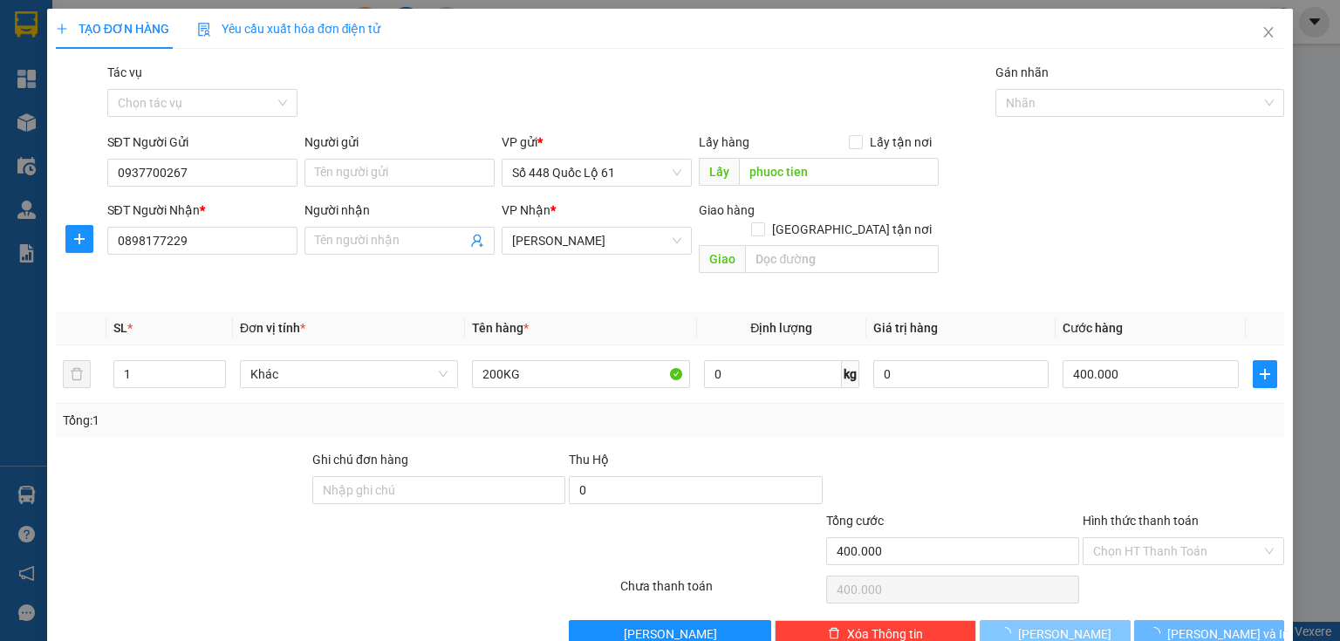
type input "0"
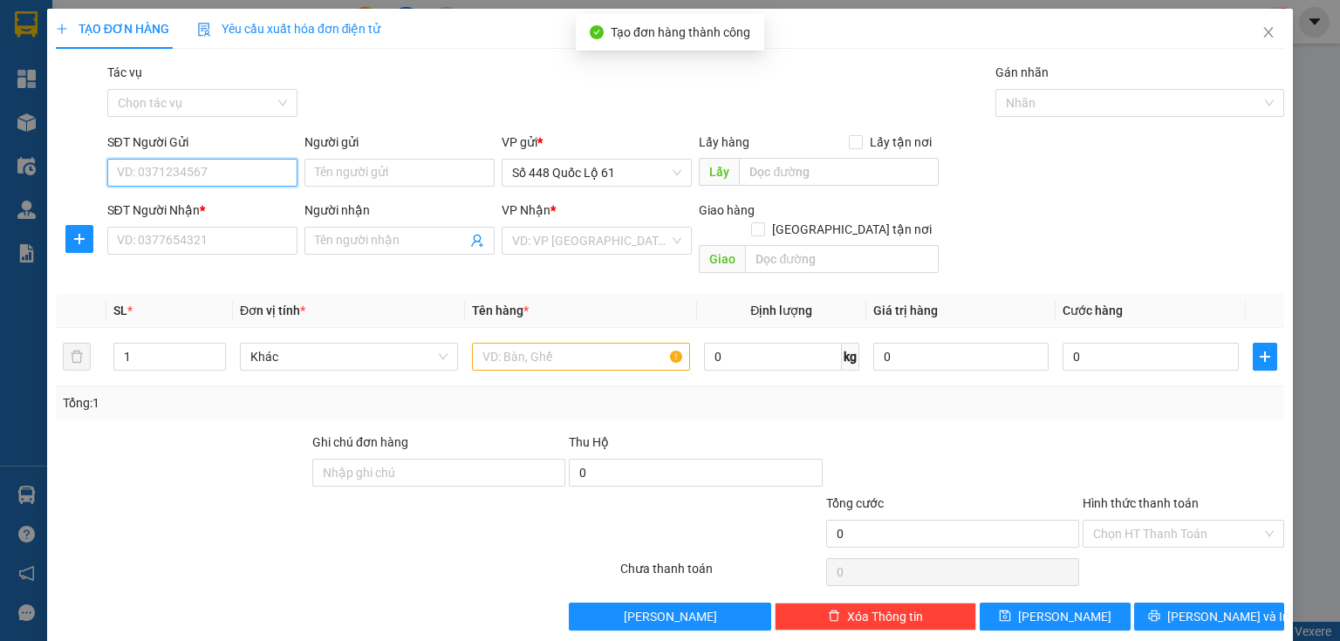
click at [203, 179] on input "SĐT Người Gửi" at bounding box center [202, 173] width 190 height 28
click at [237, 167] on input "SĐT Người Gửi" at bounding box center [202, 173] width 190 height 28
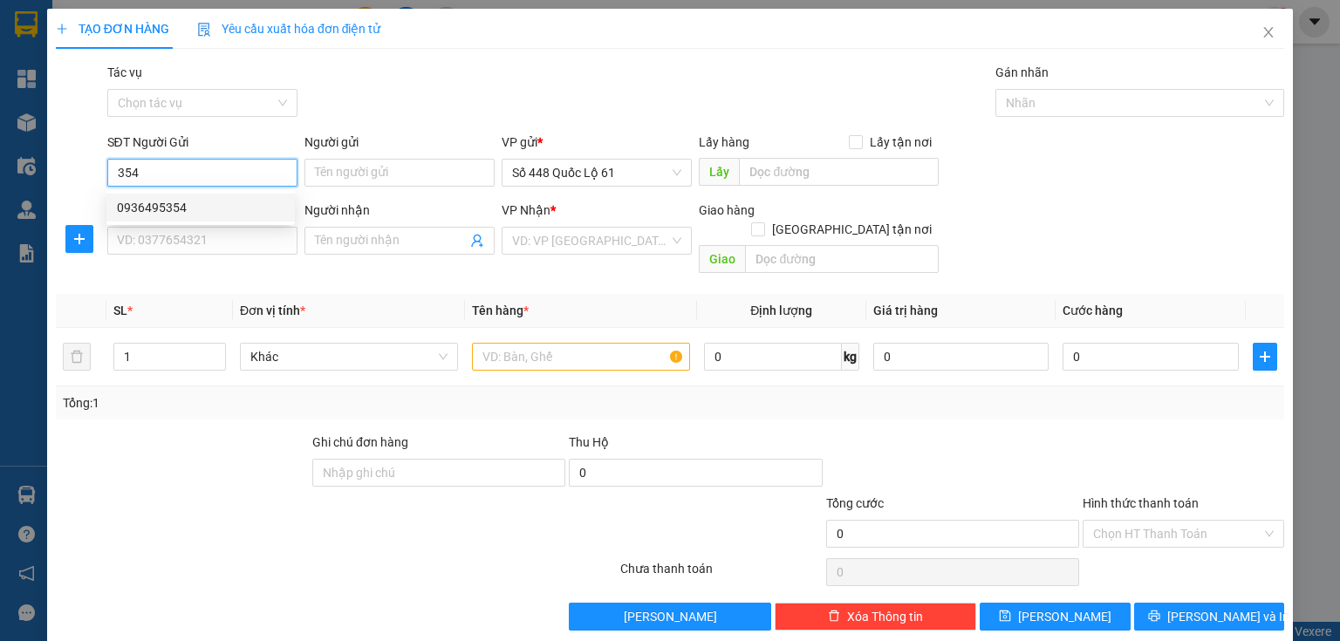
click at [205, 198] on div "0936495354" at bounding box center [200, 207] width 167 height 19
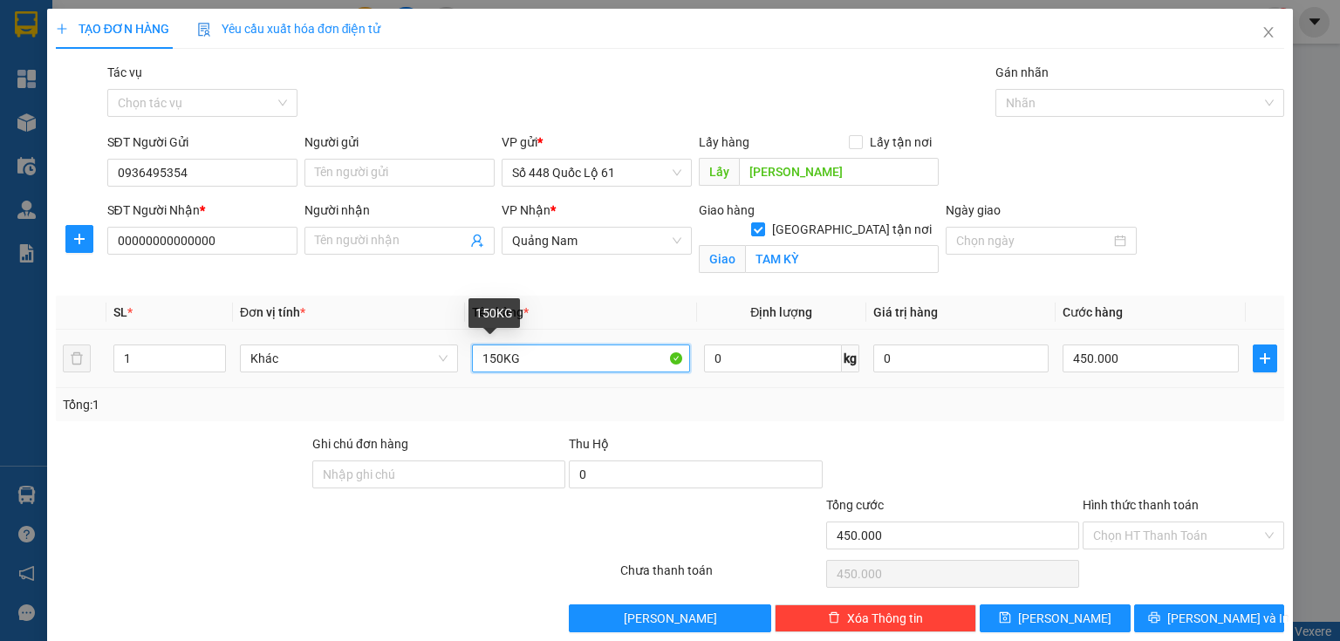
click at [488, 363] on input "150KG" at bounding box center [581, 359] width 218 height 28
click at [490, 363] on input "150KG" at bounding box center [581, 359] width 218 height 28
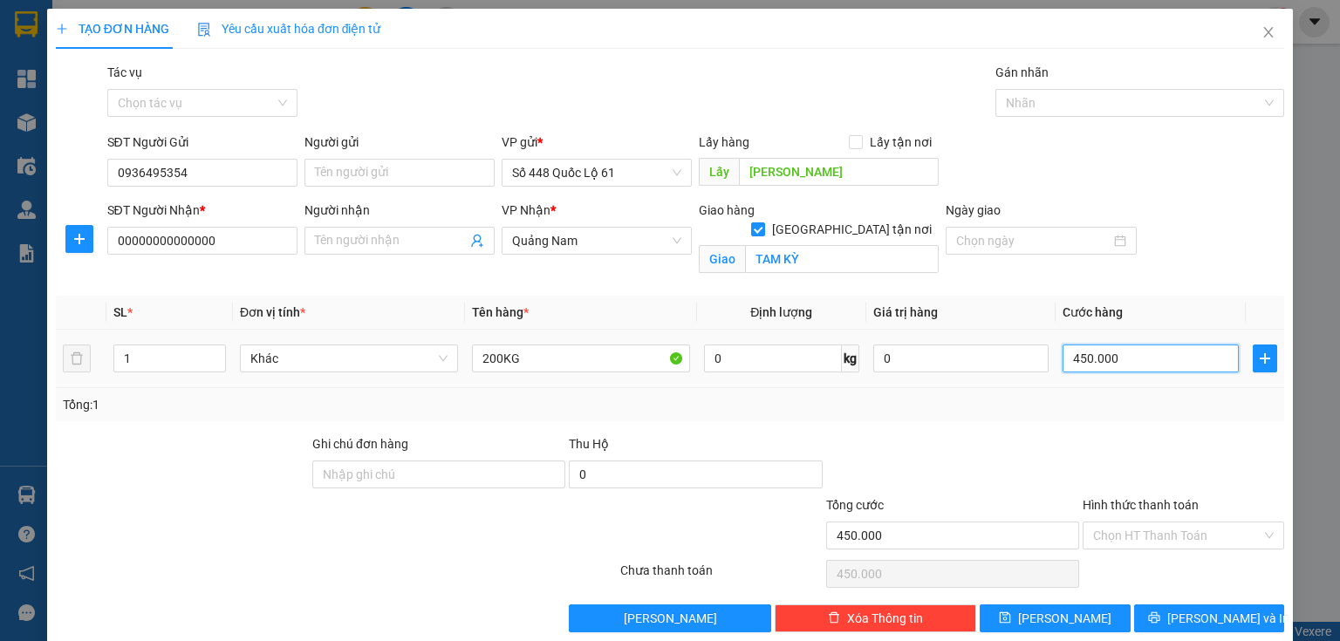
click at [1130, 359] on input "450.000" at bounding box center [1150, 359] width 176 height 28
click at [1085, 617] on button "[PERSON_NAME]" at bounding box center [1055, 618] width 151 height 28
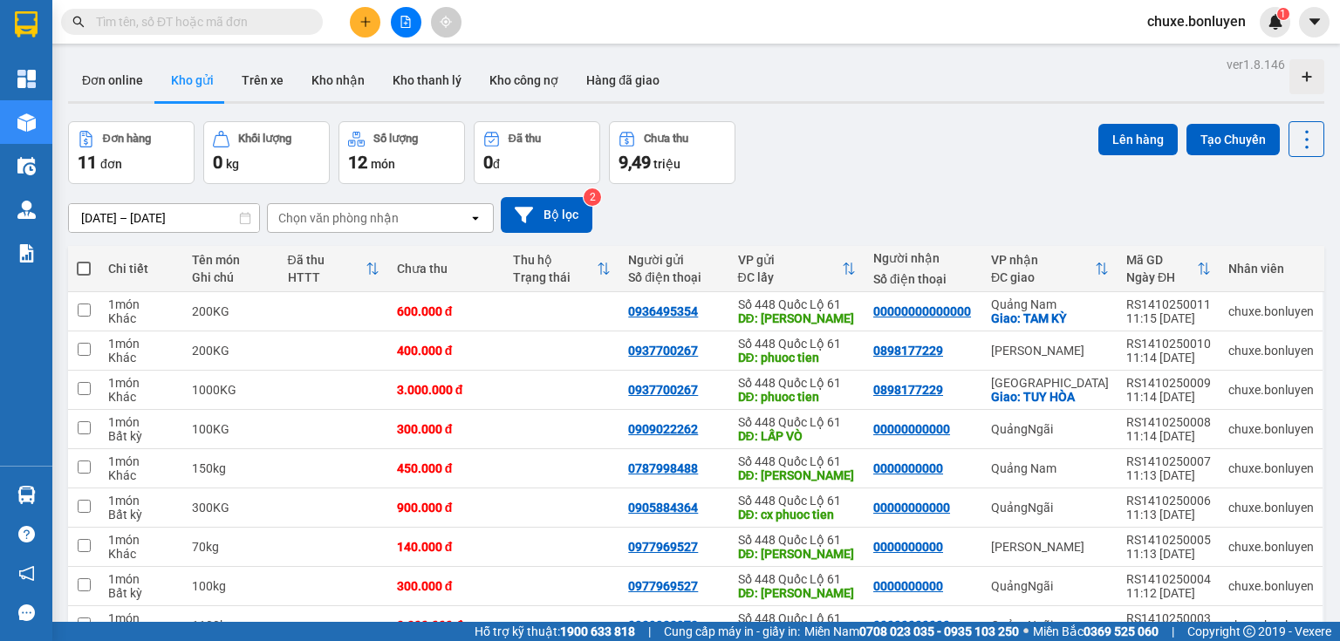
scroll to position [131, 0]
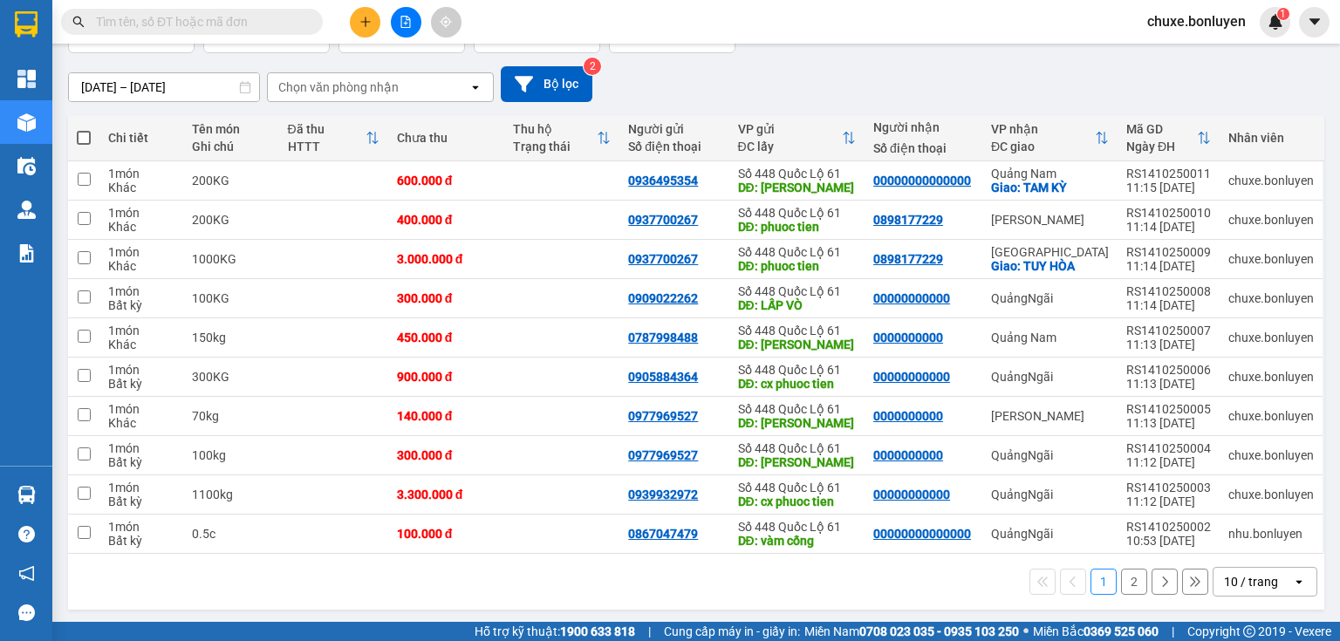
click at [1292, 580] on icon "open" at bounding box center [1299, 582] width 14 height 14
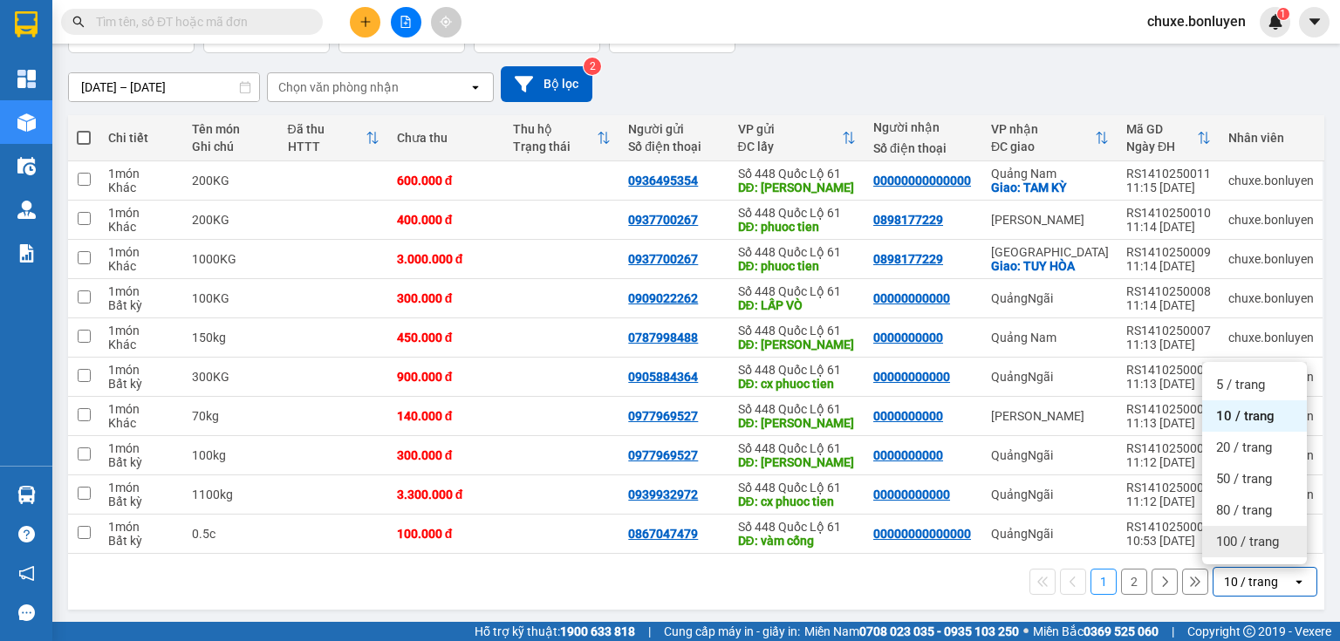
click at [1273, 544] on span "100 / trang" at bounding box center [1247, 541] width 63 height 17
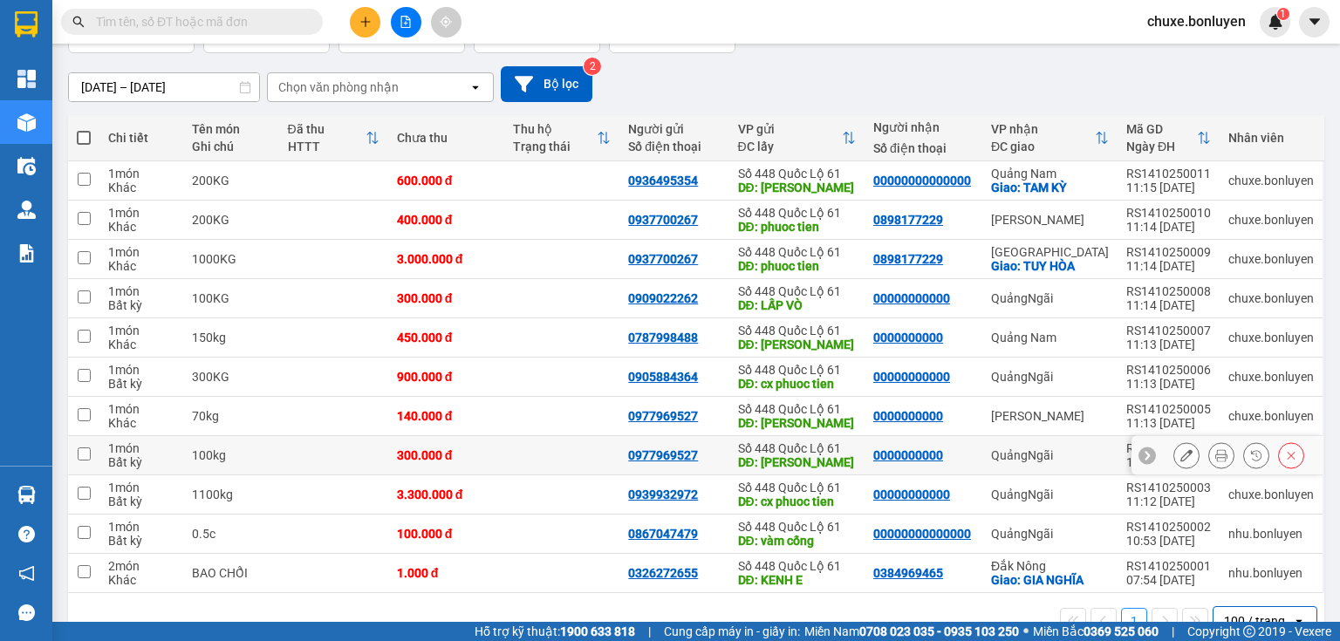
scroll to position [170, 0]
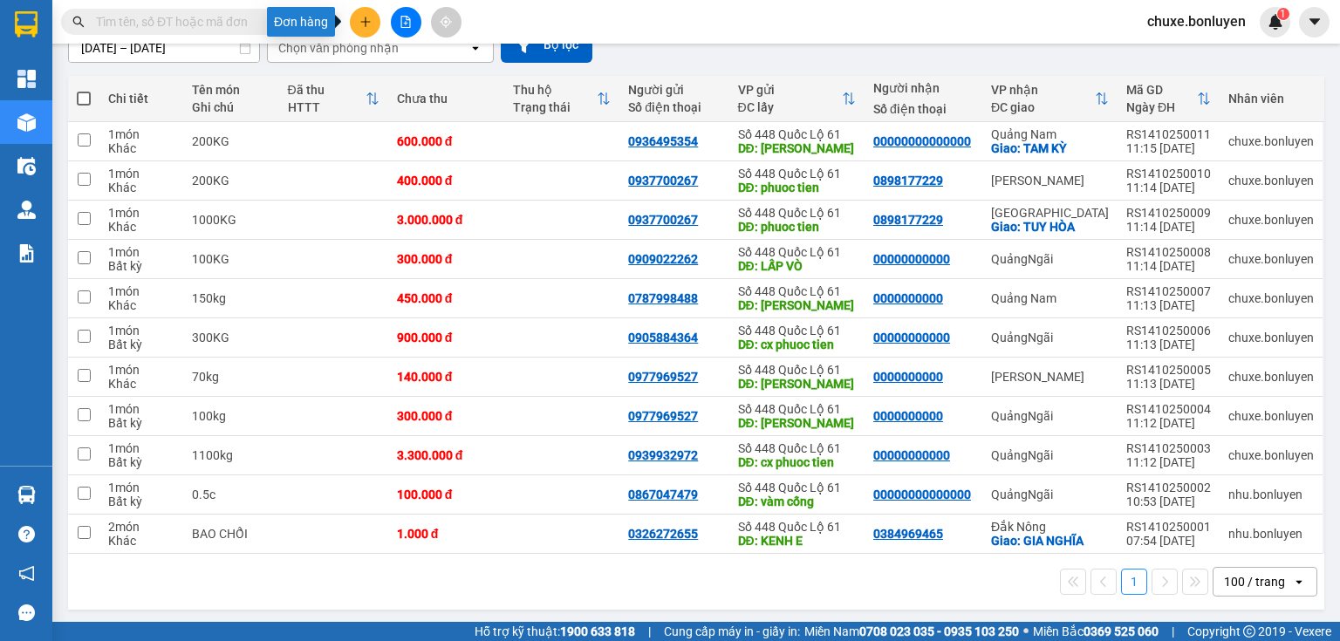
click at [357, 22] on button at bounding box center [365, 22] width 31 height 31
click at [419, 68] on div "Tạo đơn hàng" at bounding box center [434, 65] width 76 height 19
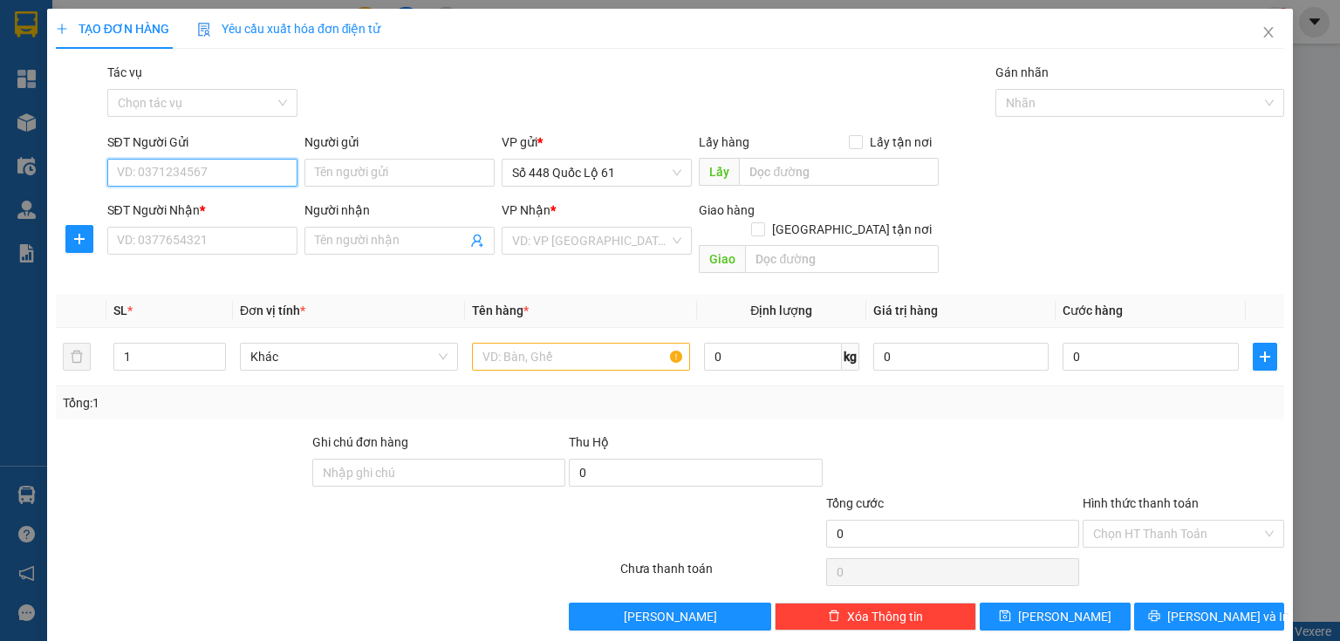
click at [207, 180] on input "SĐT Người Gửi" at bounding box center [202, 173] width 190 height 28
click at [192, 201] on div "0909022262" at bounding box center [200, 207] width 167 height 19
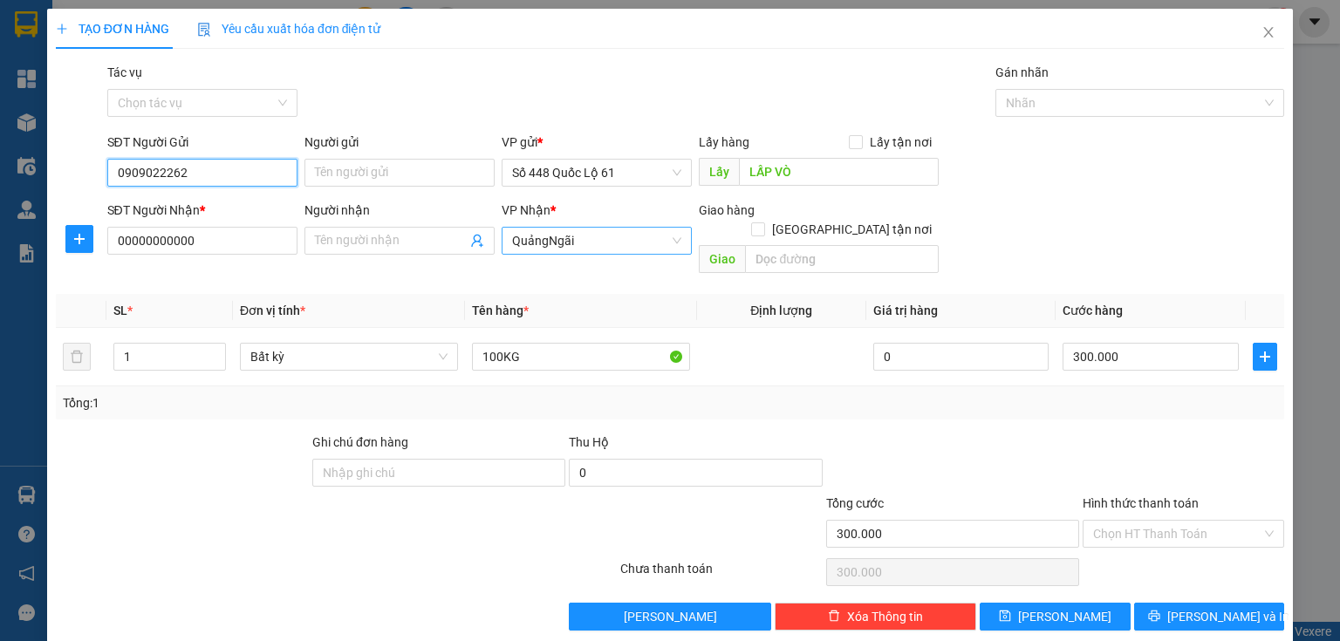
click at [563, 244] on span "QuảngNgãi" at bounding box center [596, 241] width 169 height 26
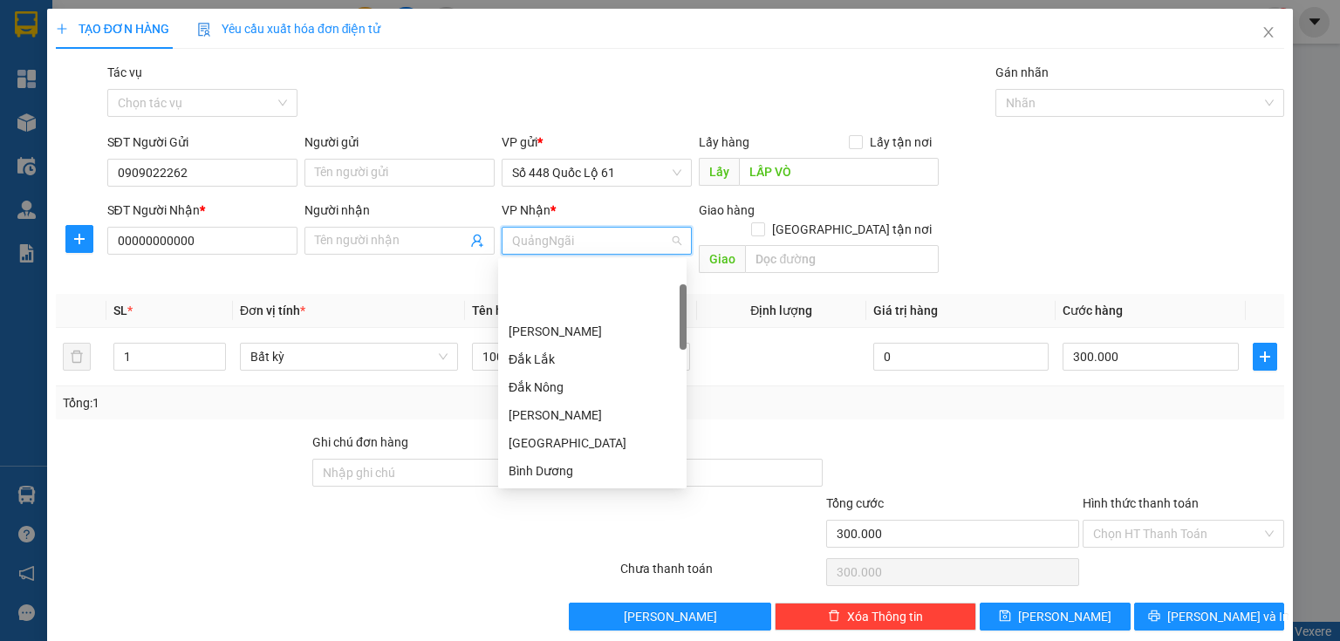
scroll to position [84, 0]
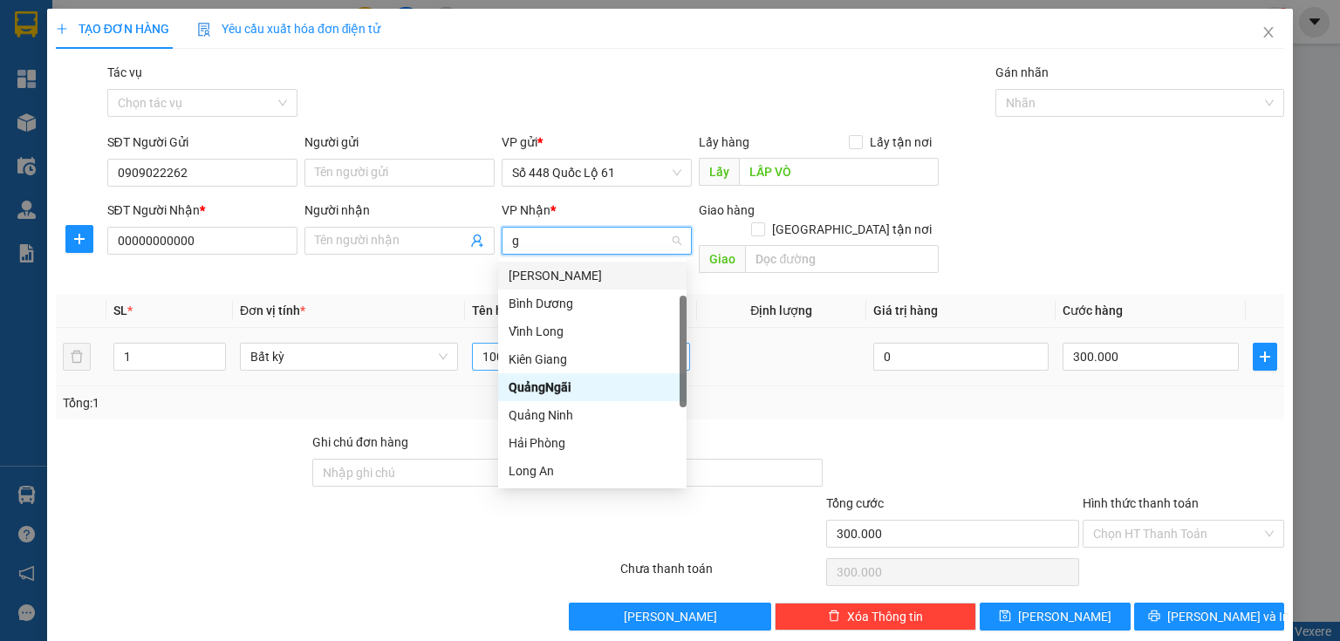
drag, startPoint x: 537, startPoint y: 277, endPoint x: 511, endPoint y: 330, distance: 59.3
click at [536, 277] on div "[PERSON_NAME]" at bounding box center [592, 275] width 167 height 19
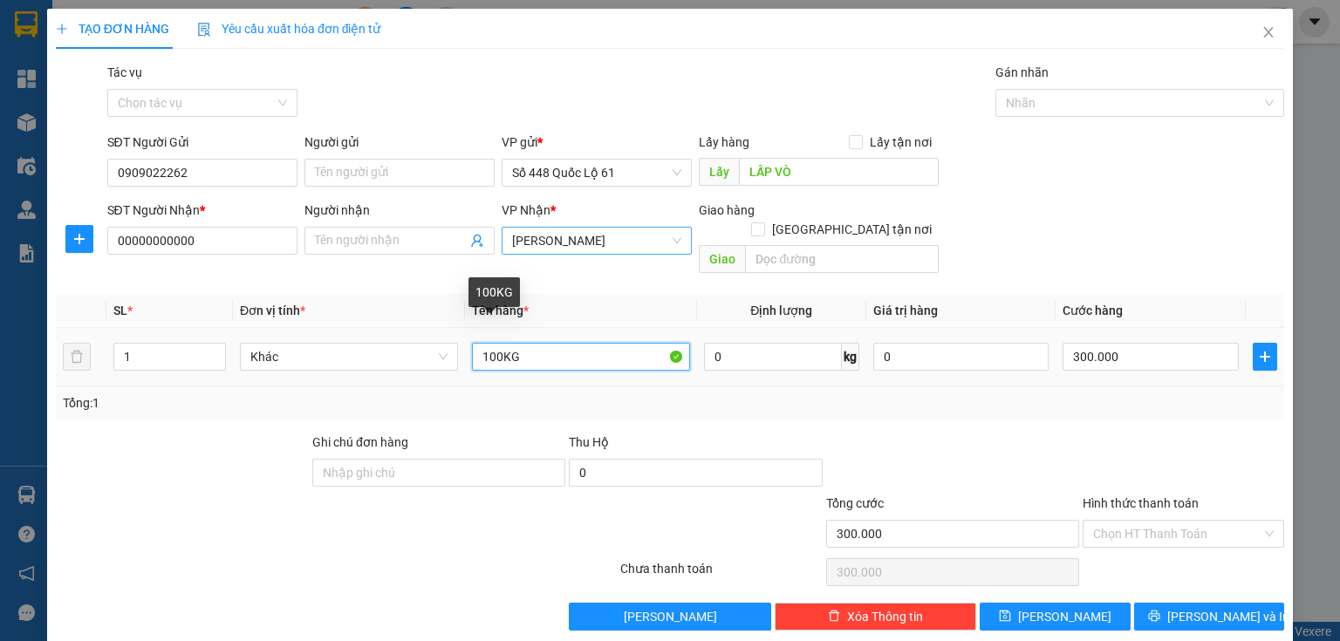
click at [486, 343] on input "100KG" at bounding box center [581, 357] width 218 height 28
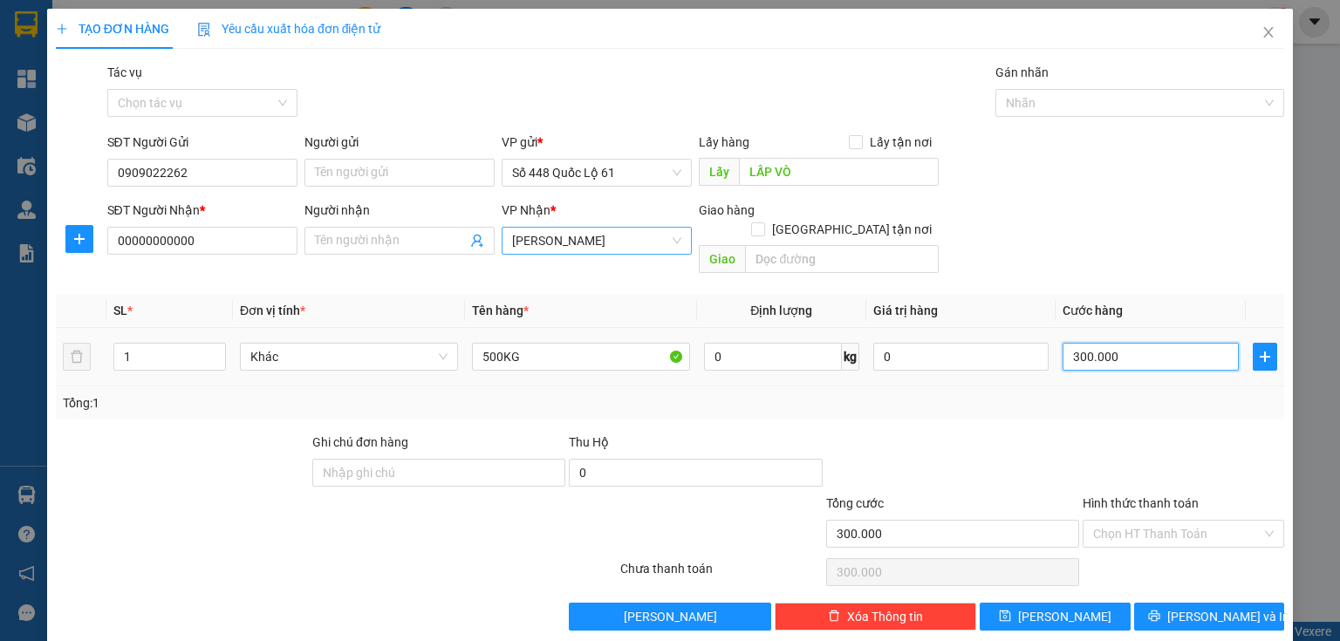
click at [1116, 343] on input "300.000" at bounding box center [1150, 357] width 176 height 28
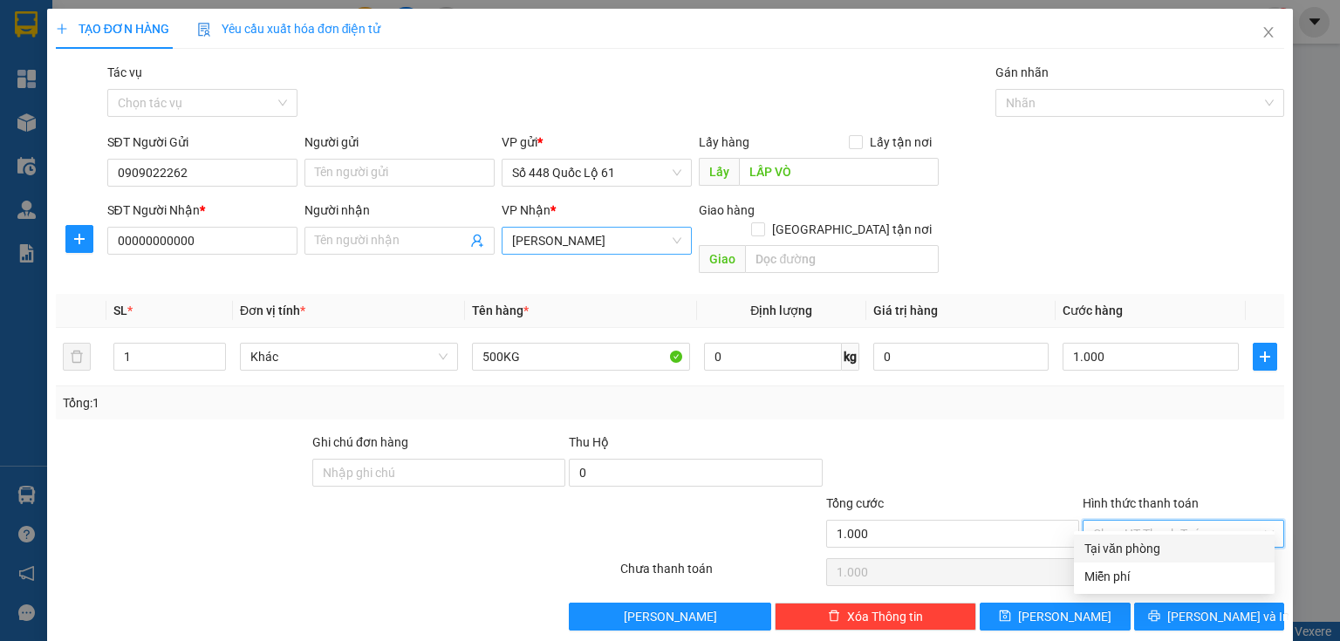
drag, startPoint x: 1092, startPoint y: 508, endPoint x: 1098, endPoint y: 517, distance: 11.4
click at [1096, 521] on input "Hình thức thanh toán" at bounding box center [1177, 534] width 168 height 26
click at [1098, 537] on div "Tại văn phòng" at bounding box center [1174, 549] width 201 height 28
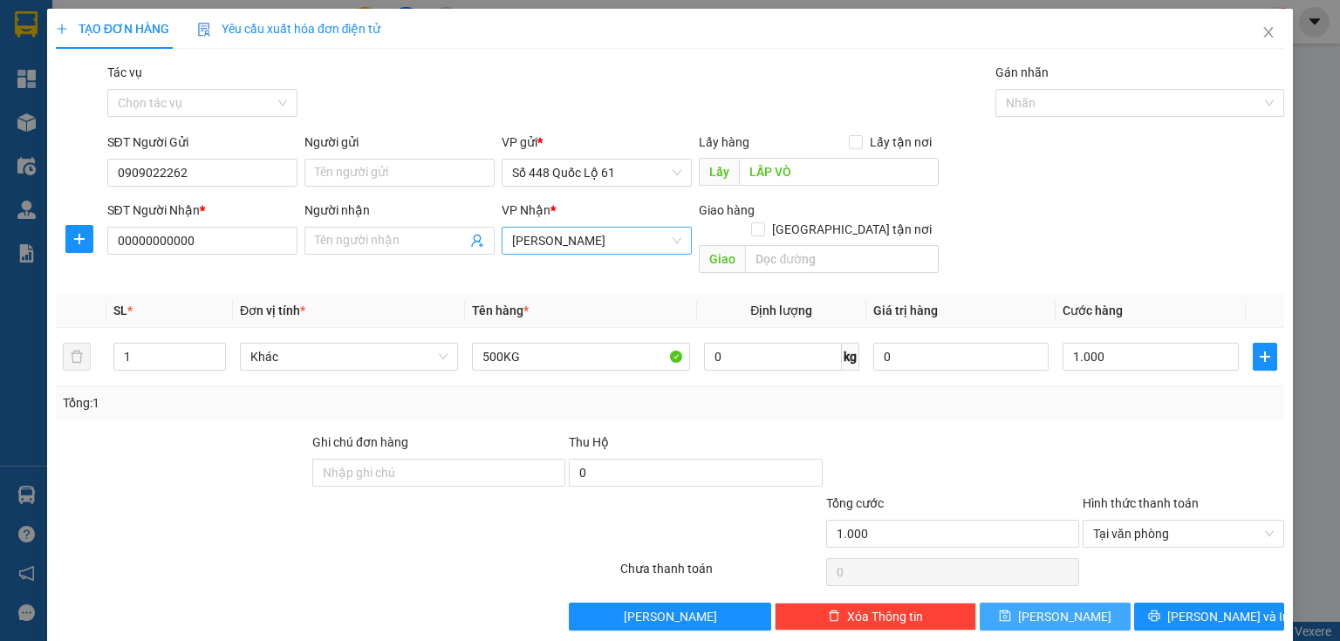
click at [1105, 606] on button "[PERSON_NAME]" at bounding box center [1055, 617] width 151 height 28
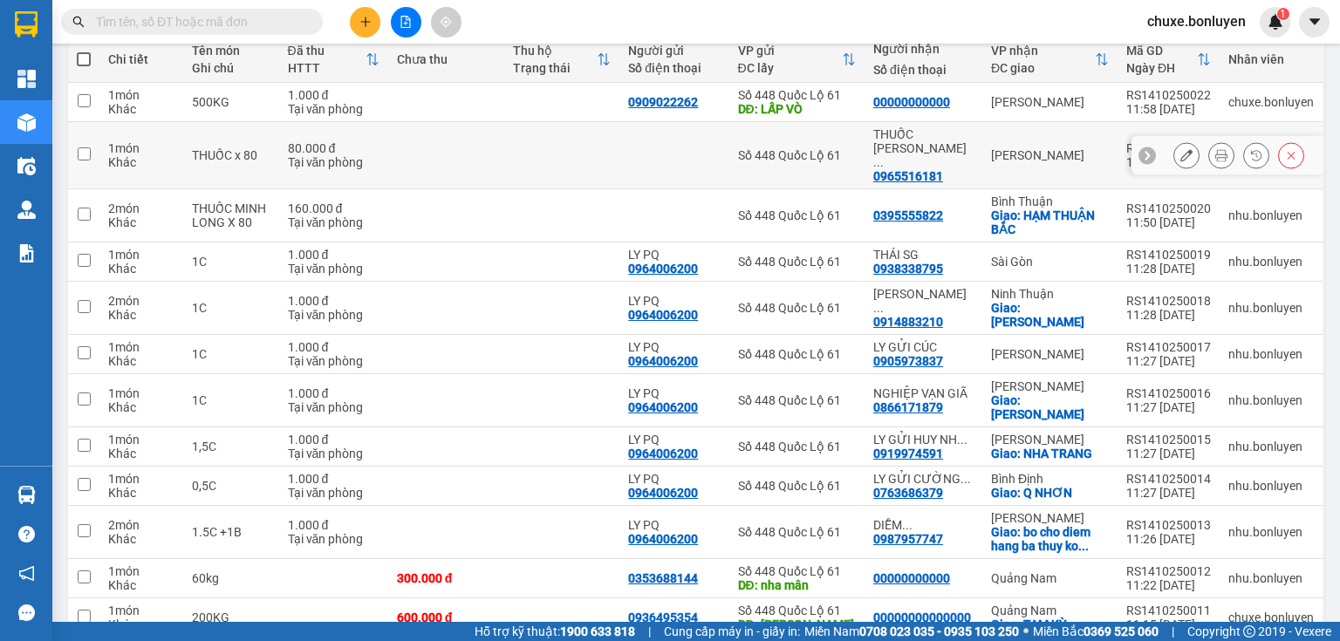
scroll to position [419, 0]
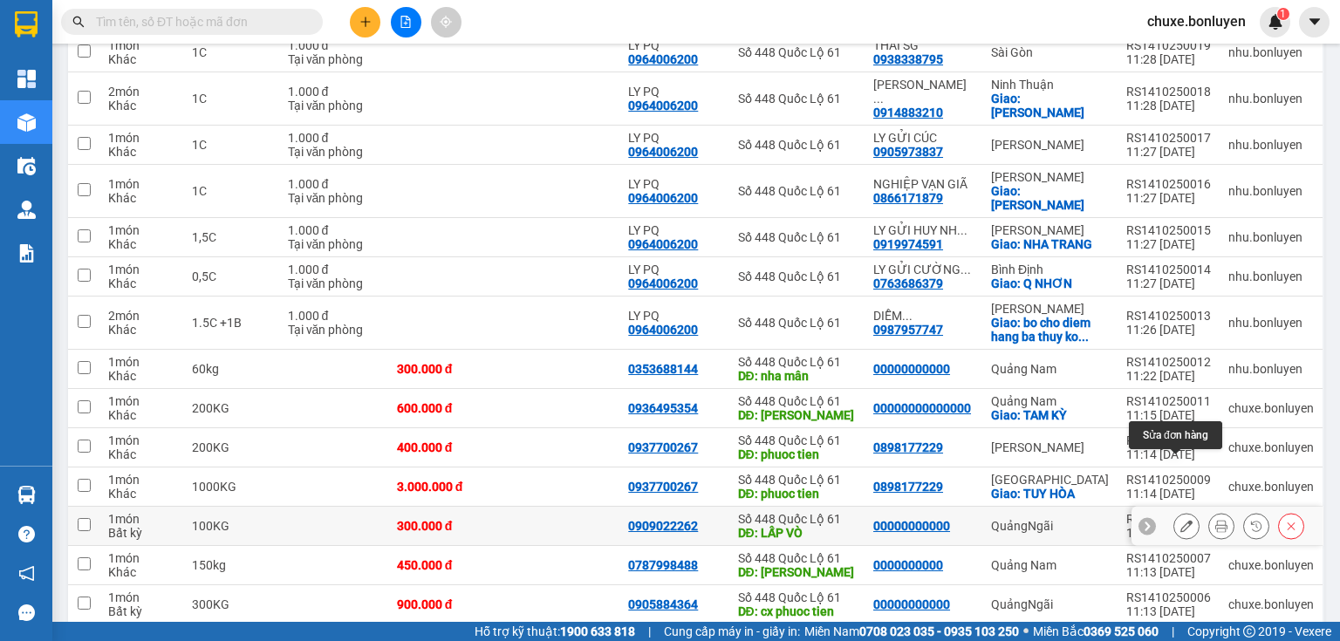
click at [1180, 520] on icon at bounding box center [1186, 526] width 12 height 12
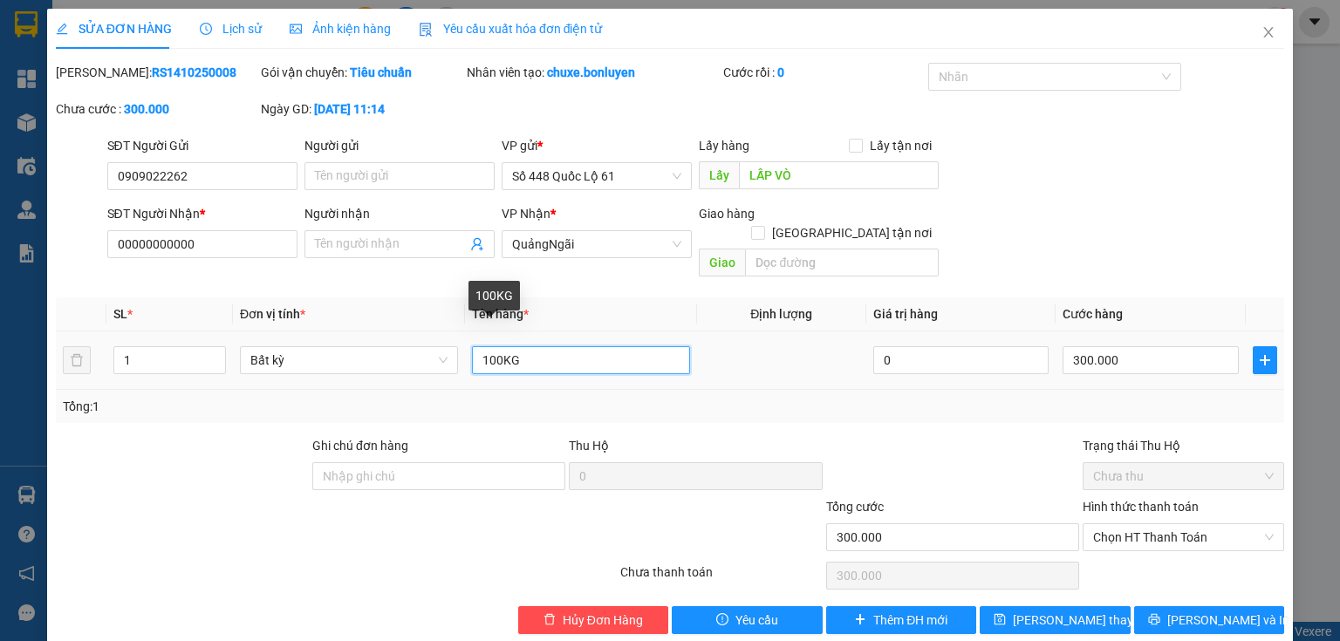
click at [483, 346] on input "100KG" at bounding box center [581, 360] width 218 height 28
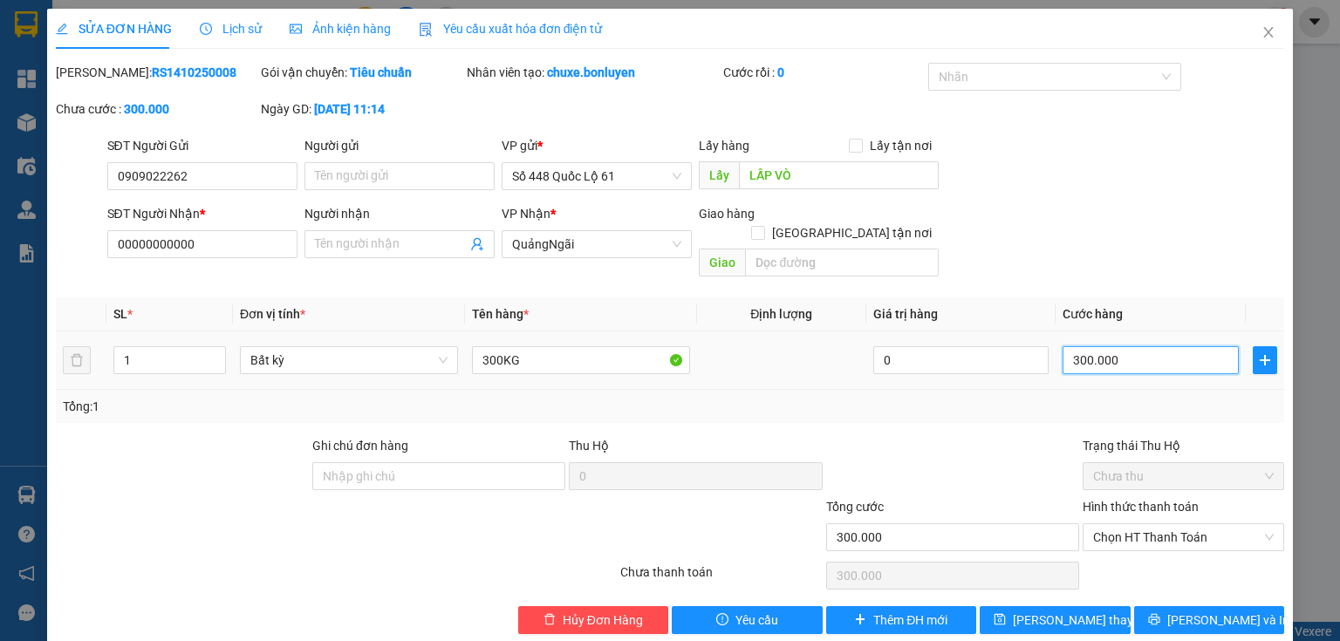
click at [1107, 346] on input "300.000" at bounding box center [1150, 360] width 176 height 28
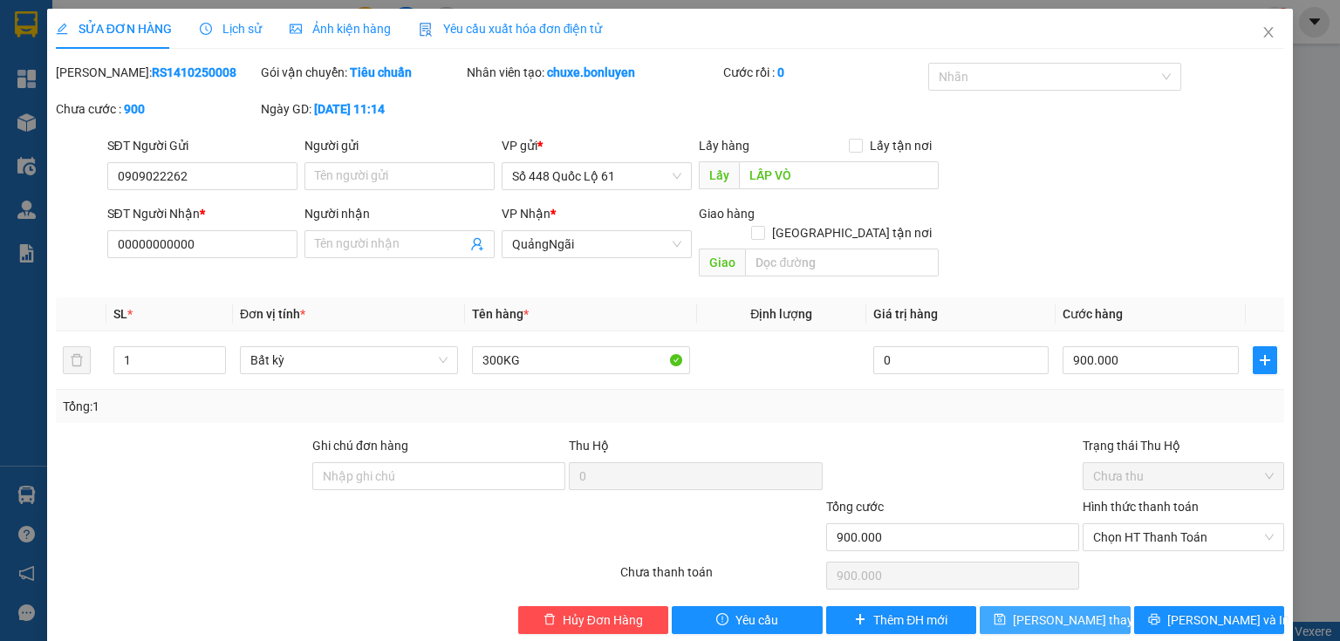
click at [1020, 606] on button "[PERSON_NAME] thay đổi" at bounding box center [1055, 620] width 151 height 28
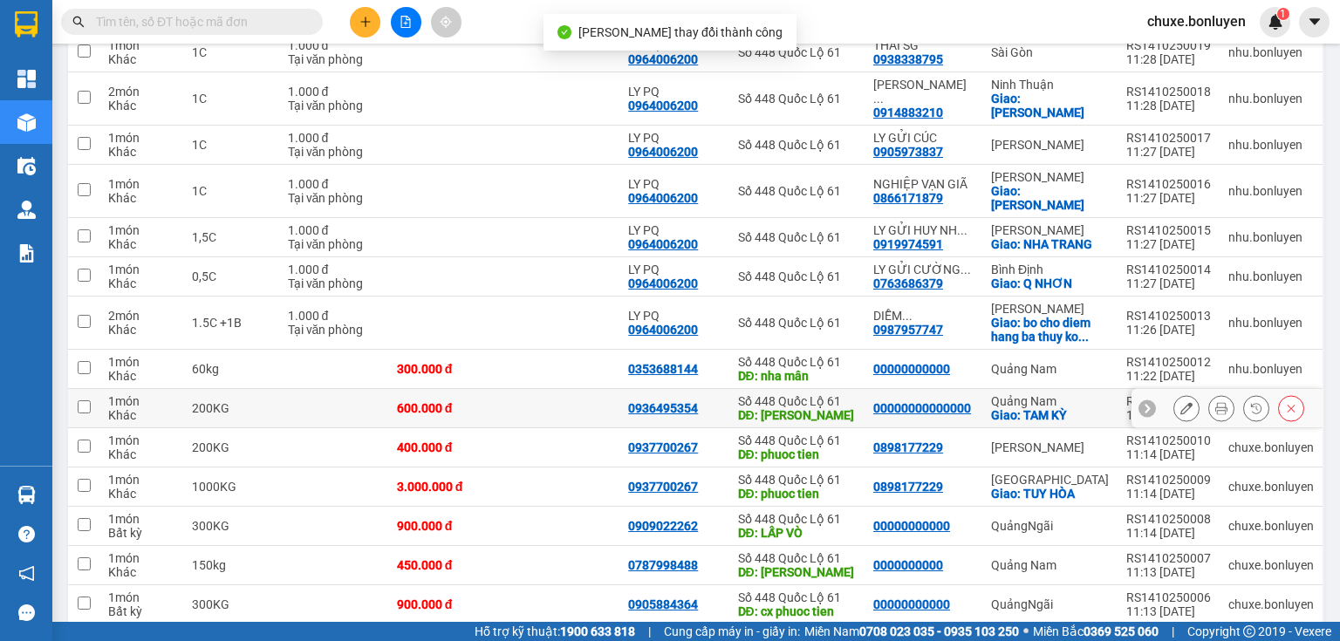
scroll to position [558, 0]
